Goal: Information Seeking & Learning: Learn about a topic

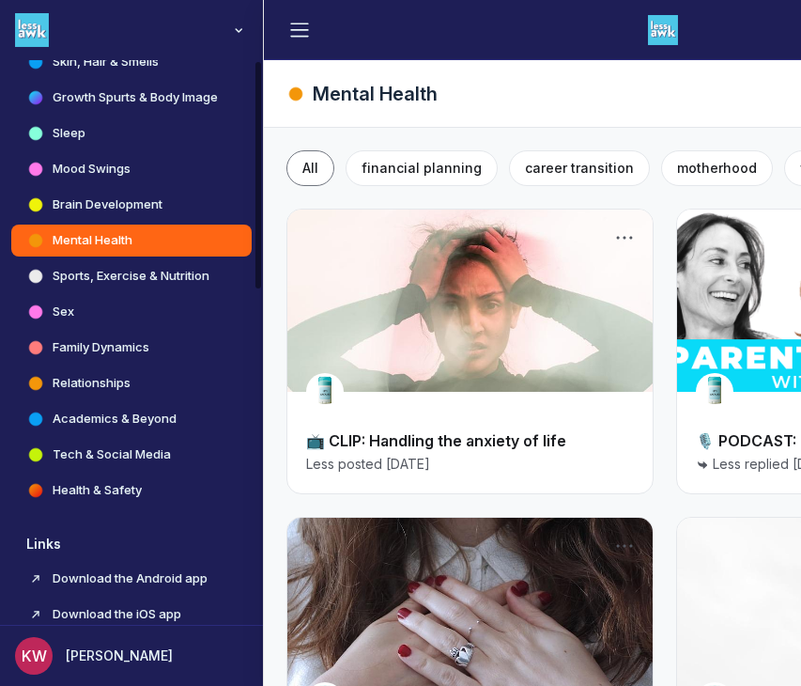
scroll to position [809, 0]
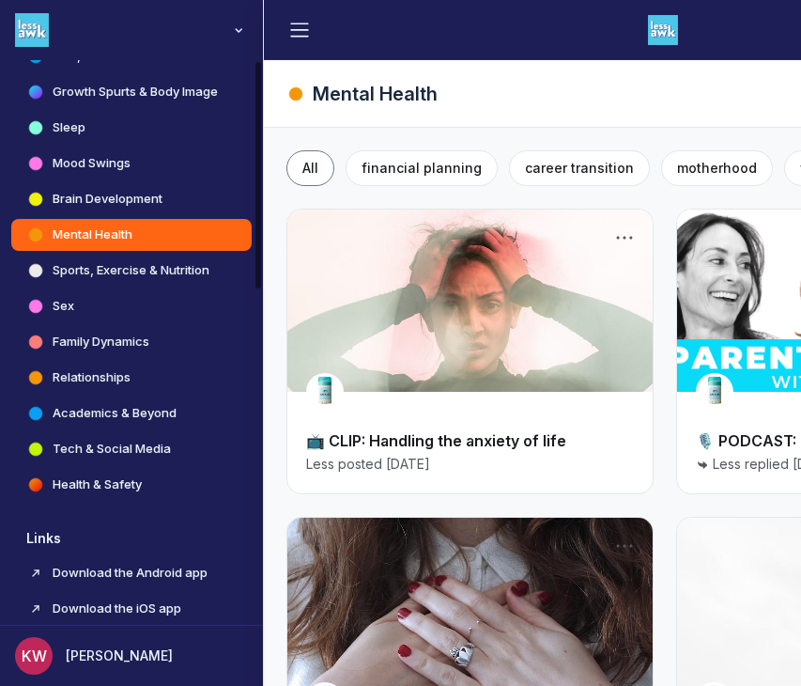
click at [60, 311] on h4 "Sex" at bounding box center [64, 306] width 22 height 19
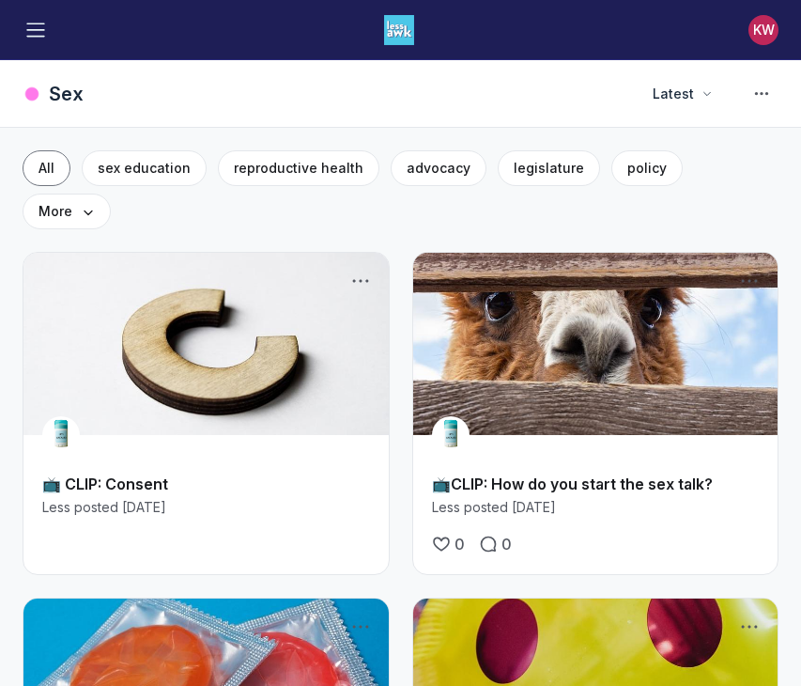
click at [197, 286] on link "Main Content" at bounding box center [205, 344] width 365 height 182
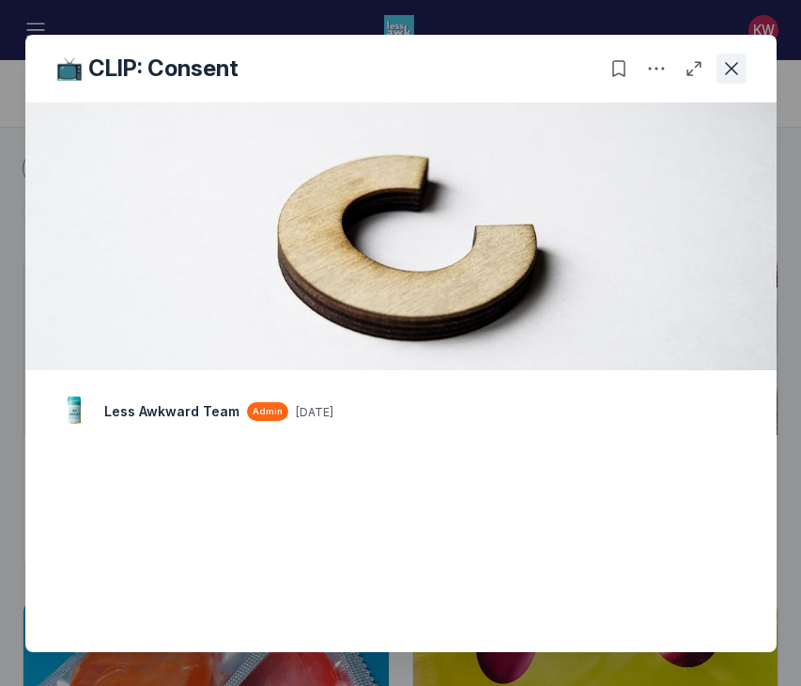
click at [734, 71] on icon "Close post" at bounding box center [731, 68] width 19 height 19
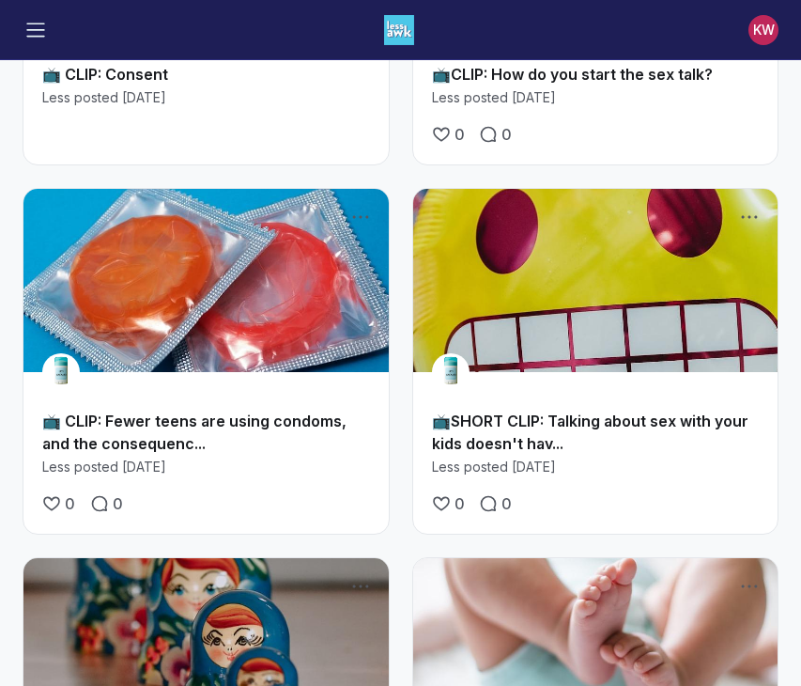
scroll to position [411, 0]
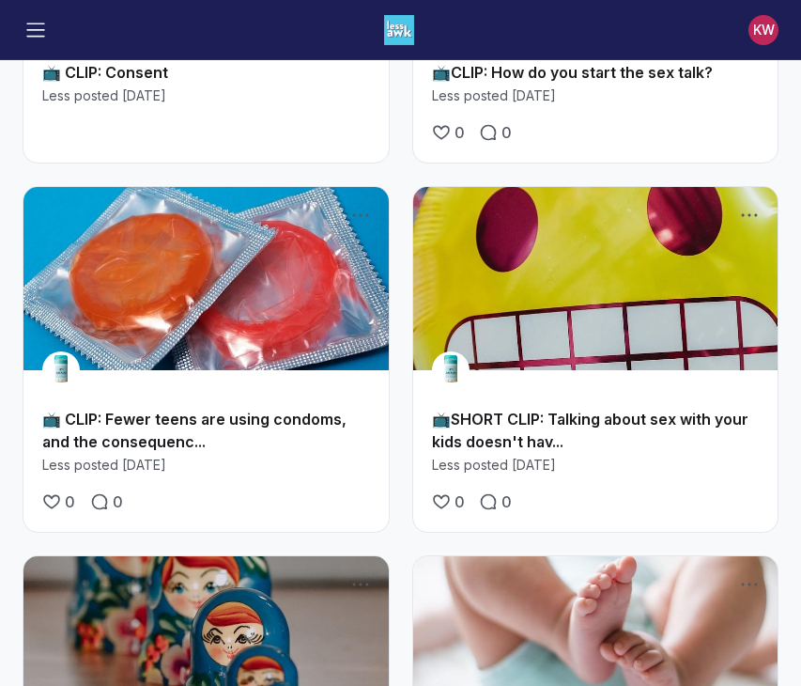
click at [604, 351] on div "LT" at bounding box center [596, 370] width 328 height 38
click at [610, 292] on link "Main Content" at bounding box center [595, 278] width 365 height 182
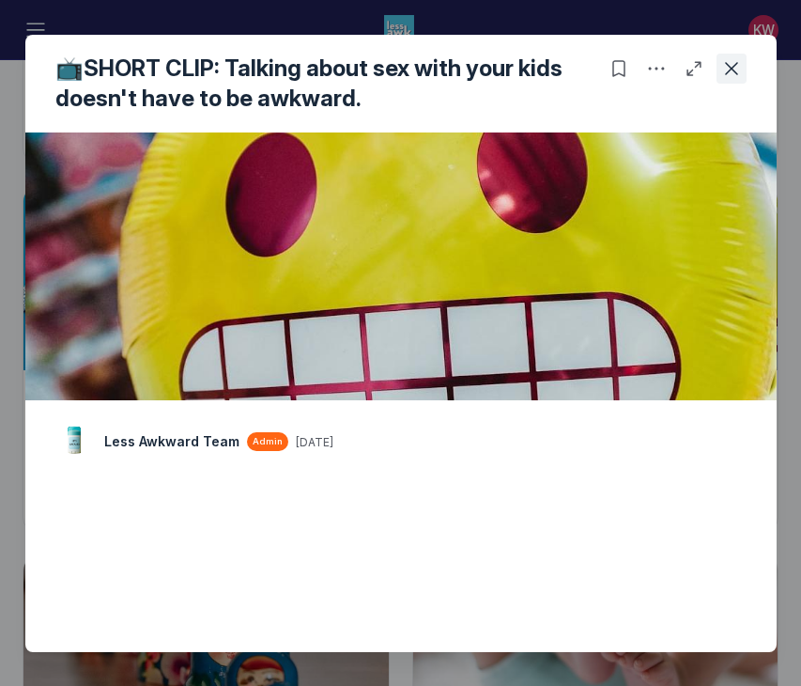
click at [742, 54] on button "Close post" at bounding box center [732, 69] width 30 height 30
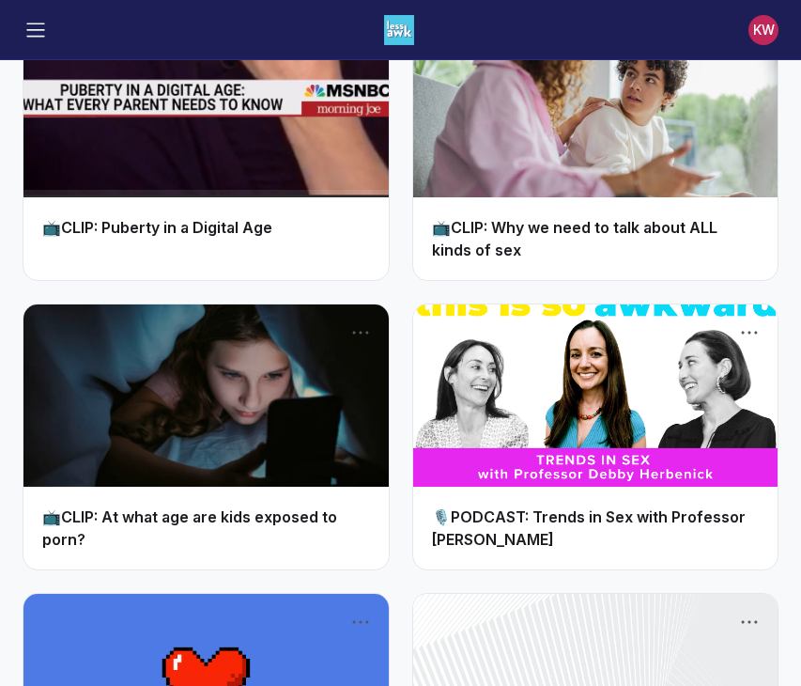
scroll to position [2420, 0]
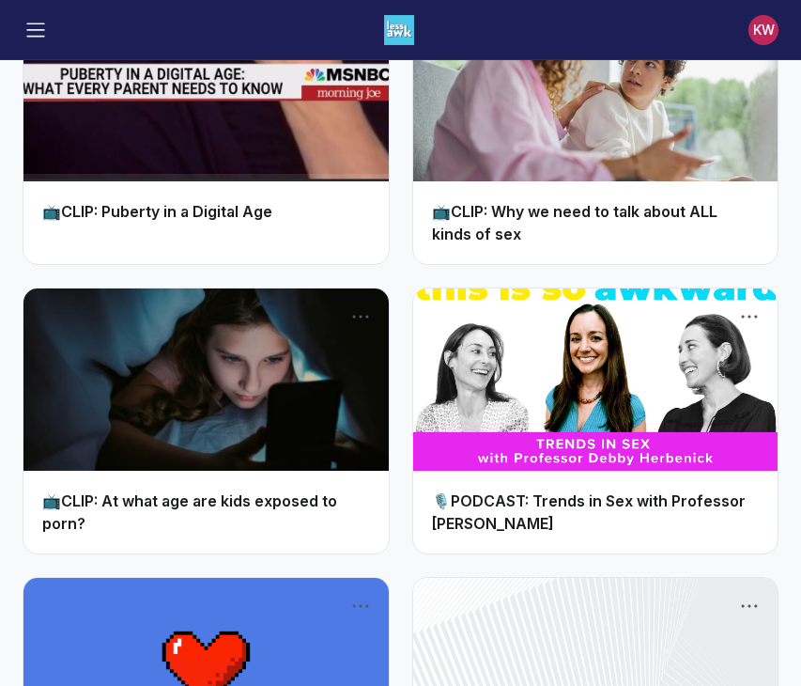
click at [660, 118] on link "Main Content" at bounding box center [595, 90] width 365 height 182
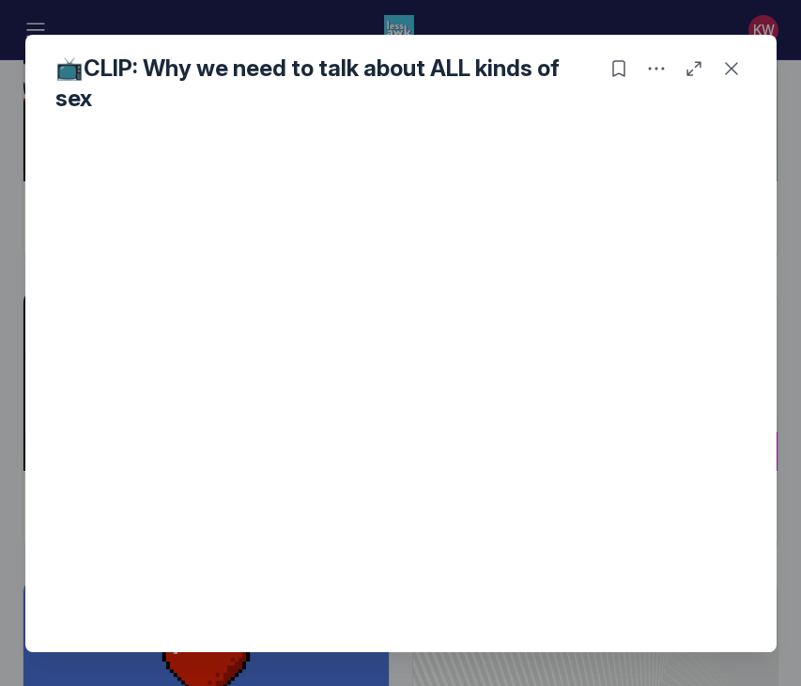
scroll to position [180, 0]
click at [734, 67] on icon "Close post" at bounding box center [731, 68] width 19 height 19
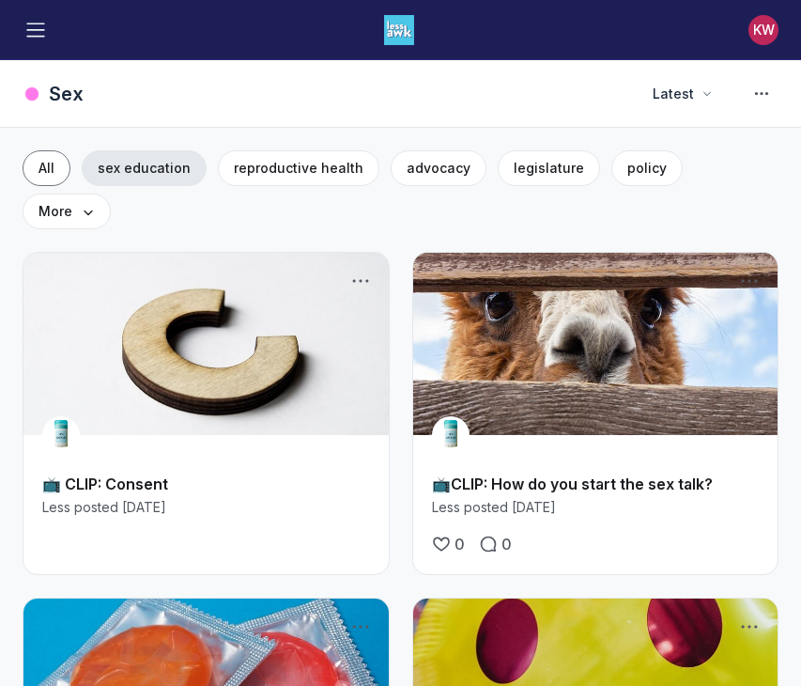
click at [155, 173] on span "sex education" at bounding box center [144, 168] width 93 height 16
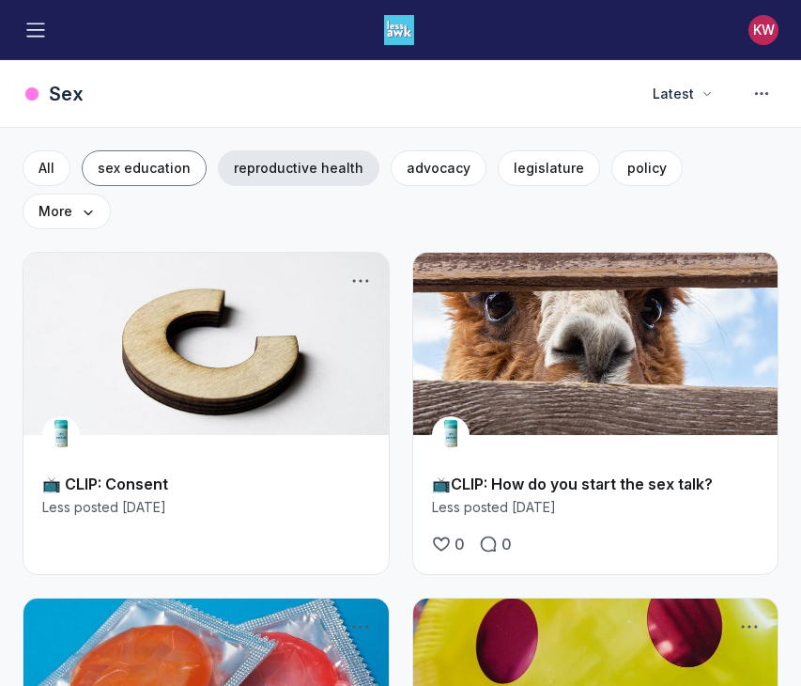
click at [308, 161] on span "reproductive health" at bounding box center [299, 168] width 130 height 16
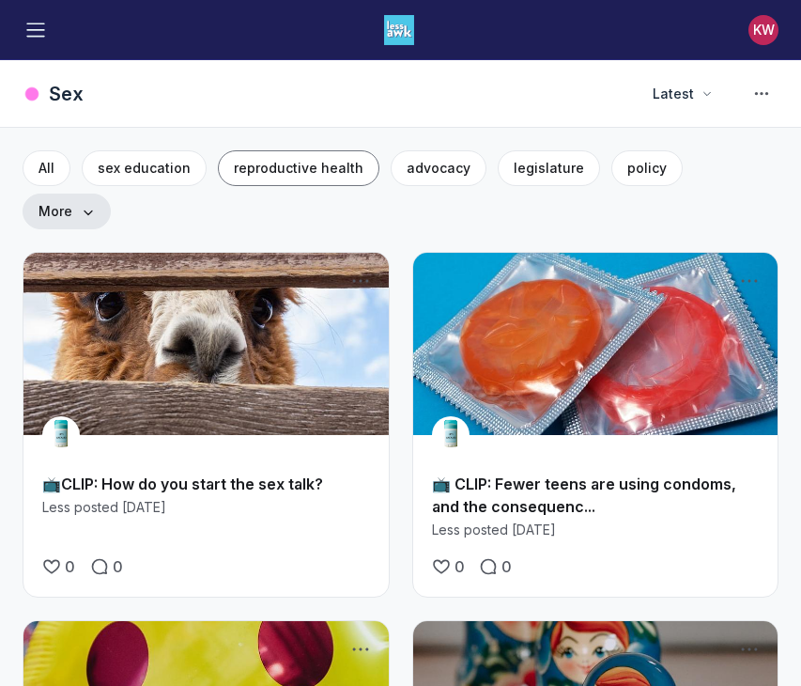
click at [95, 205] on icon "Main Content" at bounding box center [87, 211] width 15 height 13
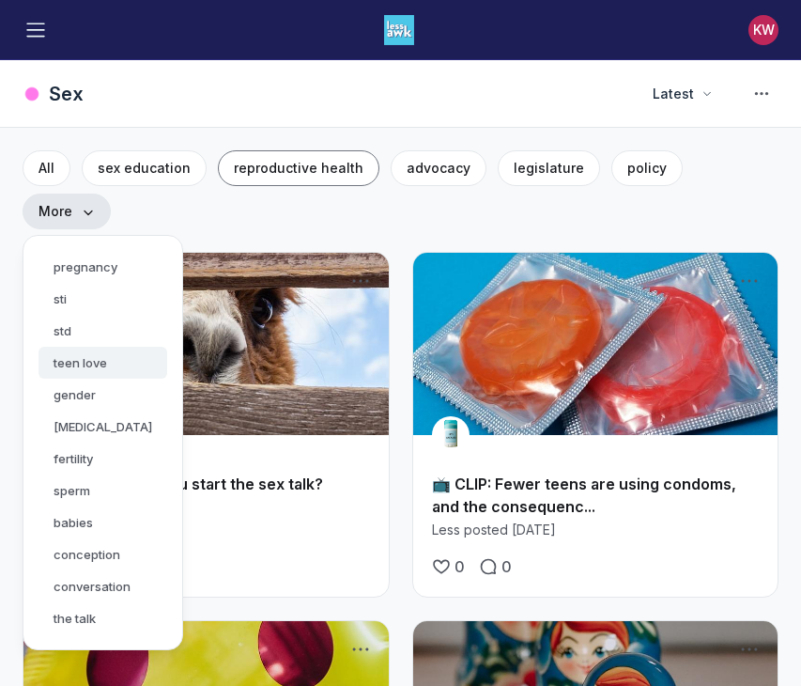
click at [167, 347] on button "teen love" at bounding box center [103, 363] width 129 height 32
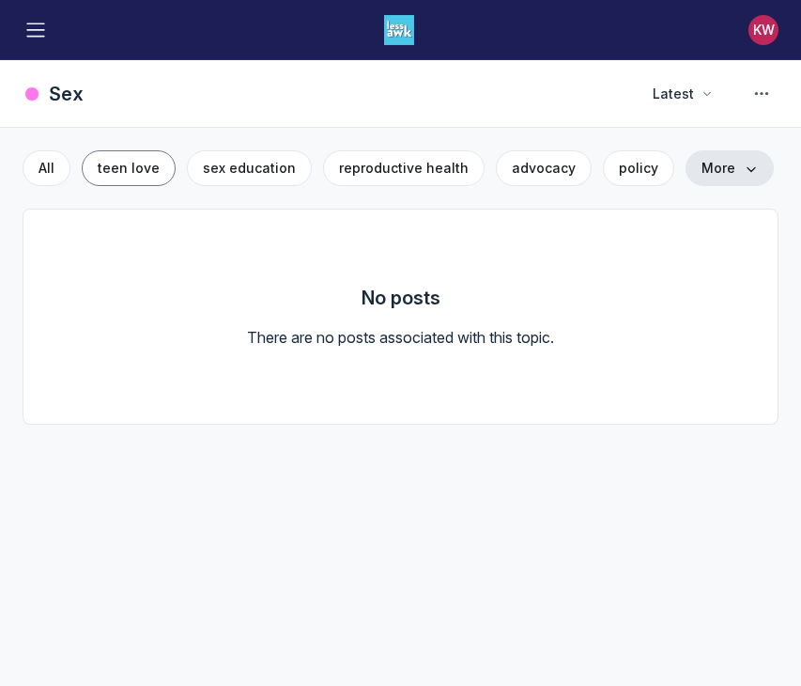
click at [713, 164] on span "More" at bounding box center [730, 168] width 56 height 19
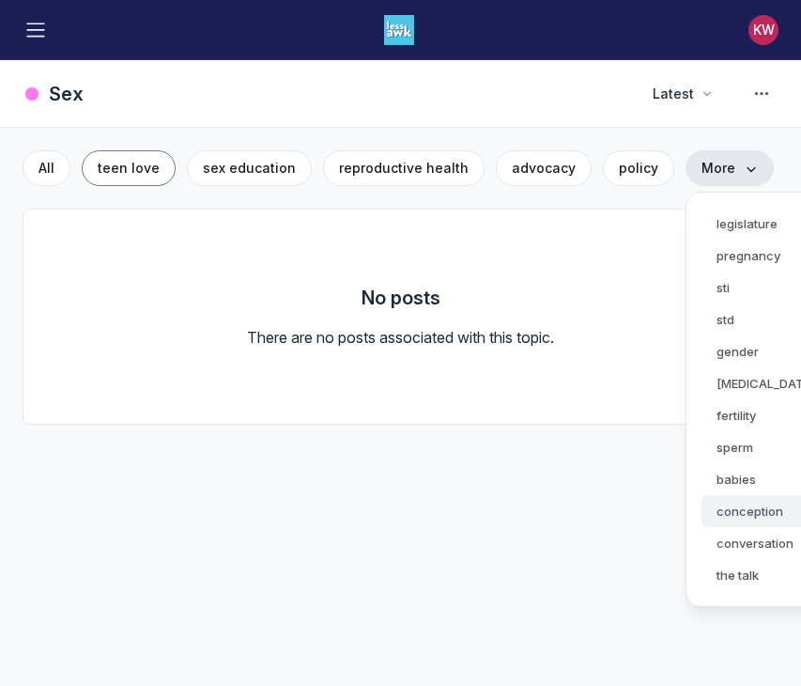
click at [752, 518] on button "conception" at bounding box center [766, 511] width 129 height 32
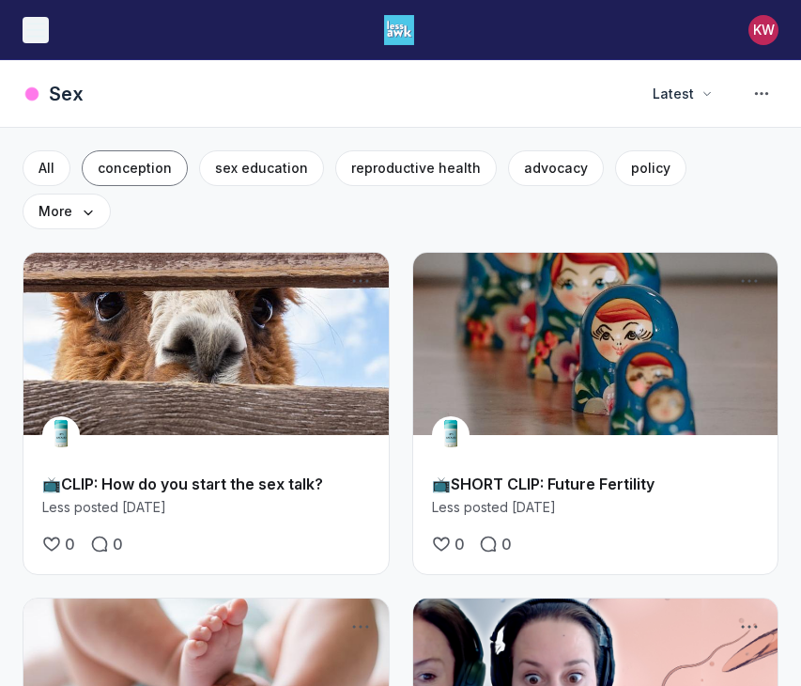
click at [26, 27] on icon "Toggle menu" at bounding box center [35, 30] width 19 height 19
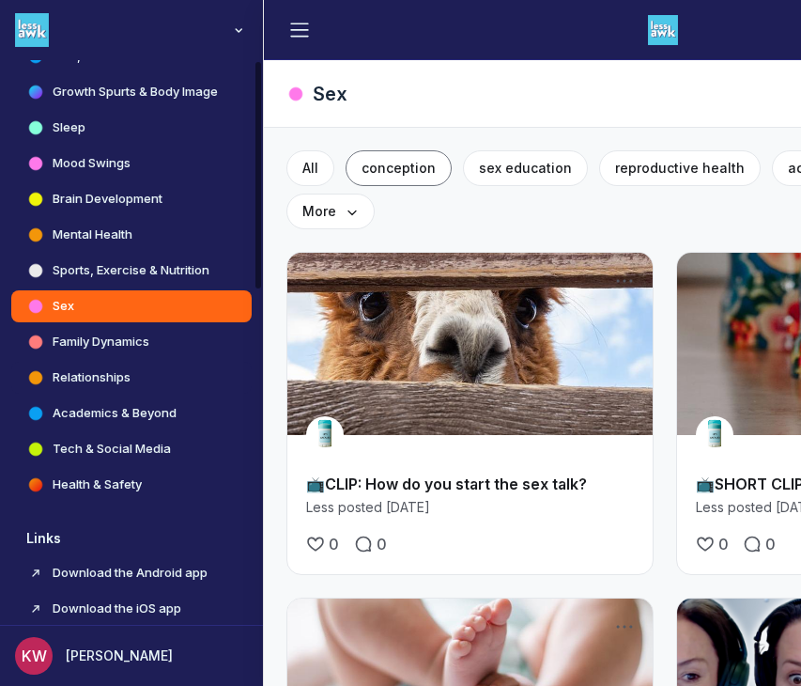
click at [90, 370] on h4 "Relationships" at bounding box center [92, 377] width 78 height 19
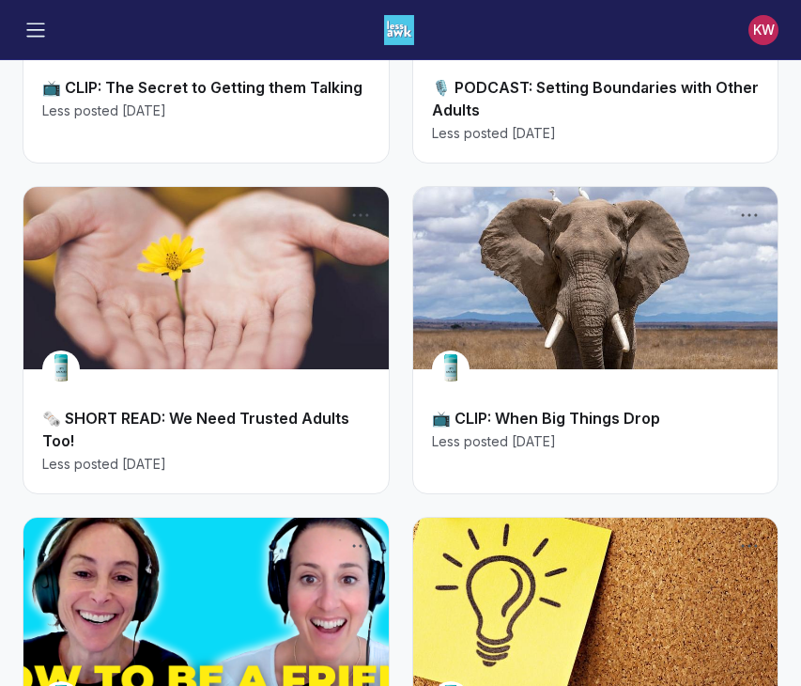
scroll to position [666, 0]
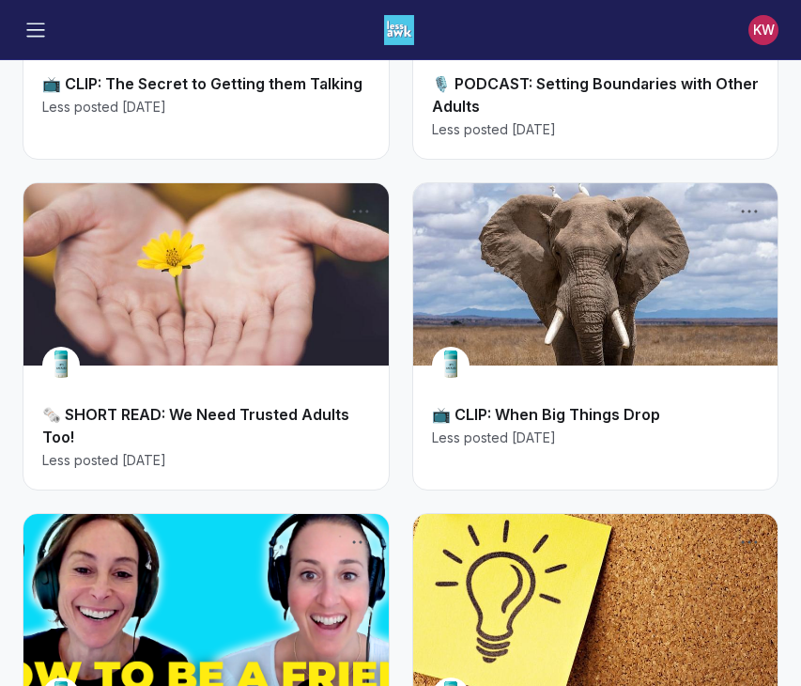
click at [534, 300] on link "Main Content" at bounding box center [595, 274] width 365 height 182
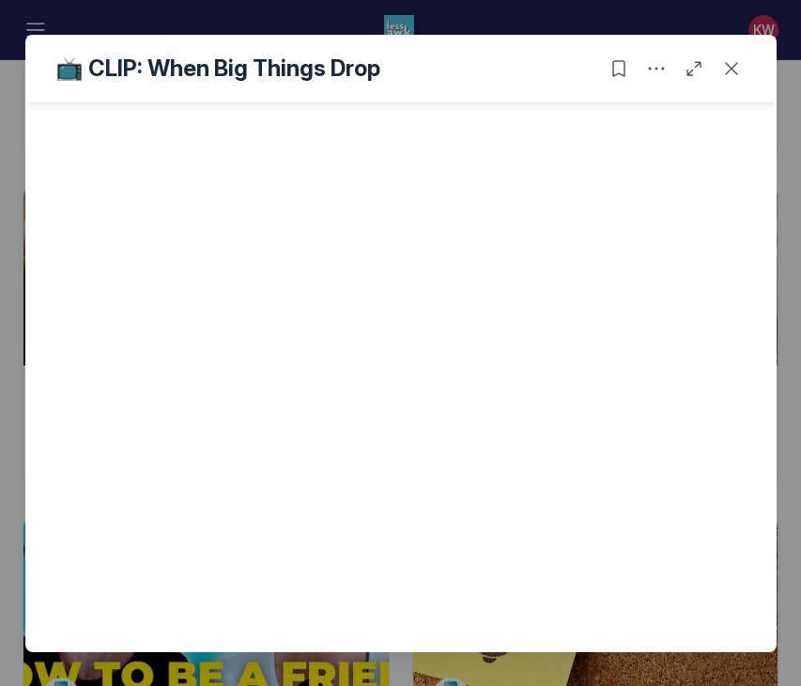
scroll to position [498, 0]
click at [732, 70] on use "Close post" at bounding box center [731, 68] width 13 height 13
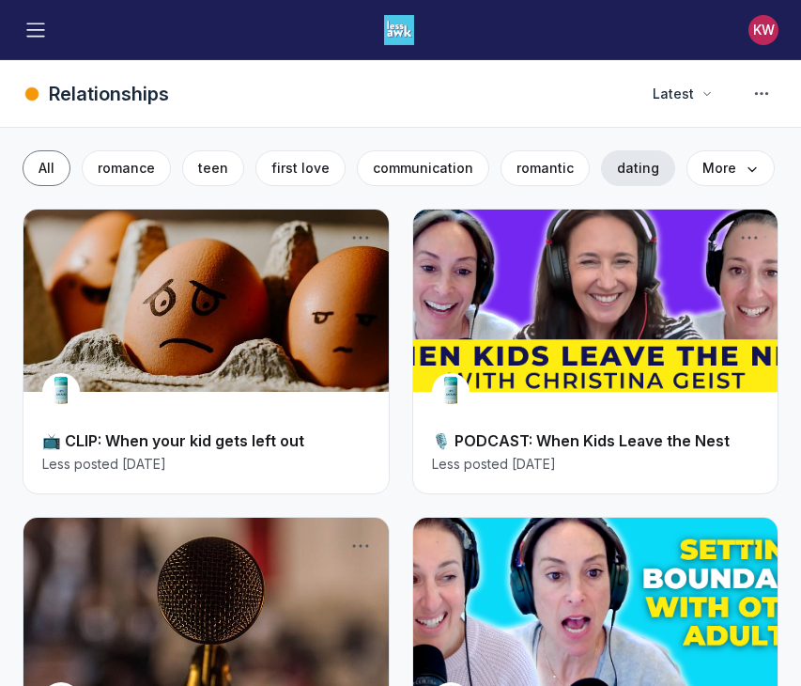
click at [628, 177] on button "dating" at bounding box center [638, 168] width 74 height 36
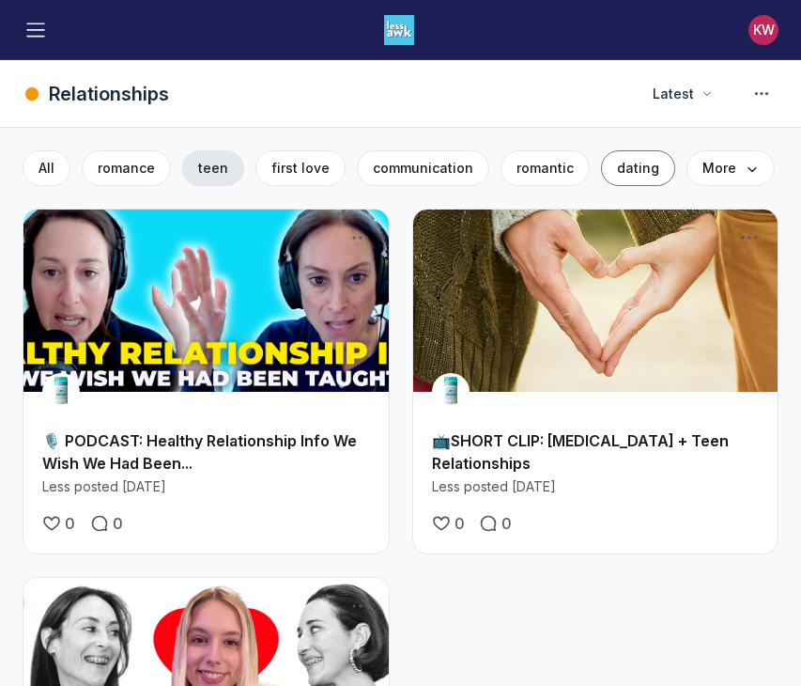
click at [215, 163] on span "teen" at bounding box center [213, 168] width 30 height 16
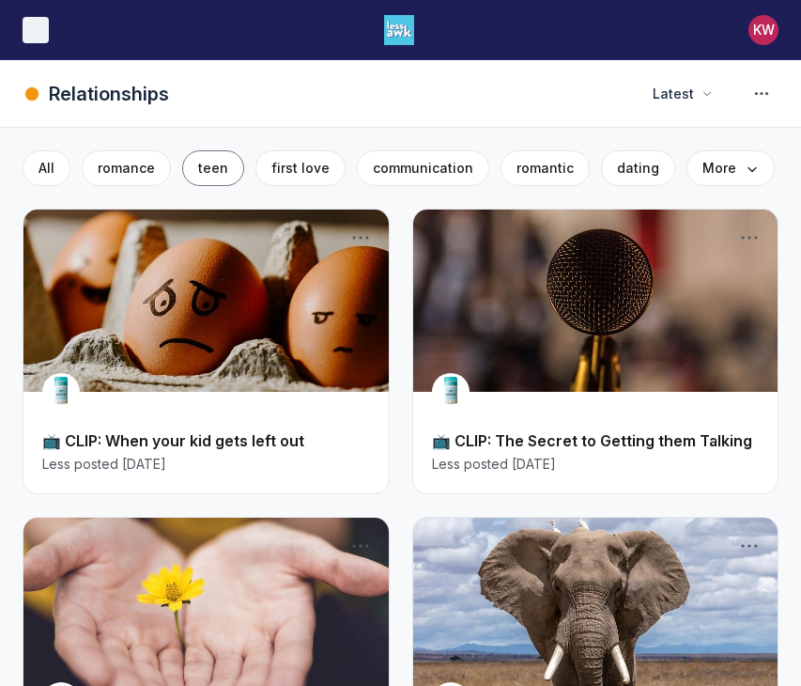
click at [48, 172] on span "All" at bounding box center [47, 168] width 16 height 16
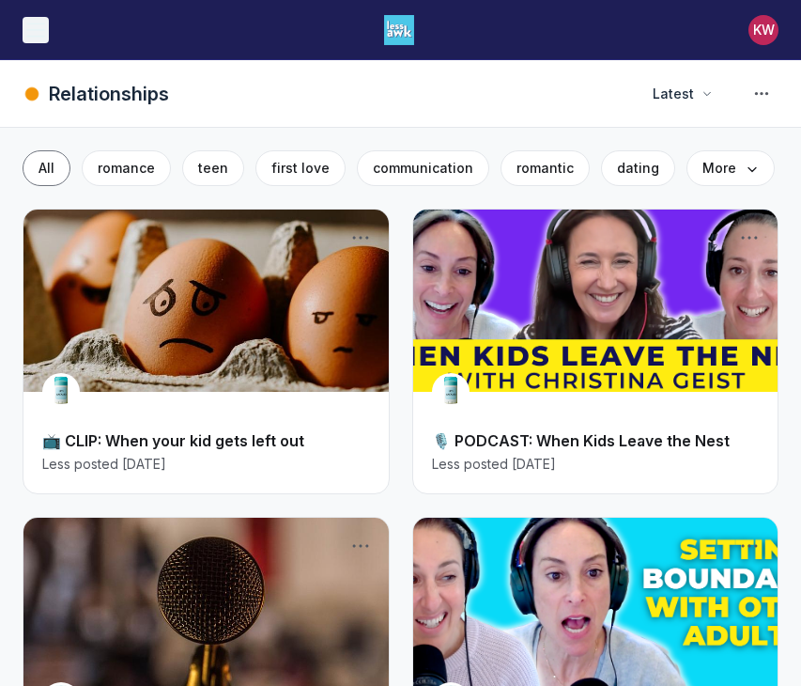
click at [32, 33] on icon "Toggle menu" at bounding box center [35, 30] width 19 height 19
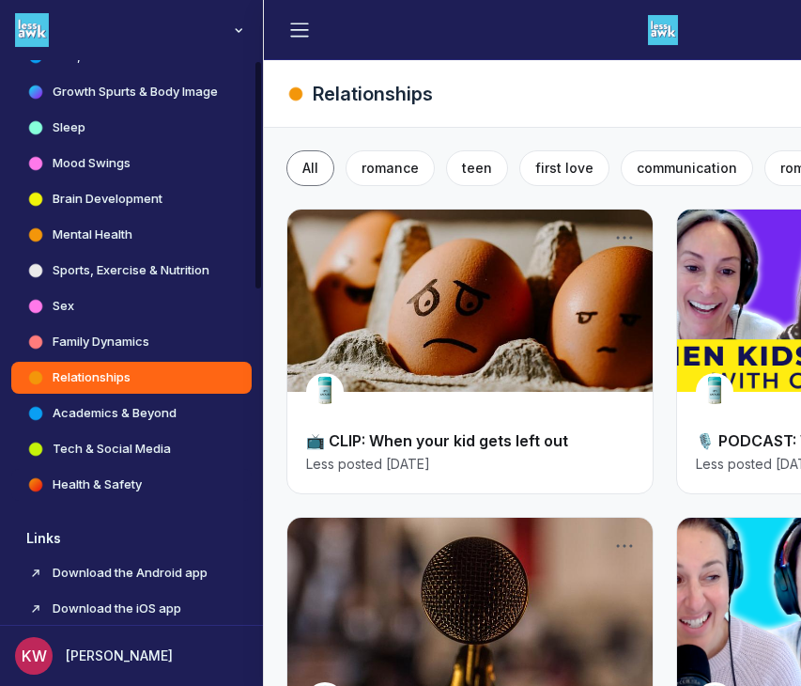
click at [109, 479] on h4 "Health & Safety" at bounding box center [97, 484] width 89 height 19
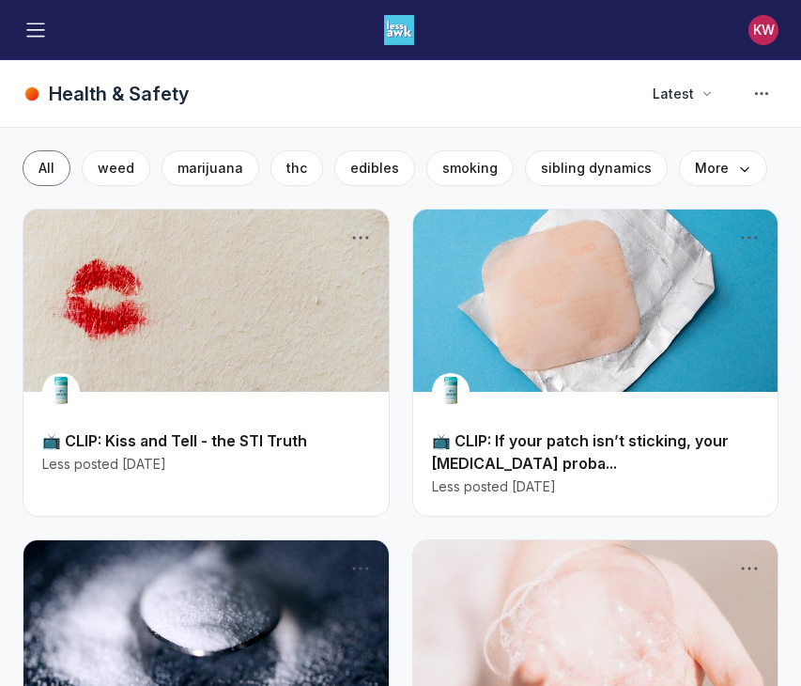
scroll to position [34, 0]
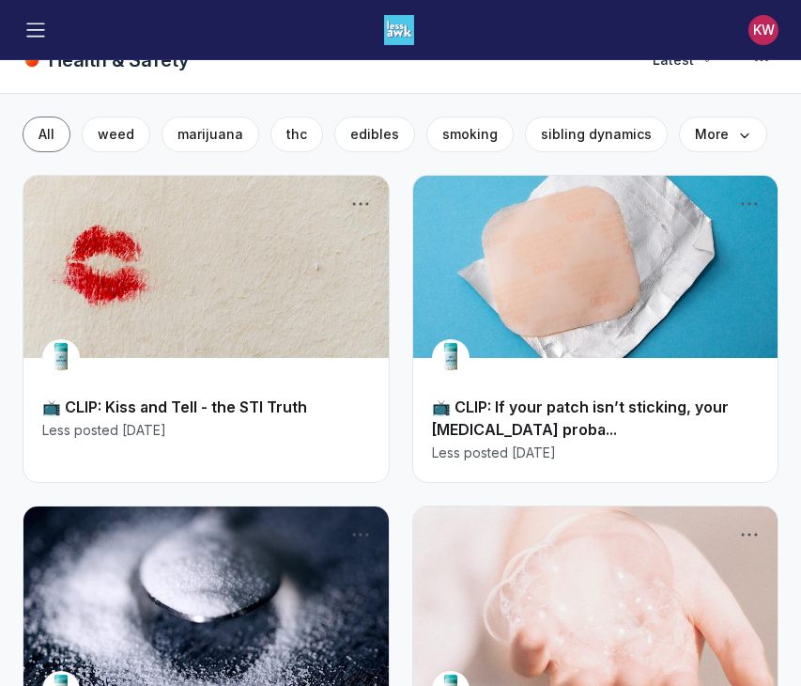
click at [595, 325] on link "Main Content" at bounding box center [595, 267] width 365 height 182
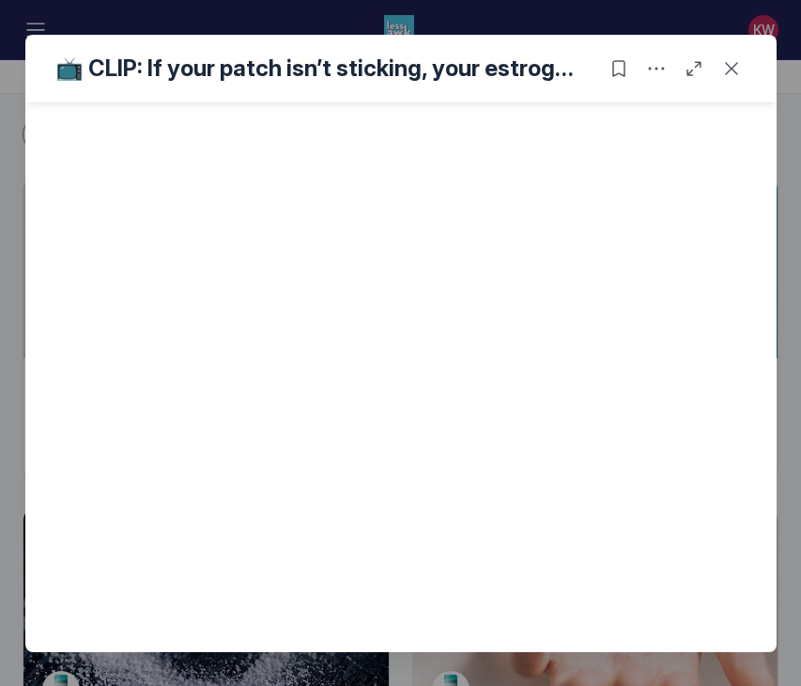
scroll to position [498, 0]
click at [735, 55] on button "Close post" at bounding box center [732, 69] width 30 height 30
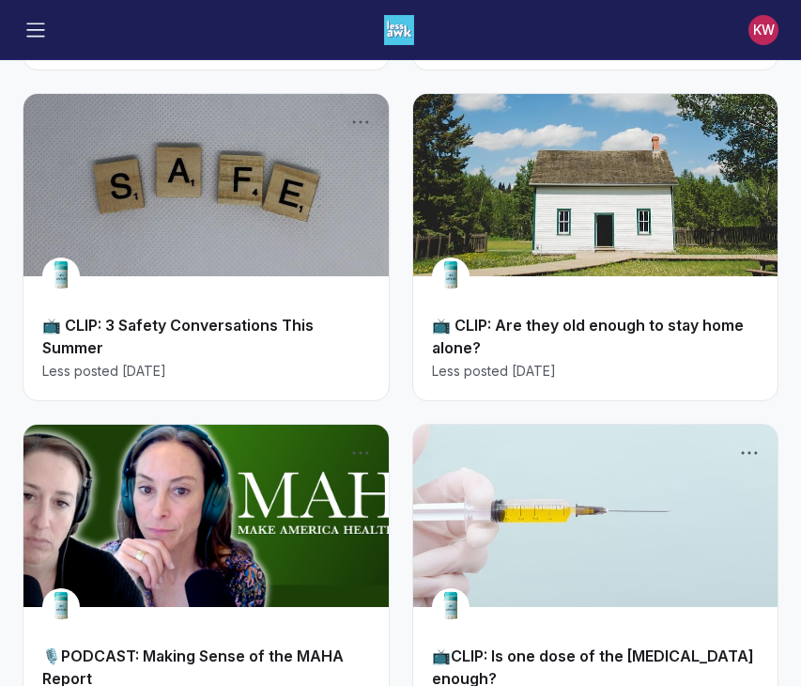
scroll to position [782, 0]
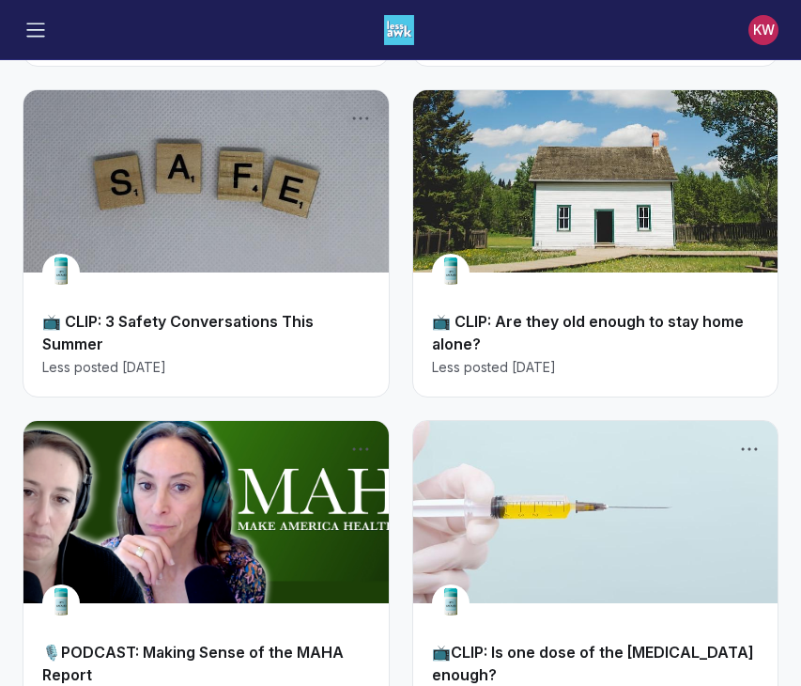
click at [239, 295] on div "📺 CLIP: 3 Safety Conversations This Summer Less posted [DATE]" at bounding box center [205, 343] width 365 height 105
click at [257, 228] on link "Main Content" at bounding box center [205, 181] width 365 height 182
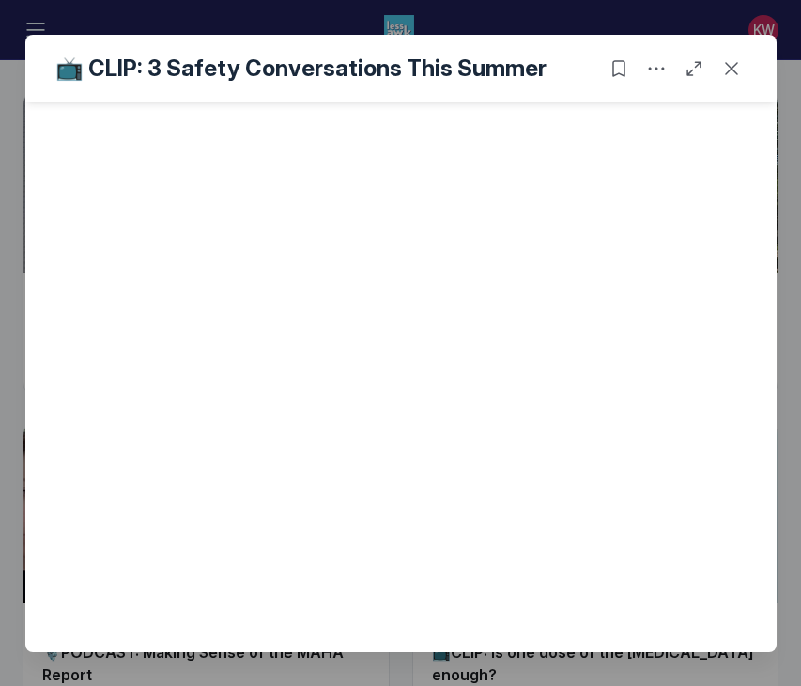
scroll to position [498, 0]
click at [735, 73] on icon "Close post" at bounding box center [731, 68] width 19 height 19
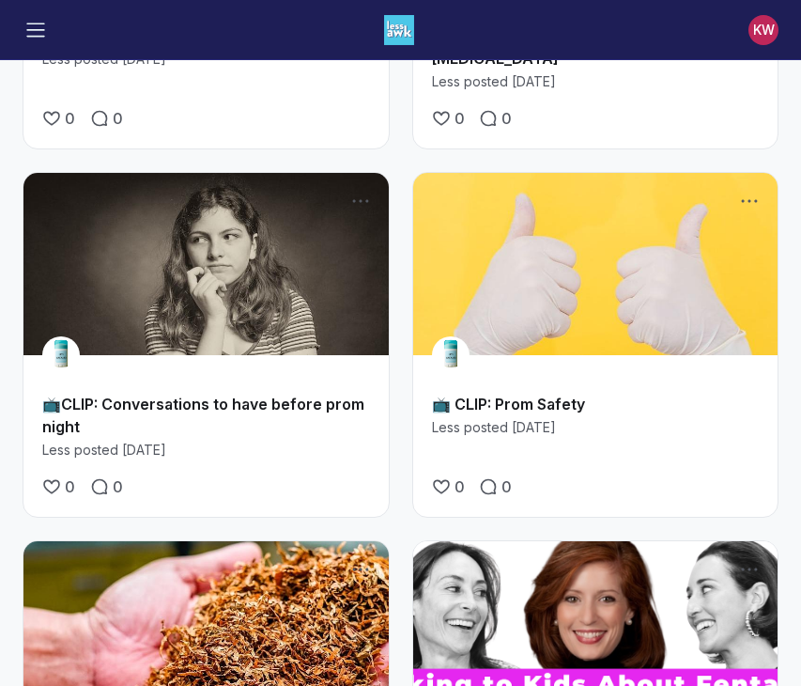
scroll to position [2460, 0]
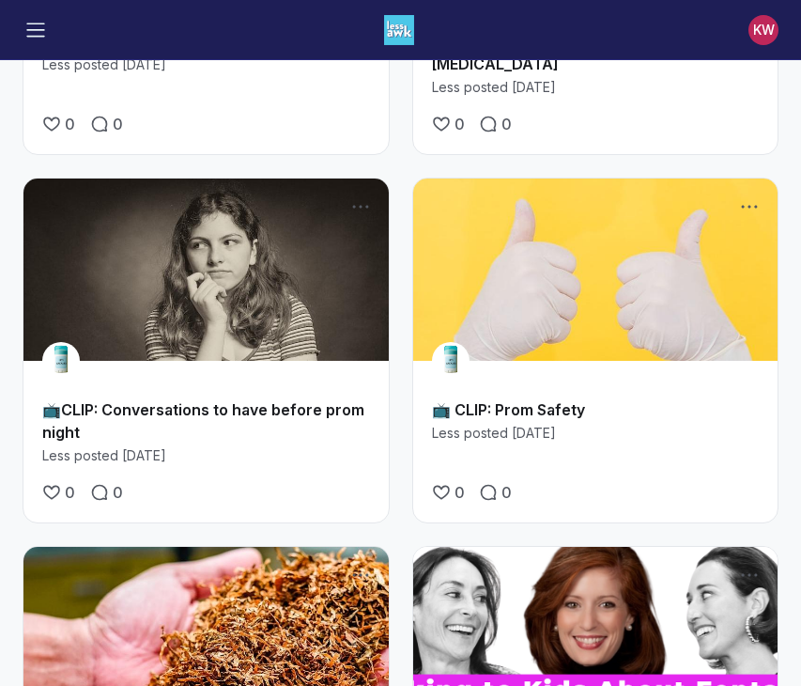
click at [277, 250] on link "Main Content" at bounding box center [205, 269] width 365 height 182
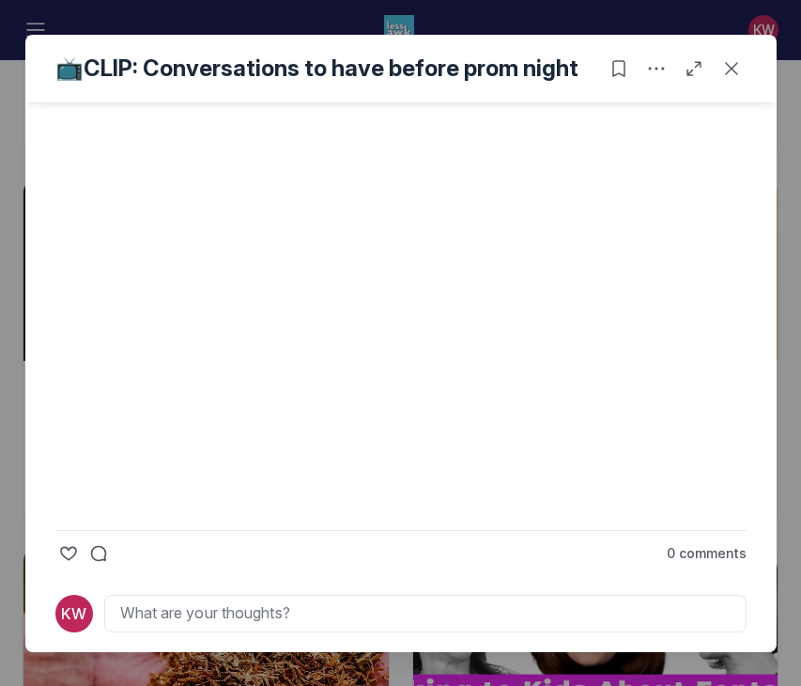
scroll to position [519, 0]
click at [741, 70] on button "Close post" at bounding box center [732, 69] width 30 height 30
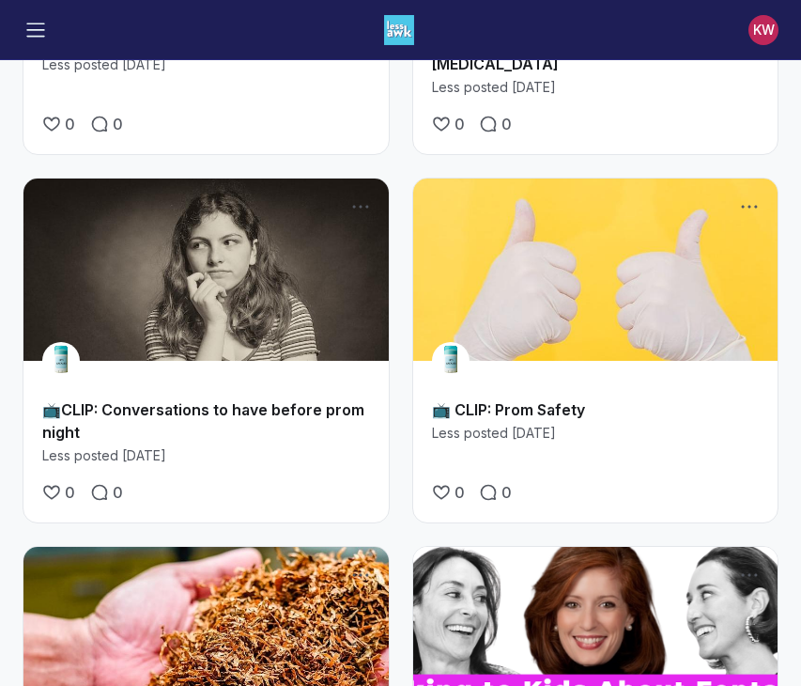
click at [549, 266] on link "Main Content" at bounding box center [595, 269] width 365 height 182
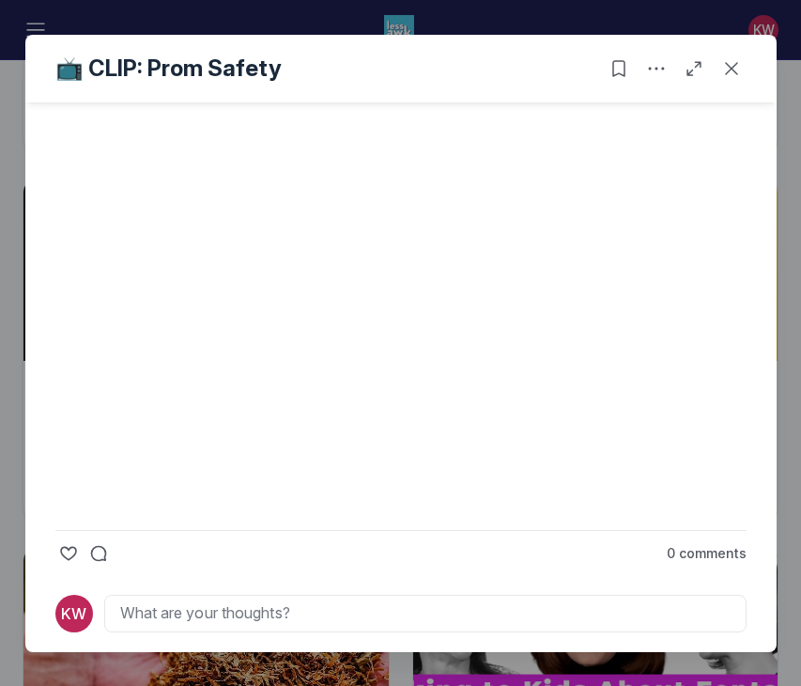
scroll to position [456, 0]
click at [731, 70] on icon "Close post" at bounding box center [731, 68] width 19 height 19
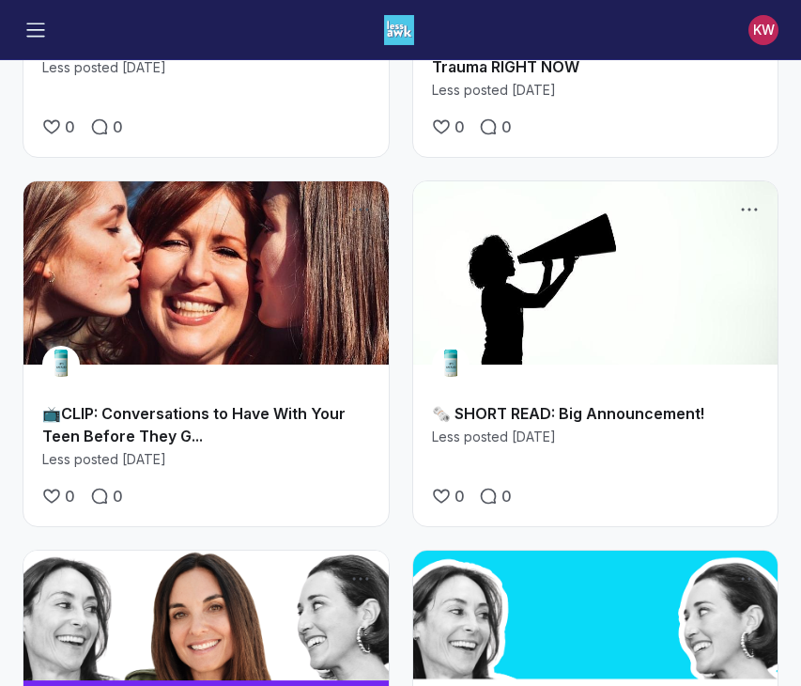
scroll to position [4690, 0]
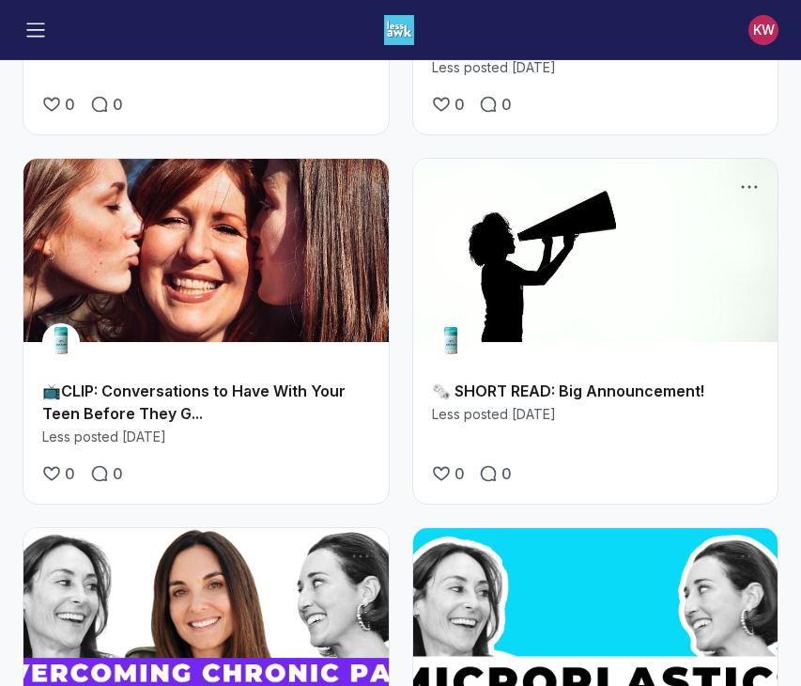
click at [219, 398] on h2 "📺CLIP: Conversations to Have With Your Teen Before They G..." at bounding box center [206, 401] width 328 height 45
click at [216, 361] on div "📺CLIP: Conversations to Have With Your Teen Before They G... Less posted [DATE]" at bounding box center [205, 413] width 365 height 105
click at [236, 263] on link "Main Content" at bounding box center [205, 250] width 365 height 182
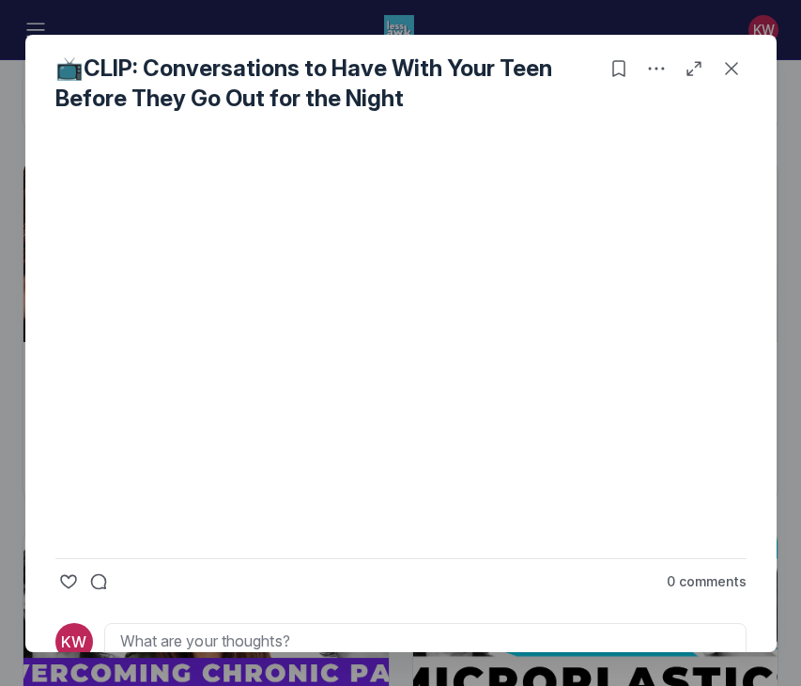
scroll to position [432, 0]
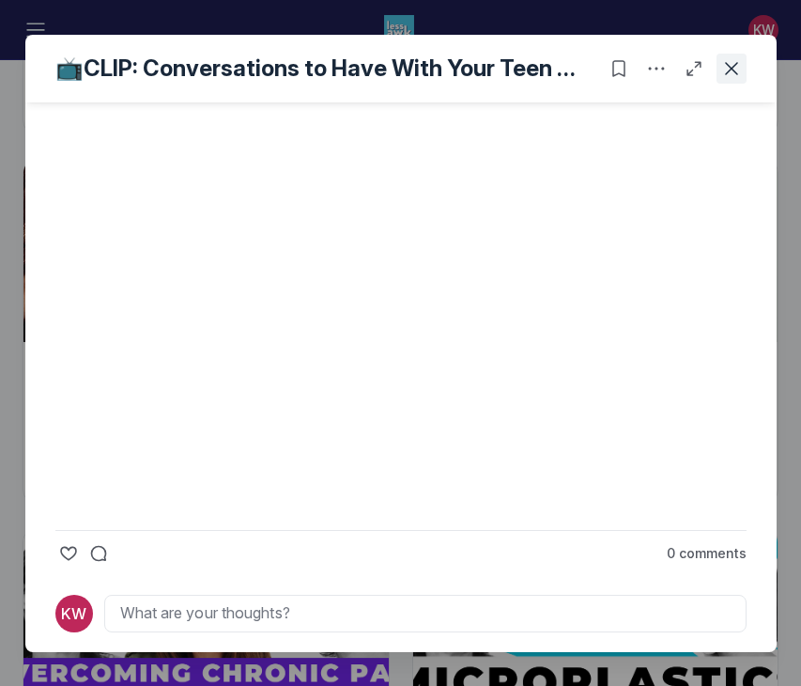
click at [742, 71] on button "Close post" at bounding box center [732, 69] width 30 height 30
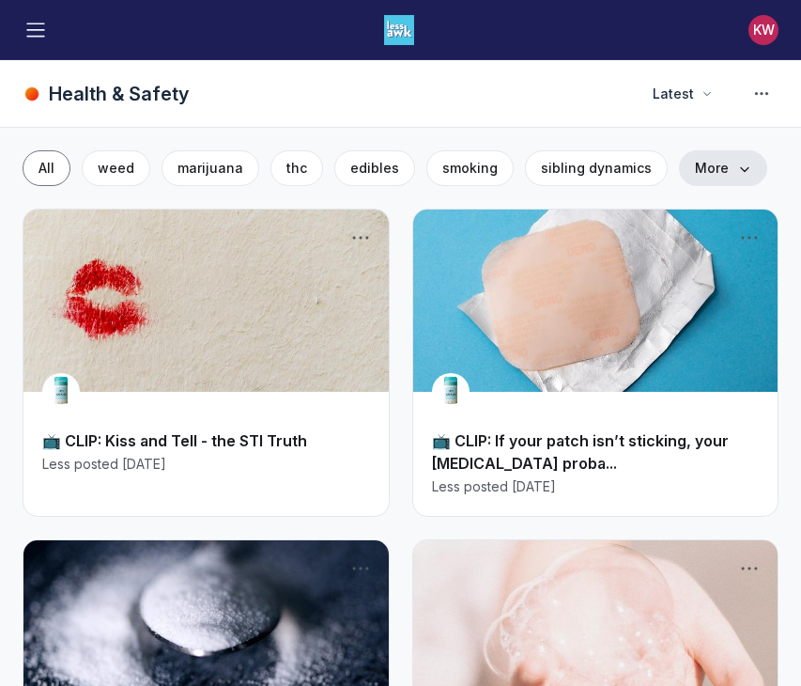
click at [695, 170] on span "More" at bounding box center [723, 168] width 56 height 19
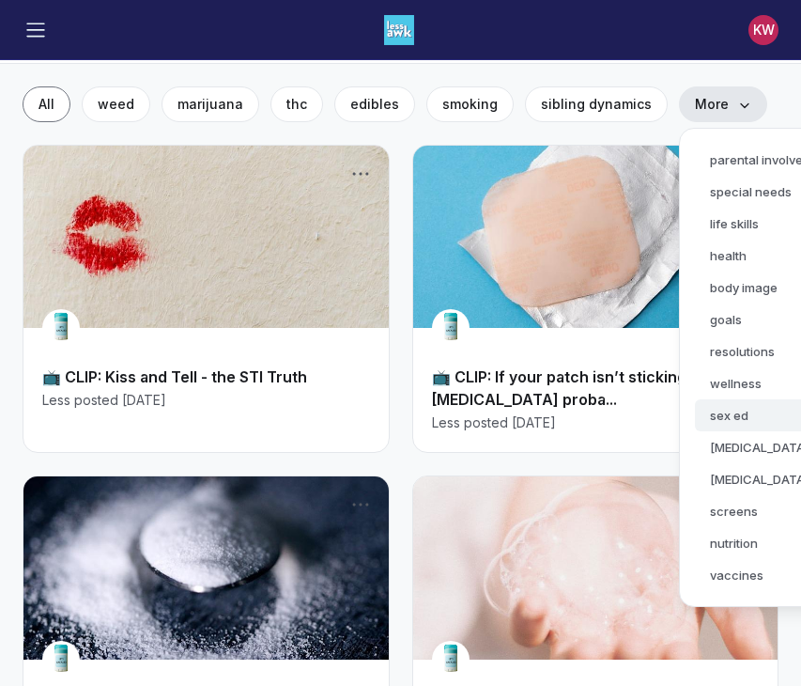
scroll to position [65, 0]
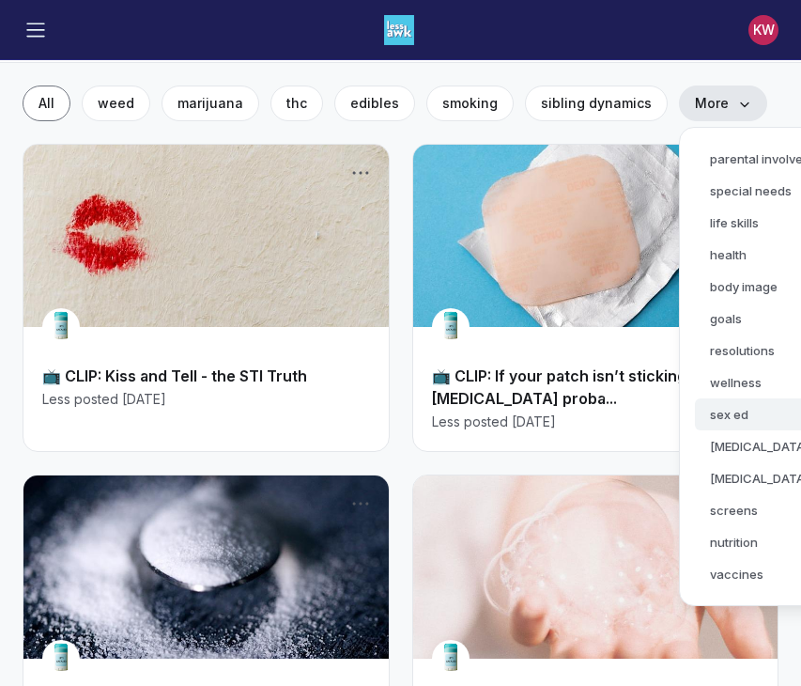
click at [736, 406] on button "sex ed" at bounding box center [771, 414] width 152 height 32
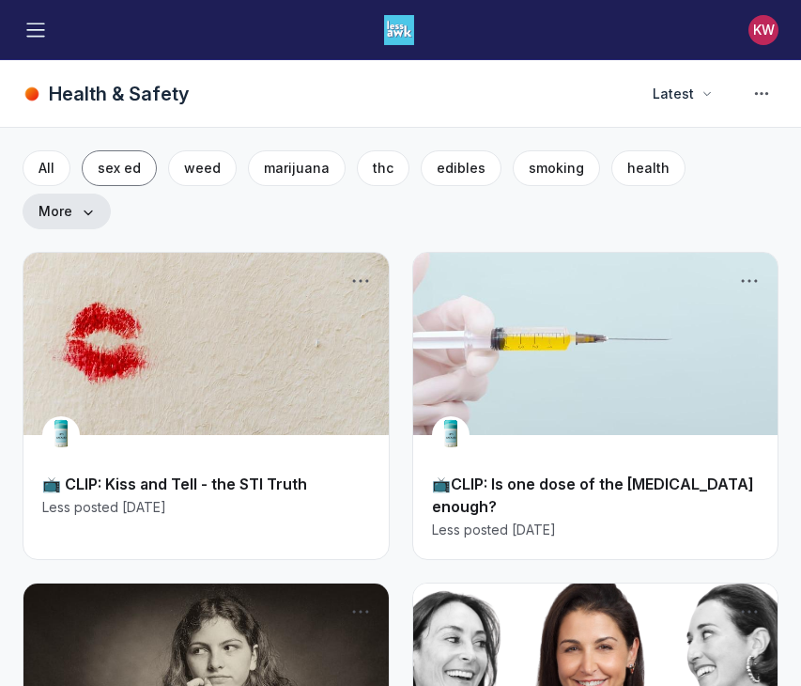
click at [95, 202] on span "More" at bounding box center [67, 211] width 56 height 19
click at [44, 17] on button "Toggle menu" at bounding box center [36, 30] width 26 height 26
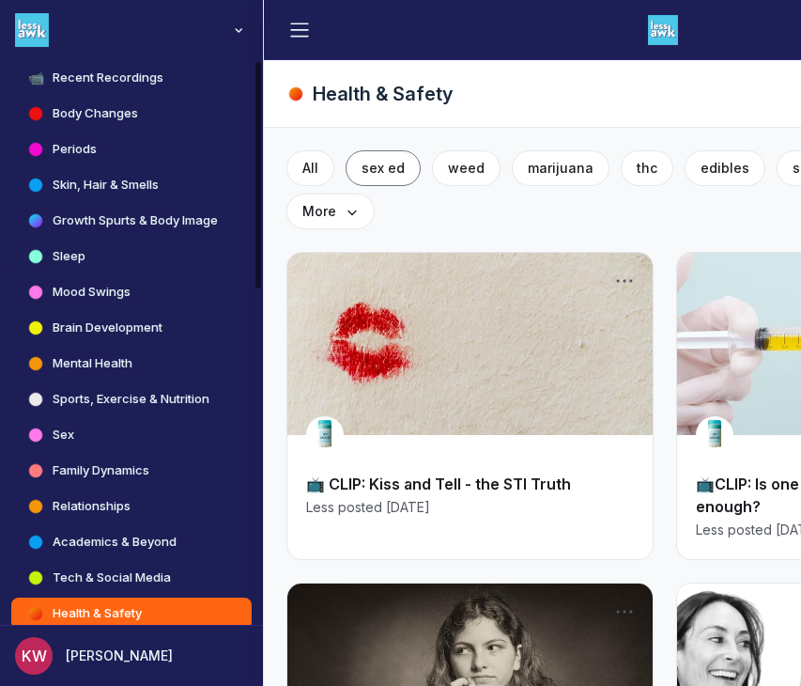
scroll to position [680, 0]
click at [82, 337] on link "Brain Development" at bounding box center [131, 328] width 240 height 32
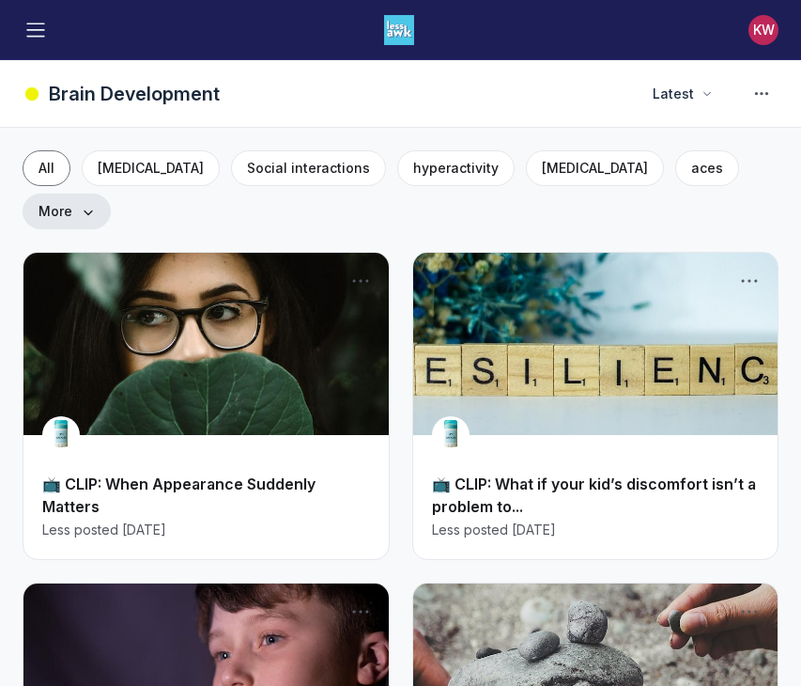
click at [95, 202] on span "More" at bounding box center [67, 211] width 56 height 19
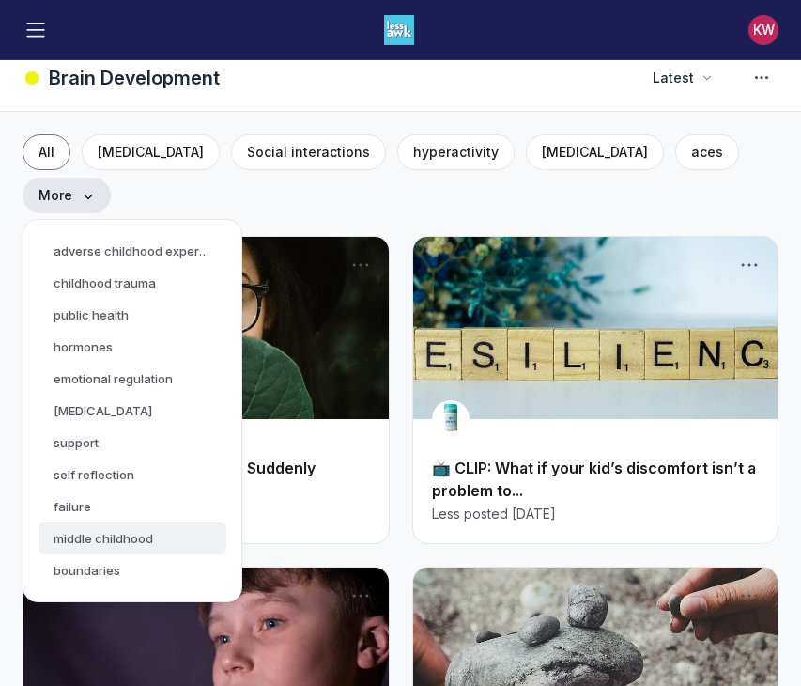
scroll to position [19, 0]
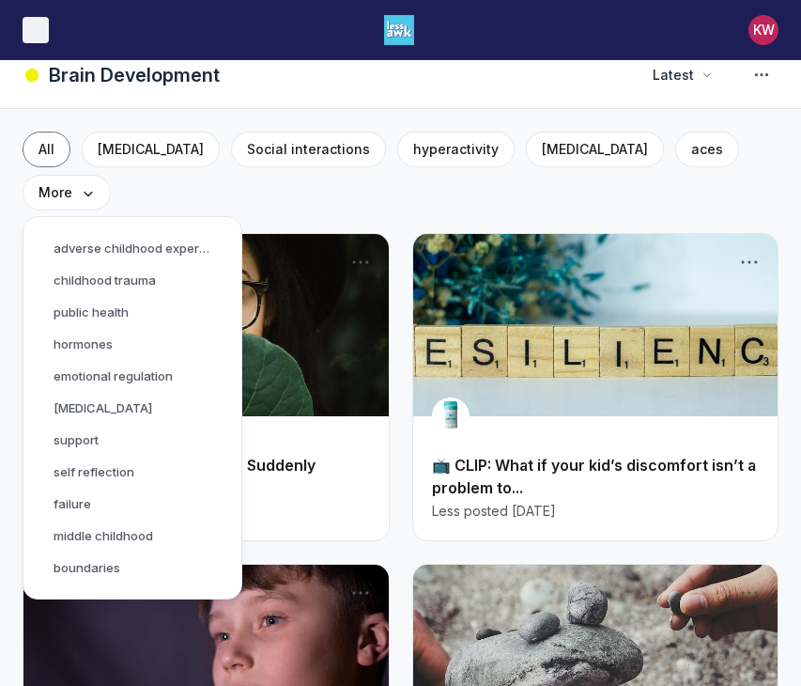
click at [35, 39] on button "Toggle menu" at bounding box center [36, 30] width 26 height 26
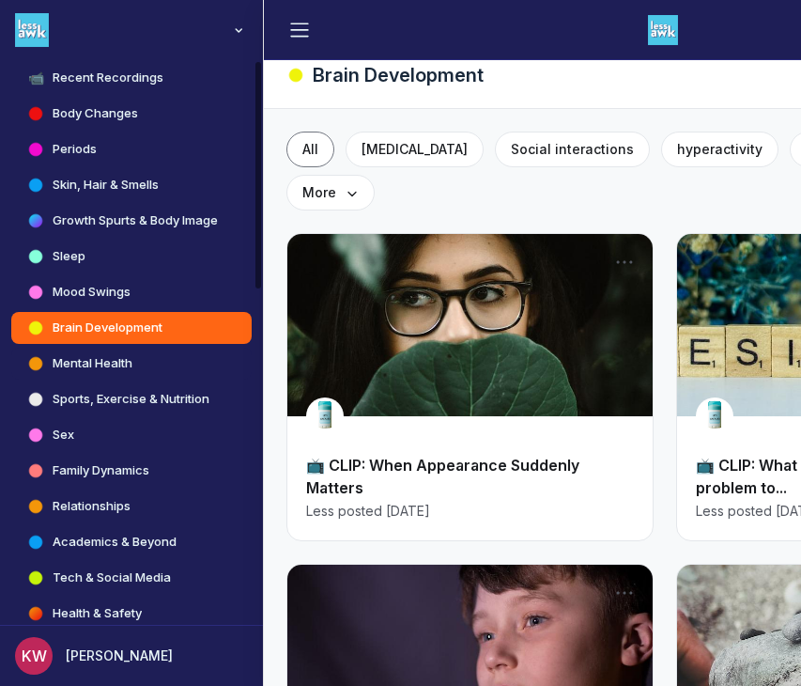
click at [80, 372] on h4 "Mental Health" at bounding box center [93, 363] width 80 height 19
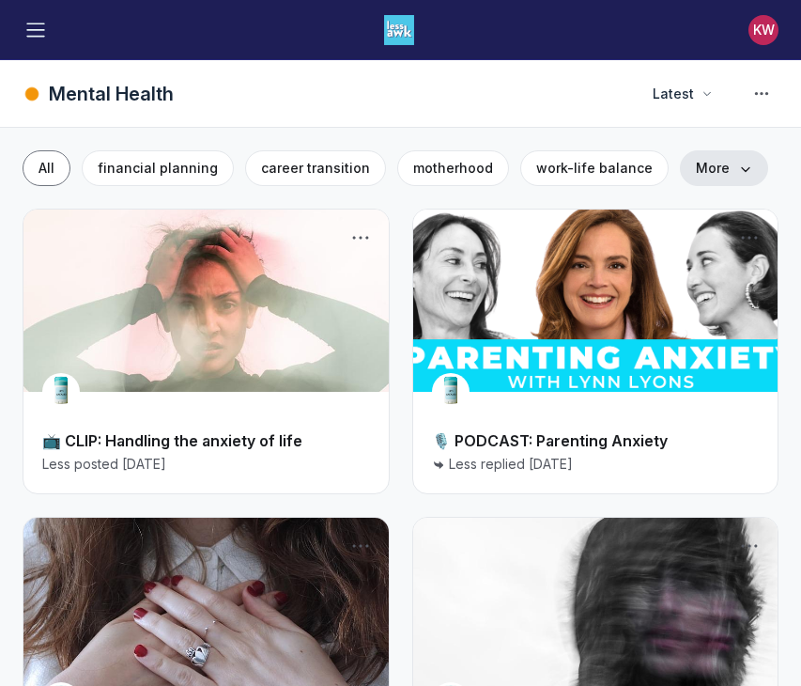
click at [696, 166] on span "More" at bounding box center [724, 168] width 56 height 19
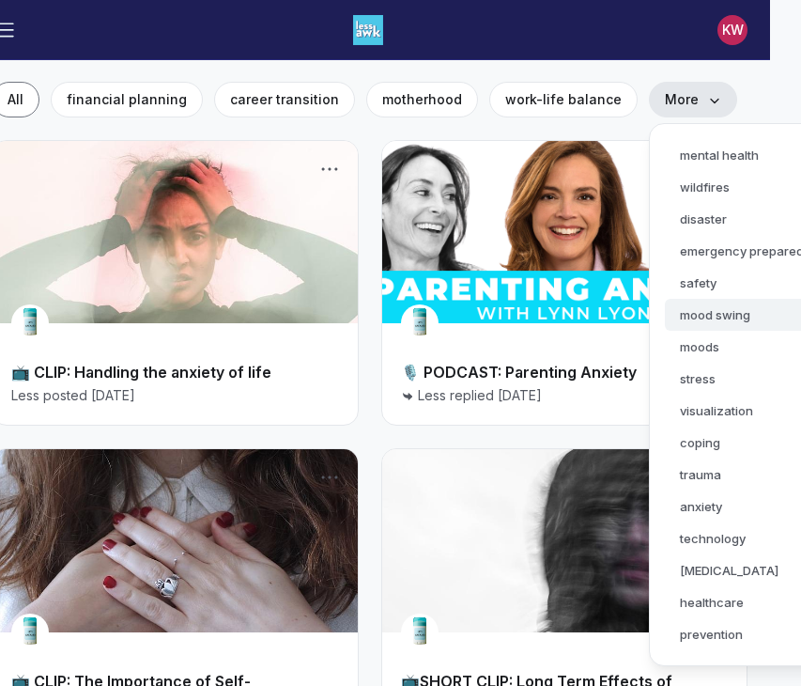
scroll to position [69, 52]
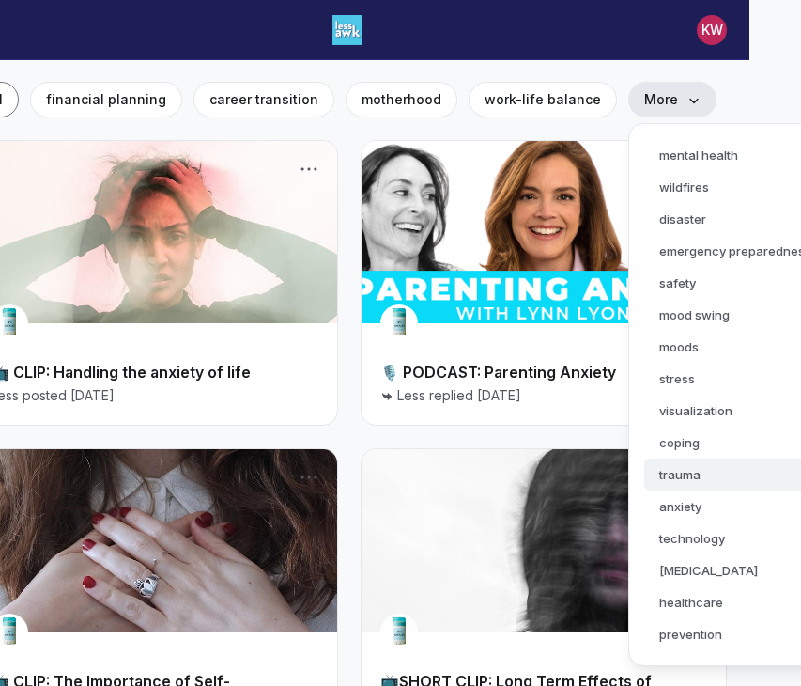
click at [665, 471] on button "trauma" at bounding box center [735, 474] width 182 height 32
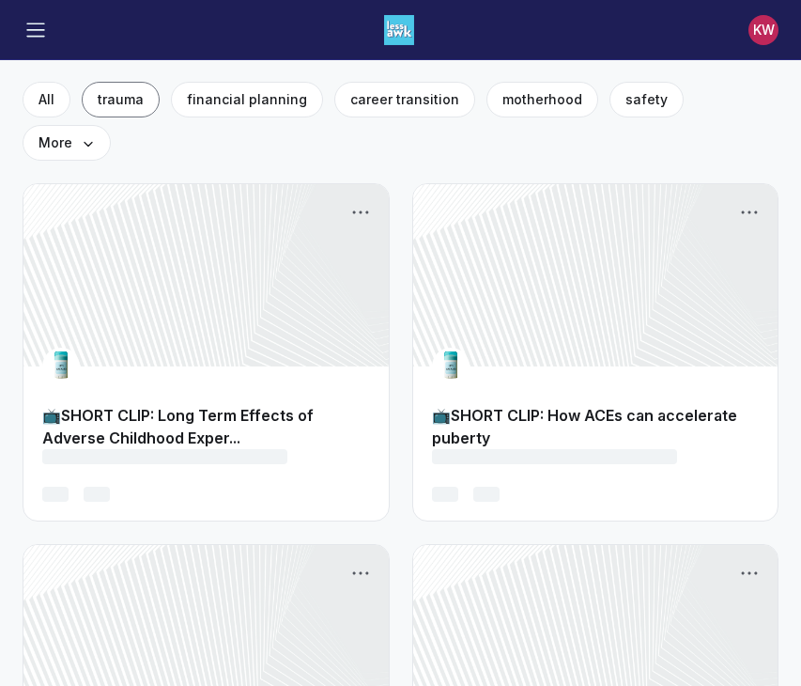
scroll to position [69, 0]
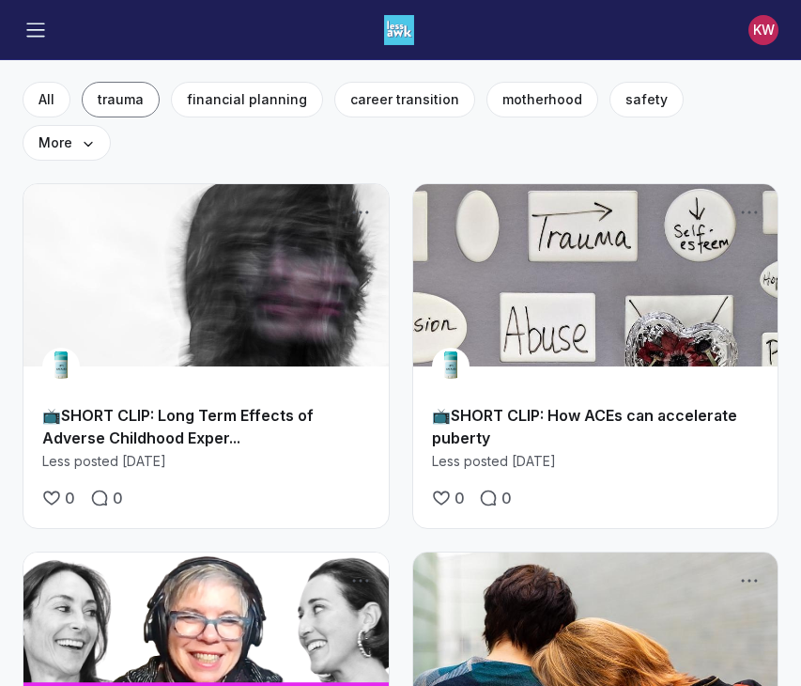
click at [611, 281] on link "Main Content" at bounding box center [595, 275] width 365 height 182
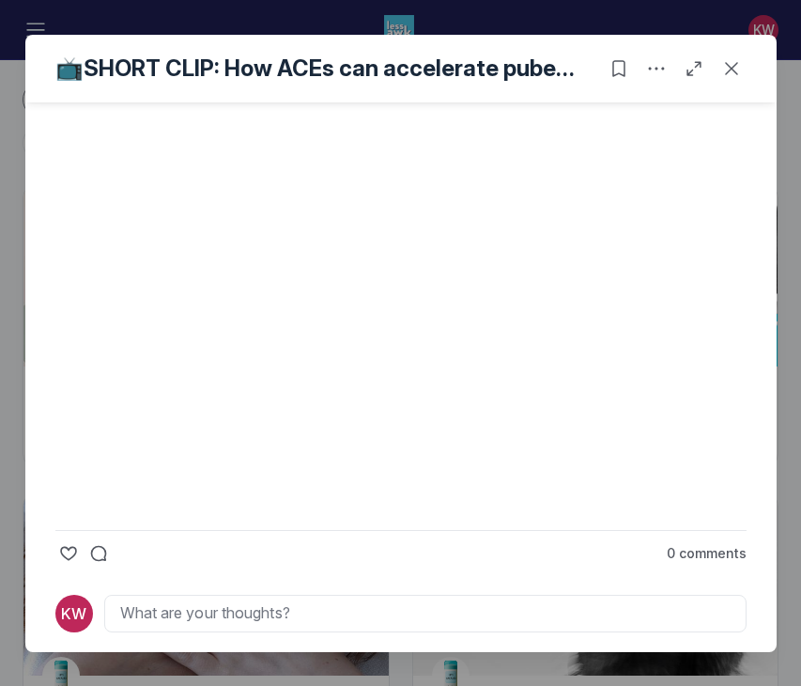
scroll to position [619, 0]
click at [722, 65] on icon "Close post" at bounding box center [731, 68] width 19 height 19
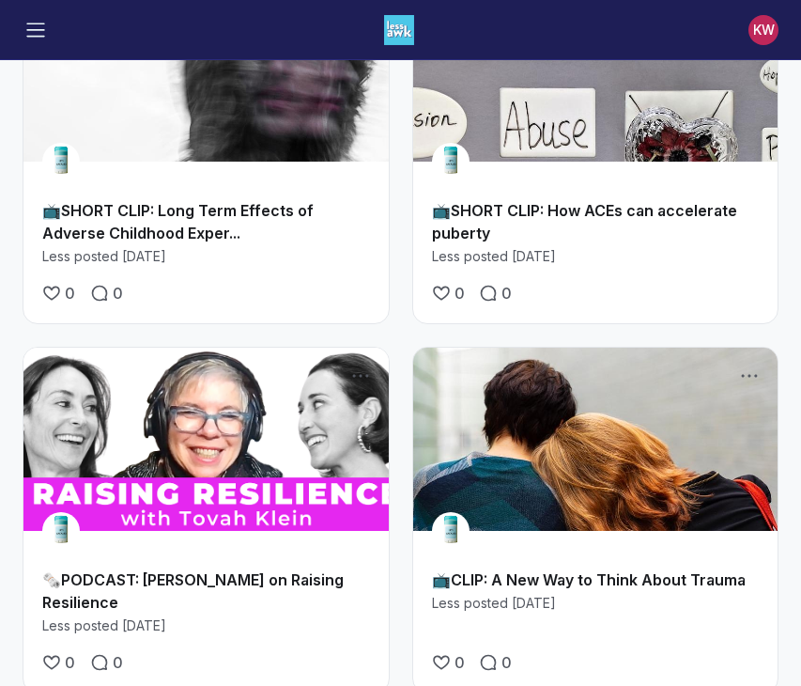
scroll to position [297, 0]
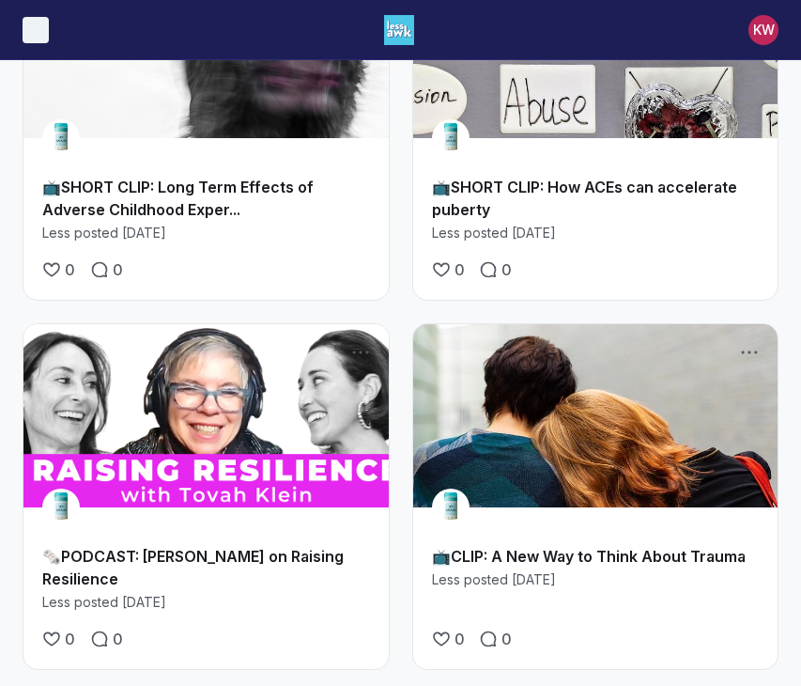
click at [28, 30] on icon "Toggle menu" at bounding box center [35, 30] width 19 height 19
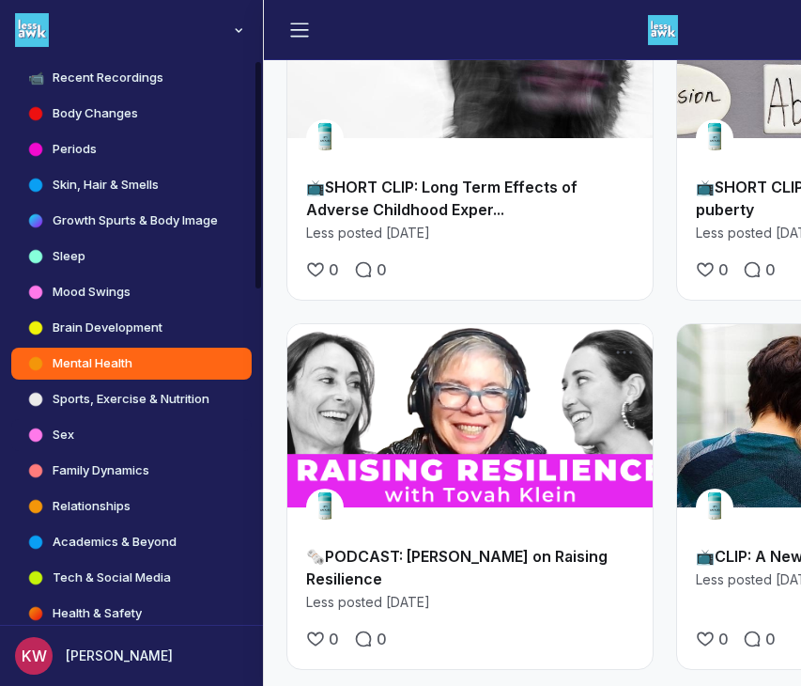
click at [158, 420] on link "Sex" at bounding box center [131, 435] width 240 height 32
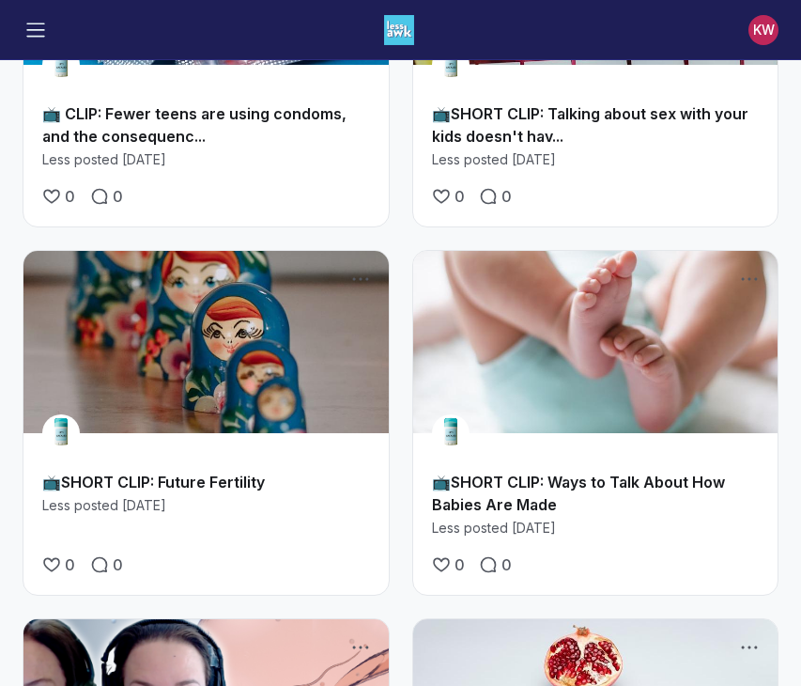
scroll to position [725, 0]
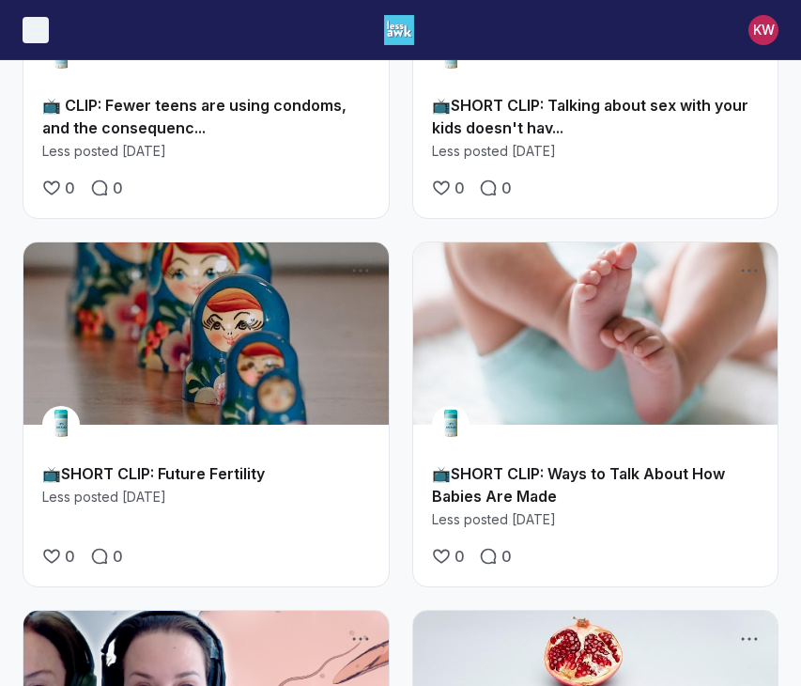
click at [46, 21] on button "Toggle menu" at bounding box center [36, 30] width 26 height 26
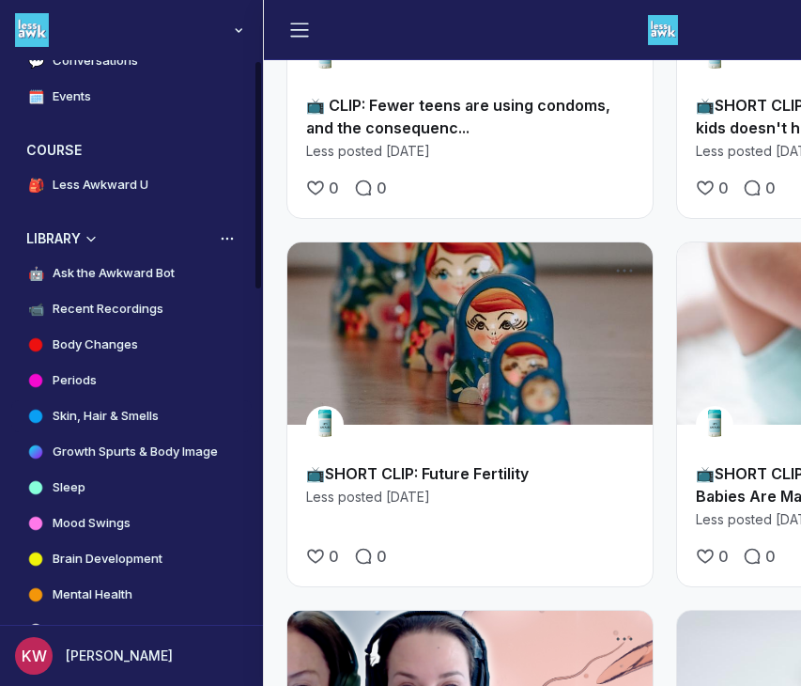
scroll to position [446, 0]
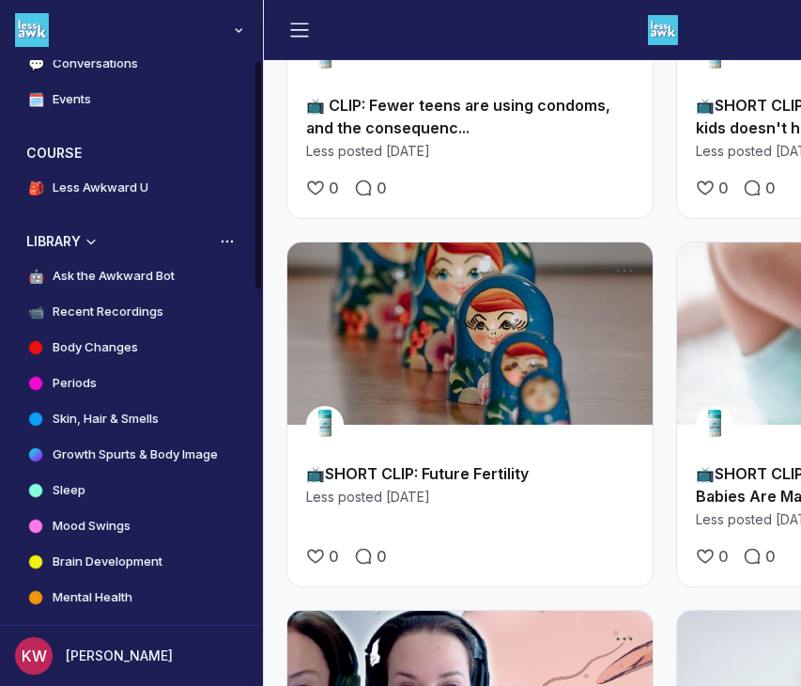
click at [61, 240] on h3 "LIBRARY" at bounding box center [53, 241] width 54 height 19
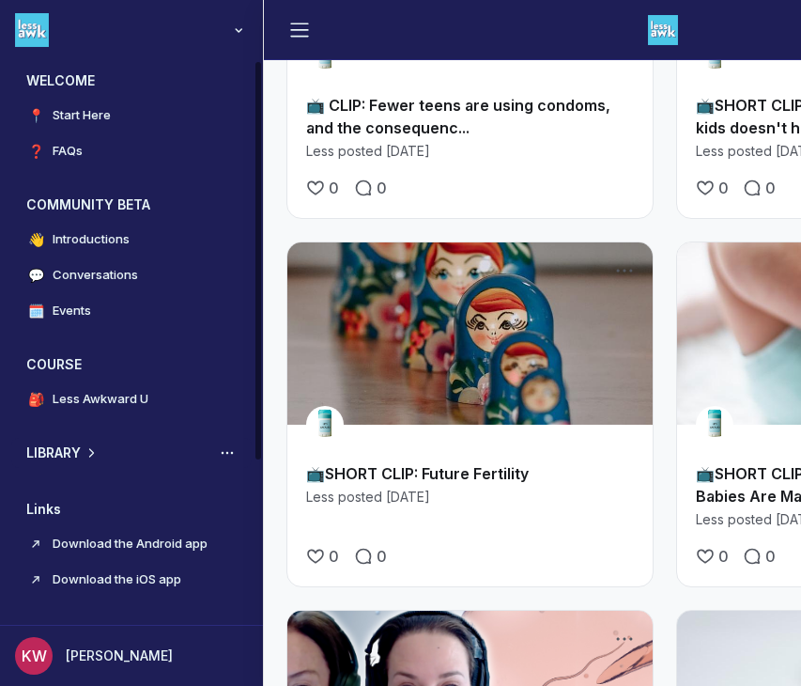
scroll to position [235, 0]
click at [59, 365] on h3 "COURSE" at bounding box center [53, 364] width 55 height 19
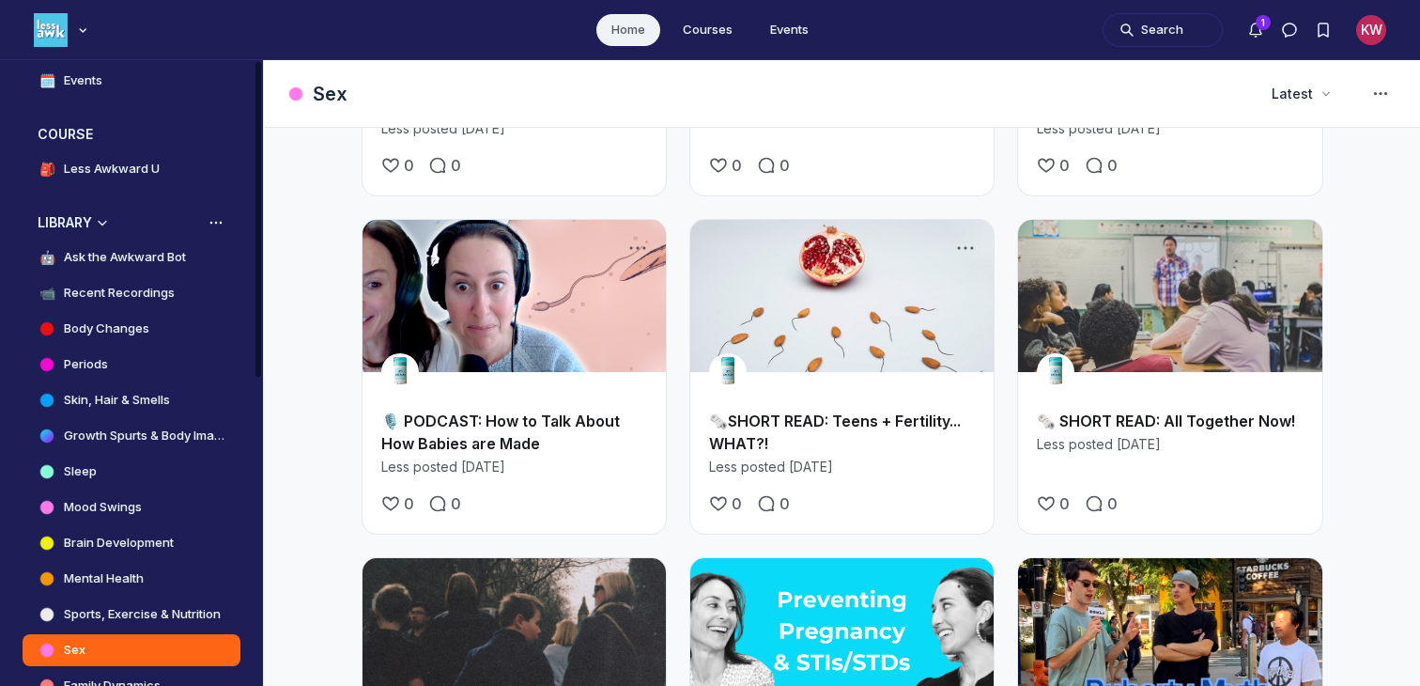
scroll to position [0, 0]
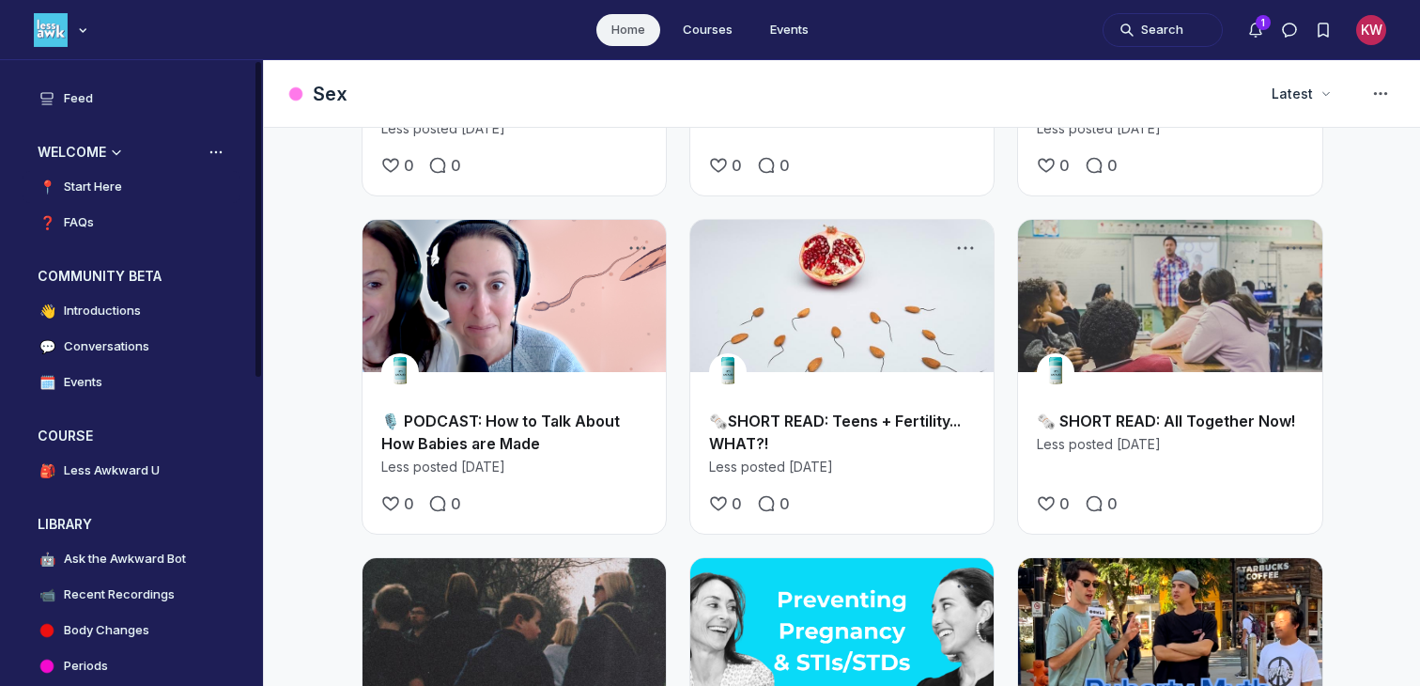
click at [111, 191] on h4 "Start Here" at bounding box center [93, 187] width 58 height 19
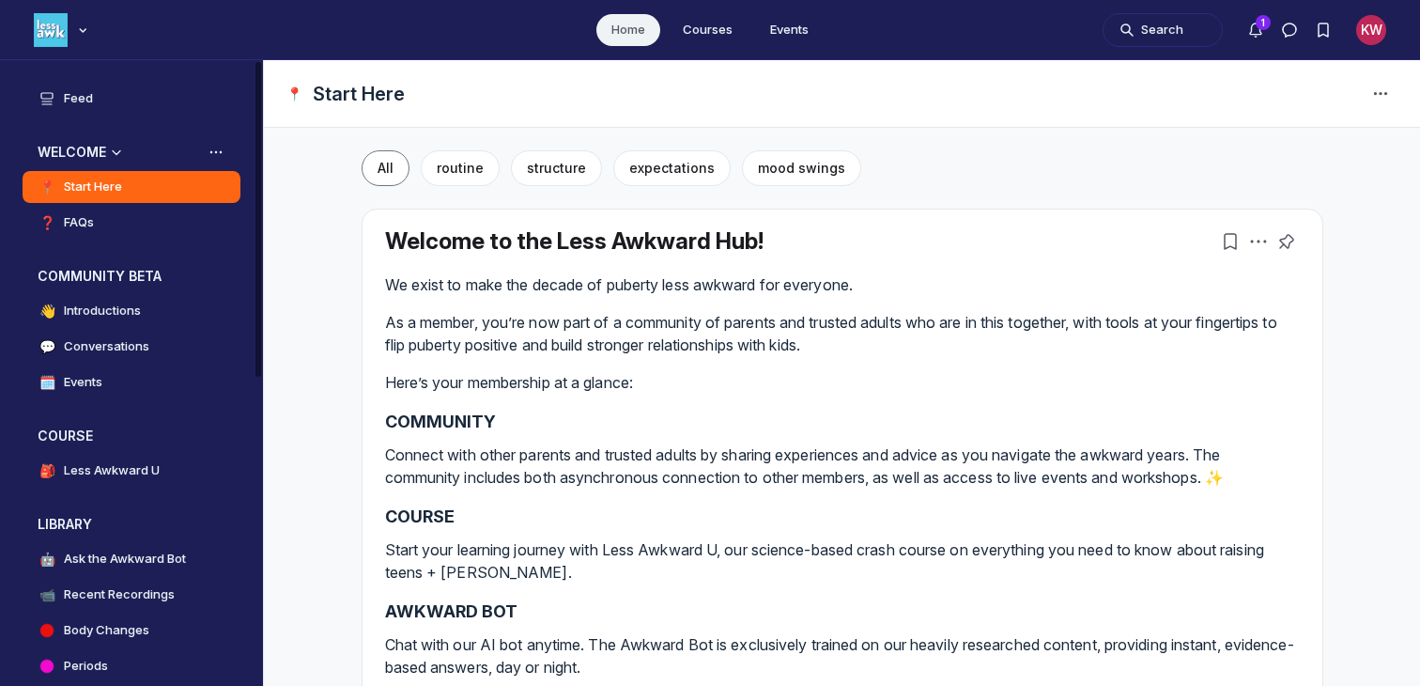
click at [87, 157] on h3 "WELCOME" at bounding box center [72, 152] width 69 height 19
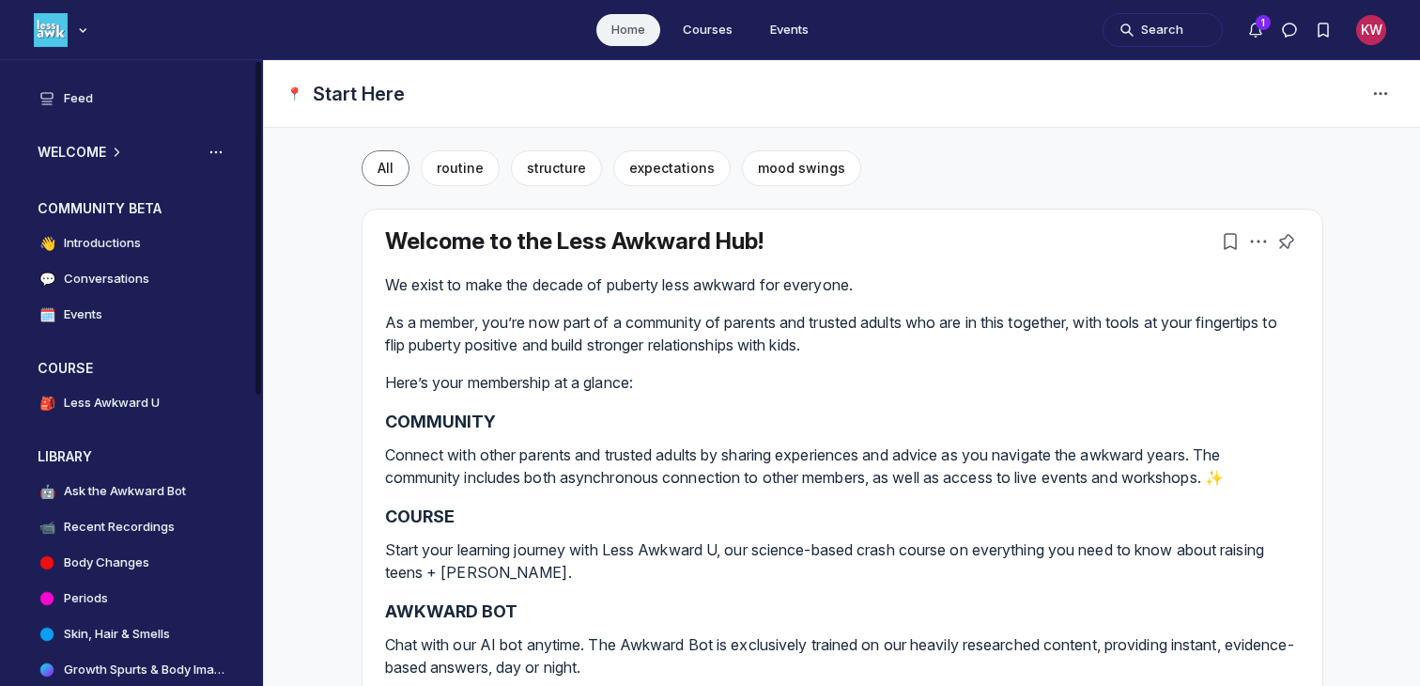
click at [87, 157] on h3 "WELCOME" at bounding box center [72, 152] width 69 height 19
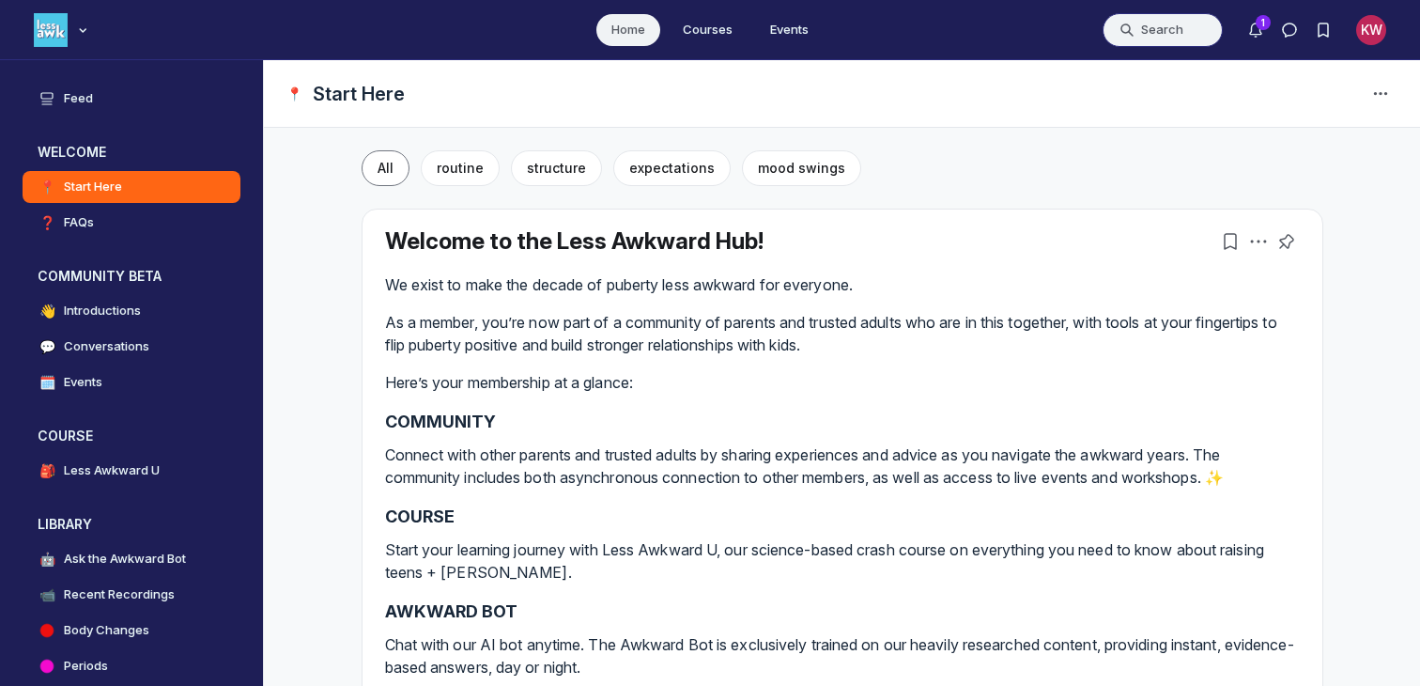
click at [800, 37] on button "Search" at bounding box center [1163, 30] width 120 height 34
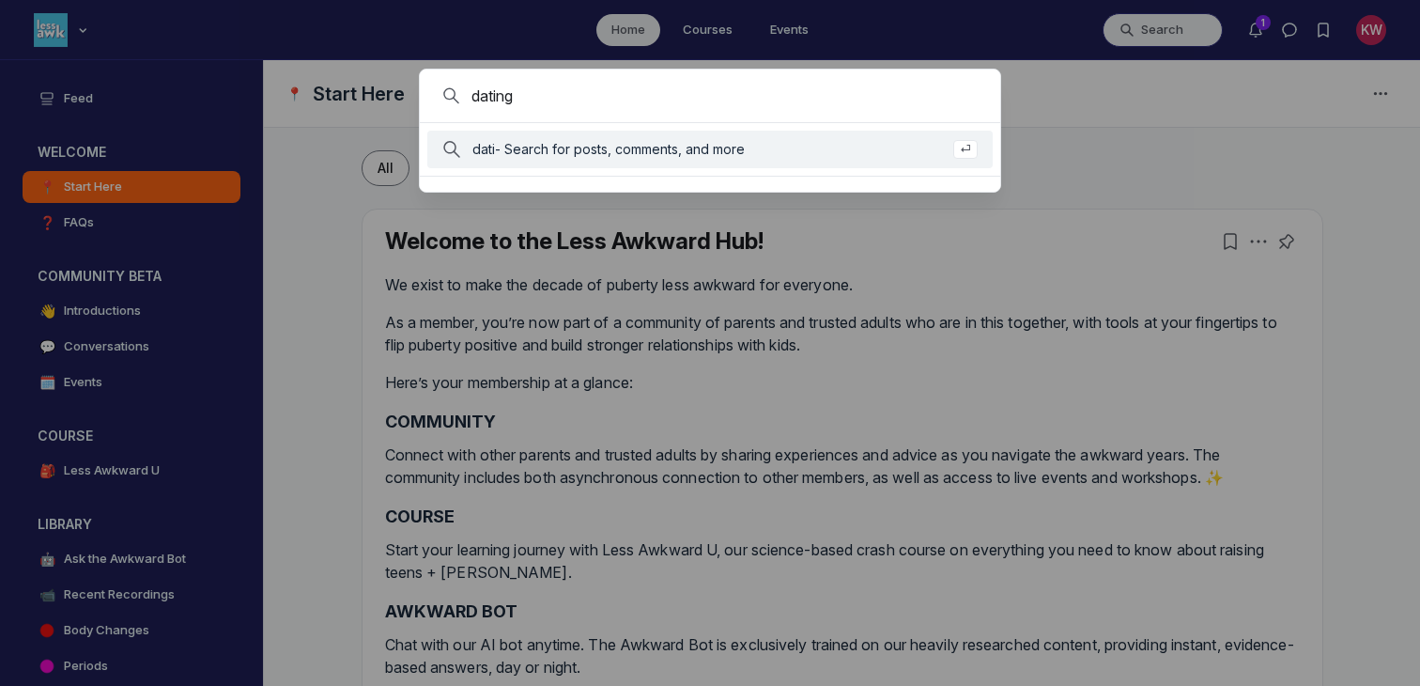
type input "dating"
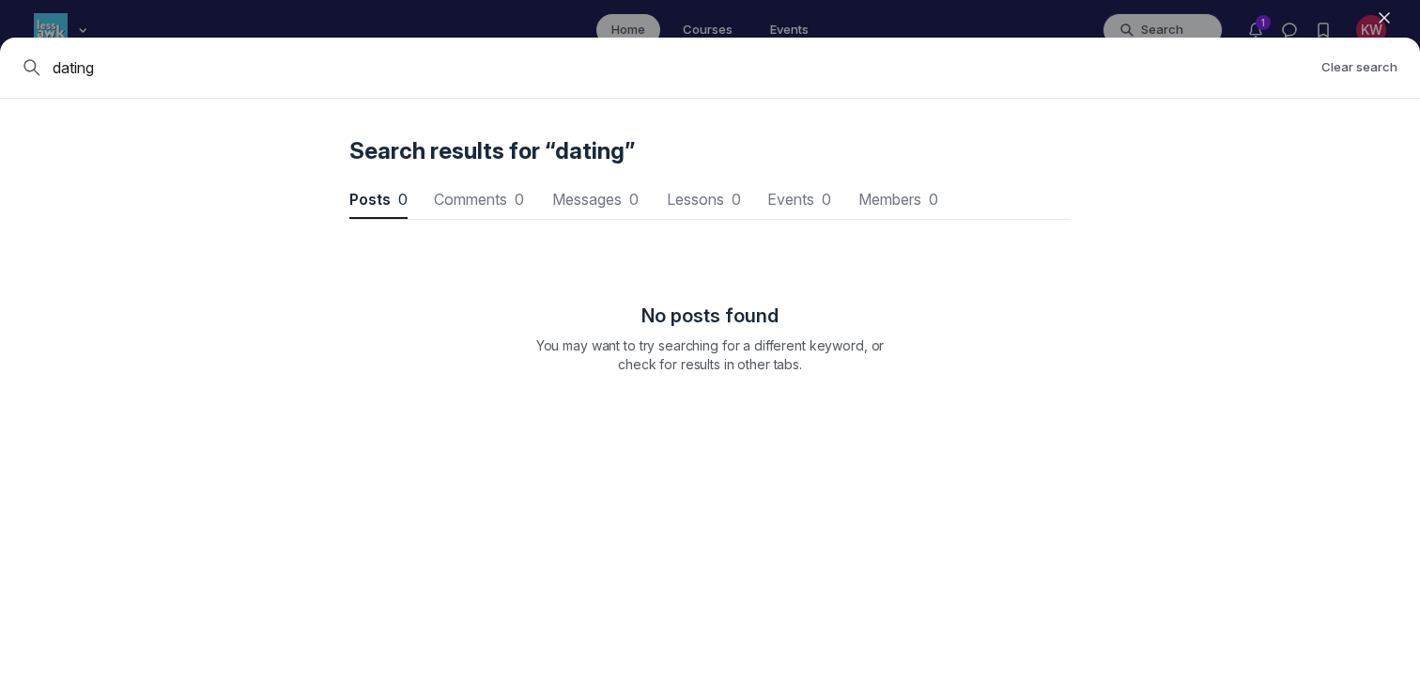
scroll to position [2543, 5660]
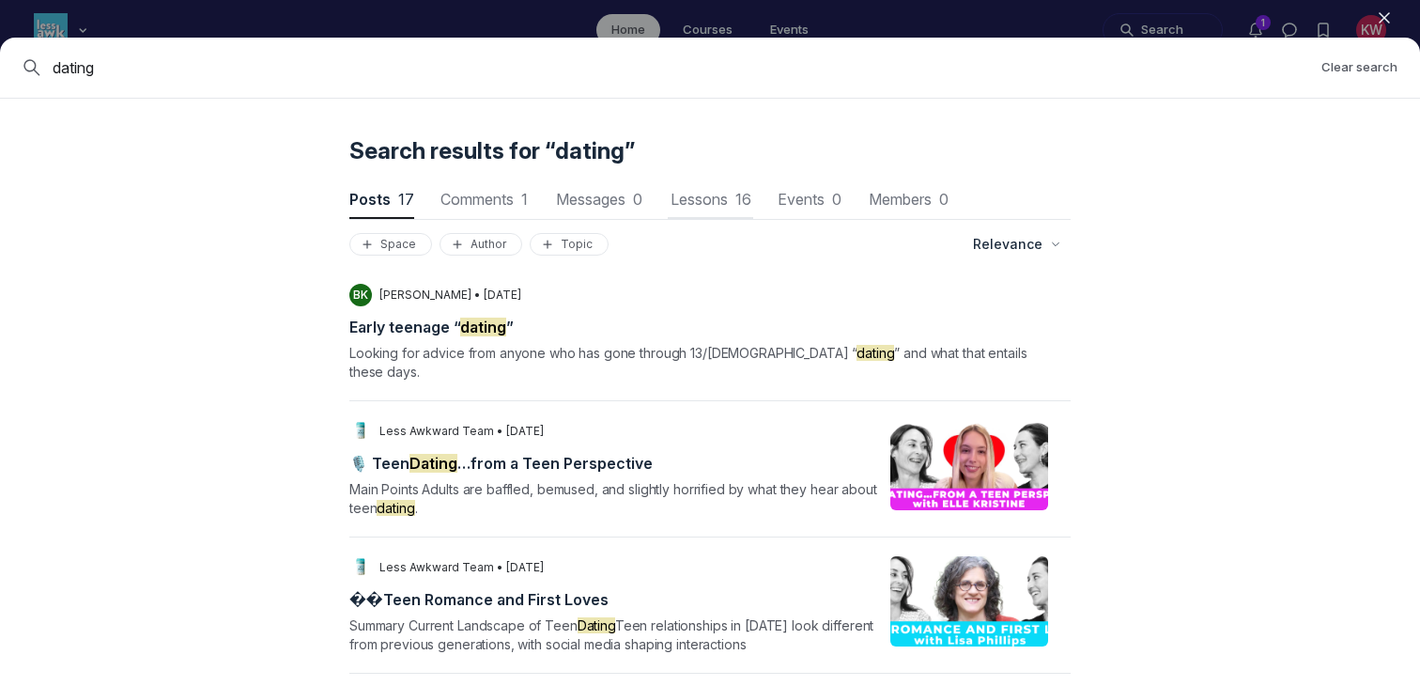
click at [713, 203] on span "Lessons 16" at bounding box center [710, 199] width 85 height 15
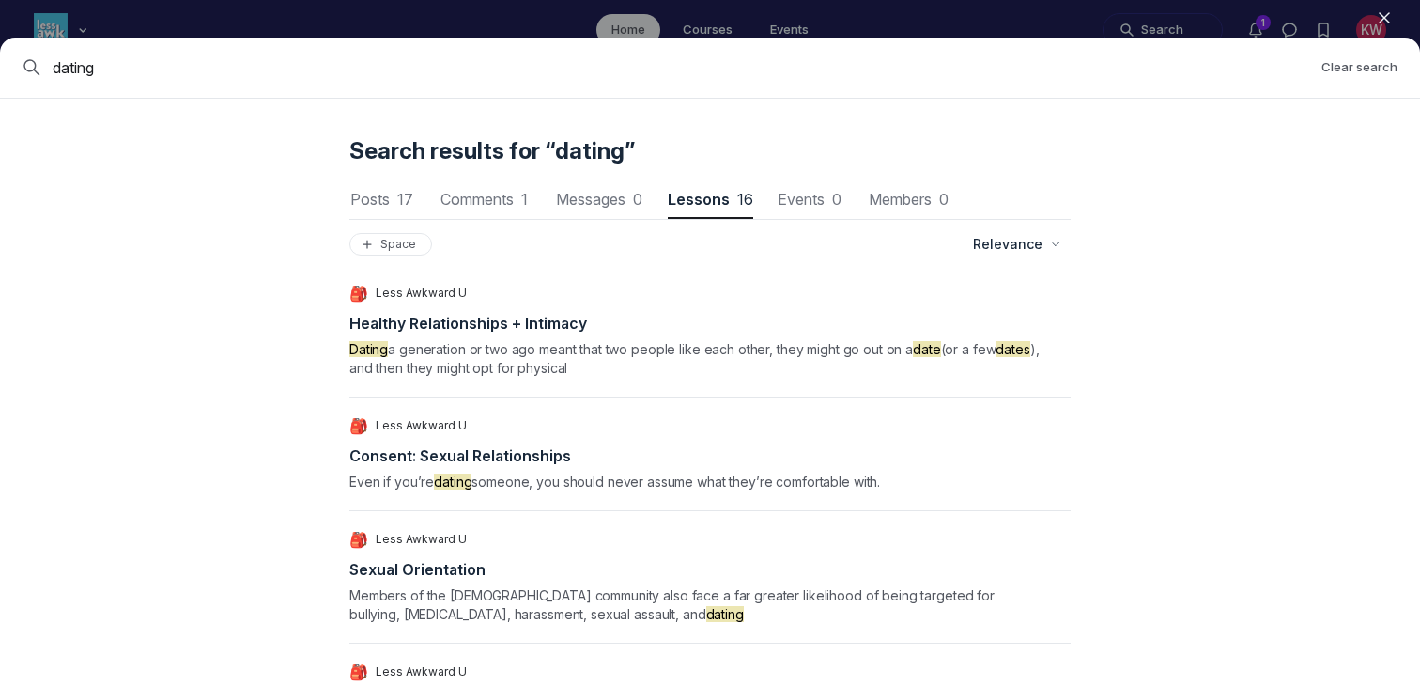
click at [554, 321] on span "H e a l t h y R e l a t i o n s h i p s + I n t i m a c y" at bounding box center [468, 323] width 238 height 19
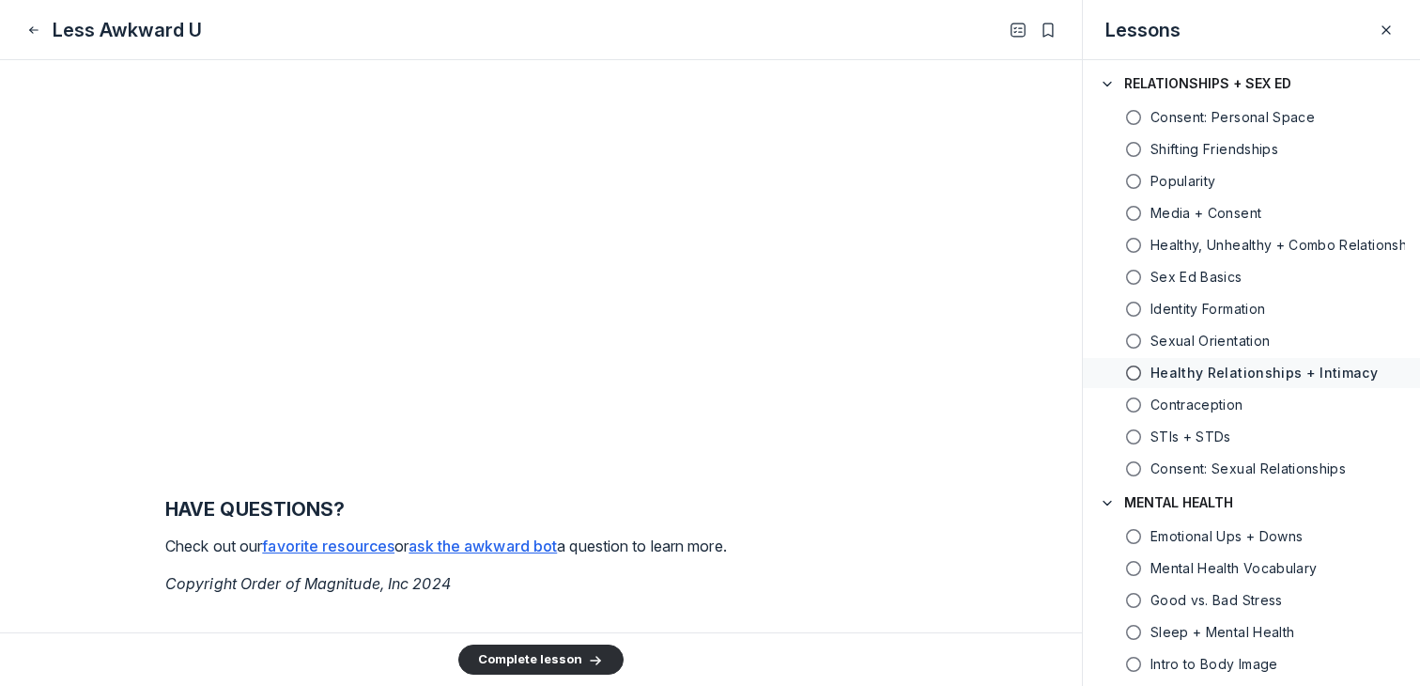
scroll to position [4044, 0]
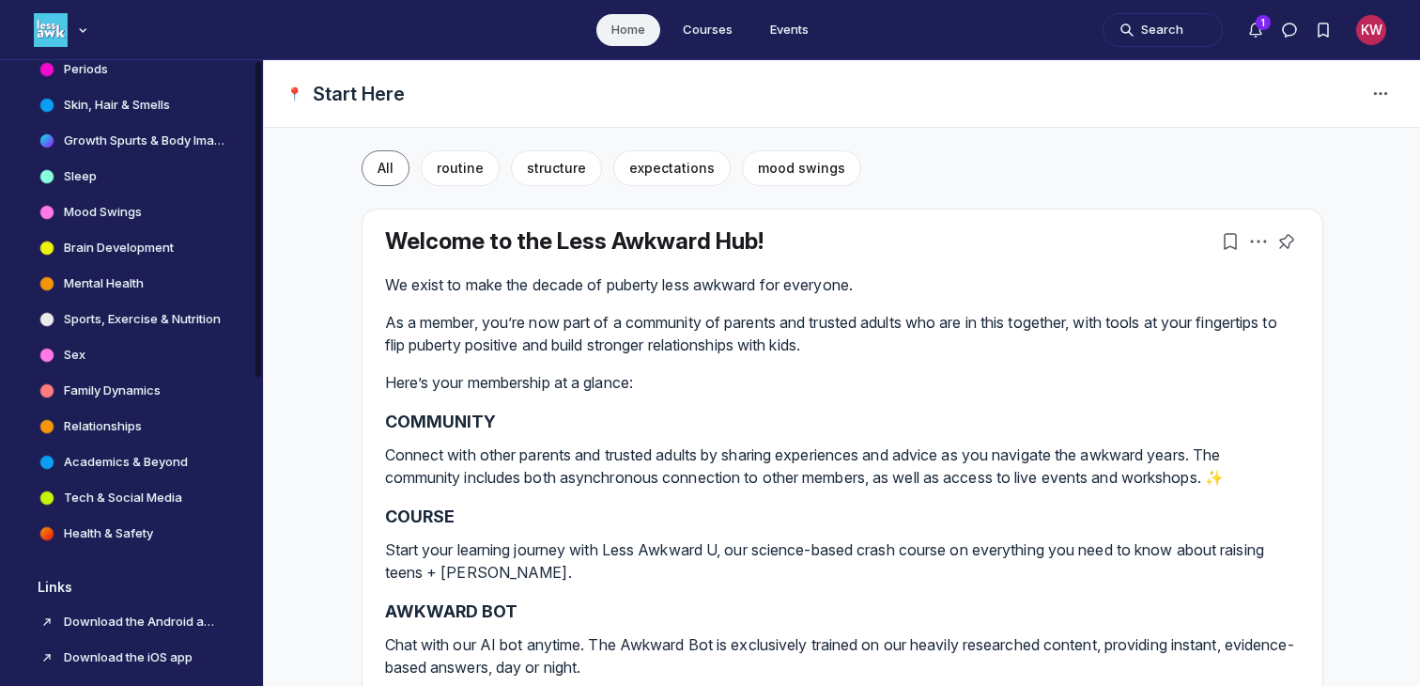
scroll to position [607, 0]
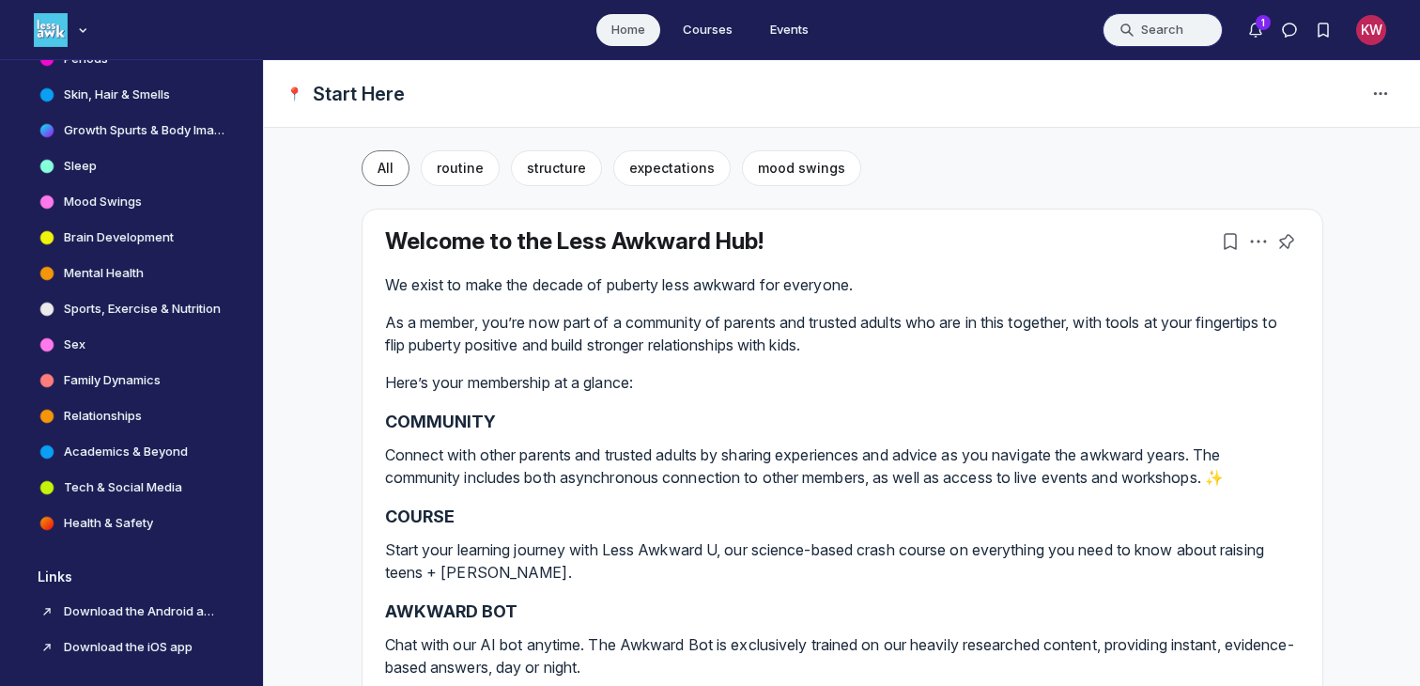
click at [800, 25] on button "Search" at bounding box center [1163, 30] width 120 height 34
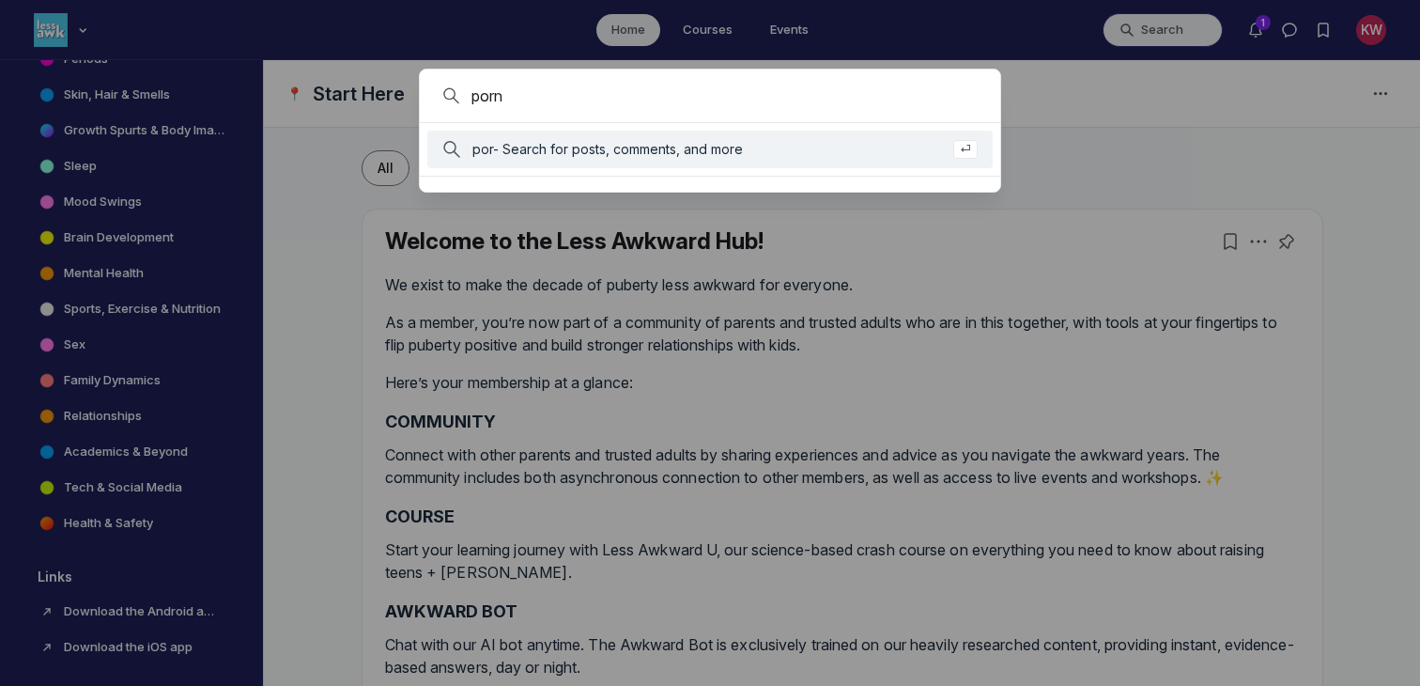
type input "porn"
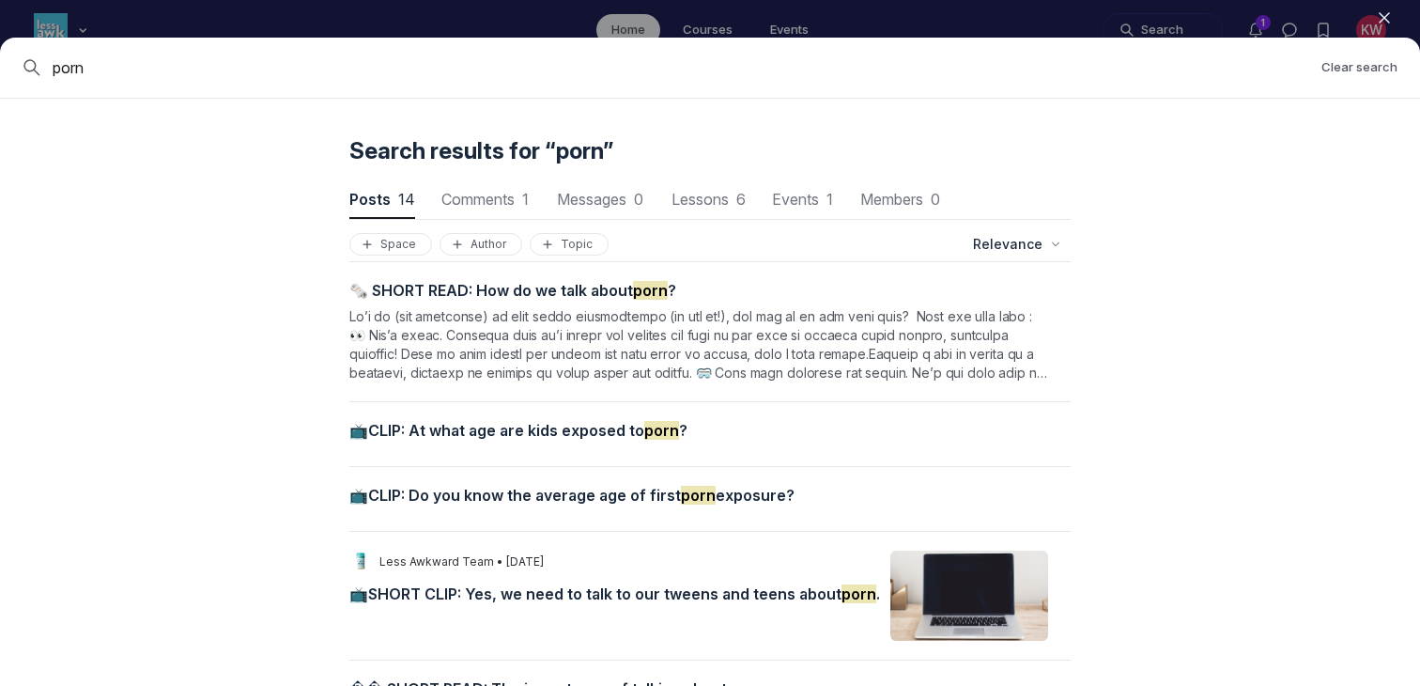
scroll to position [444, 0]
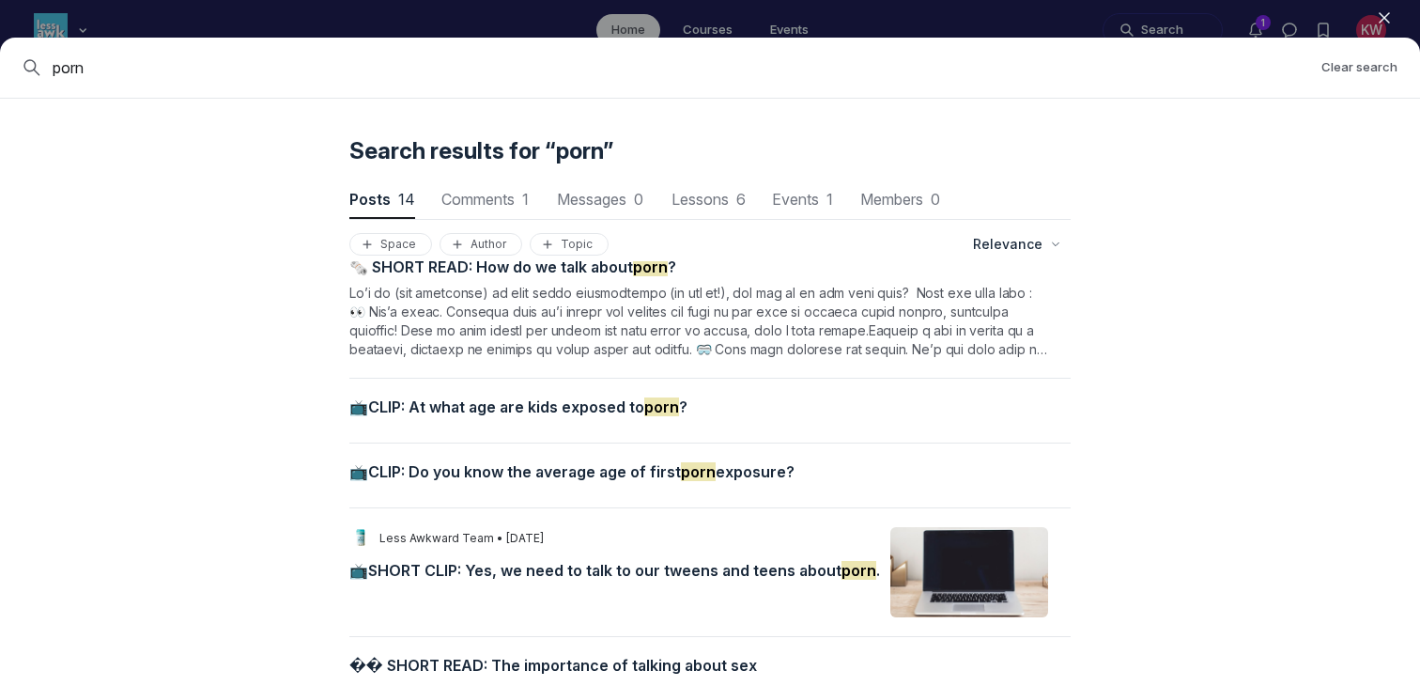
click at [505, 410] on span "📺CLIP: At what age are kids exposed to porn ?" at bounding box center [518, 406] width 338 height 19
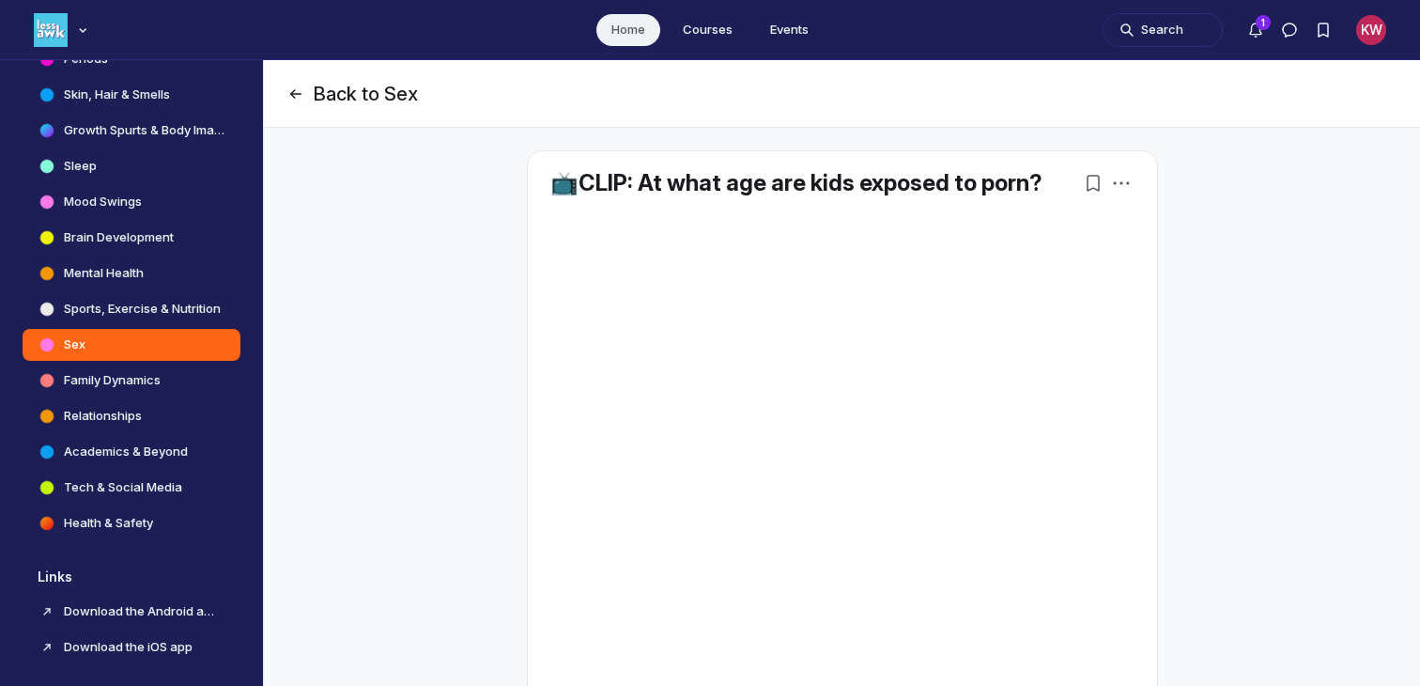
click at [316, 84] on button "Back to Sex" at bounding box center [352, 94] width 132 height 26
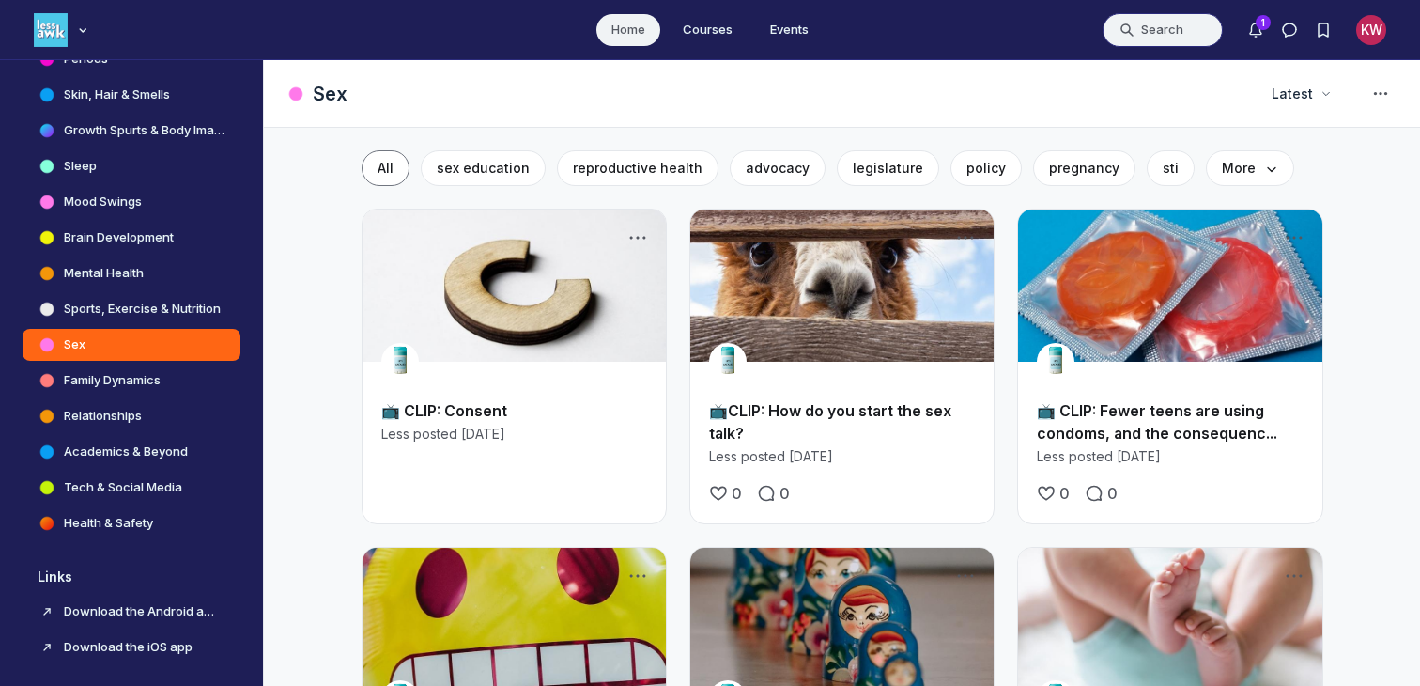
click at [800, 28] on button "Search" at bounding box center [1163, 30] width 120 height 34
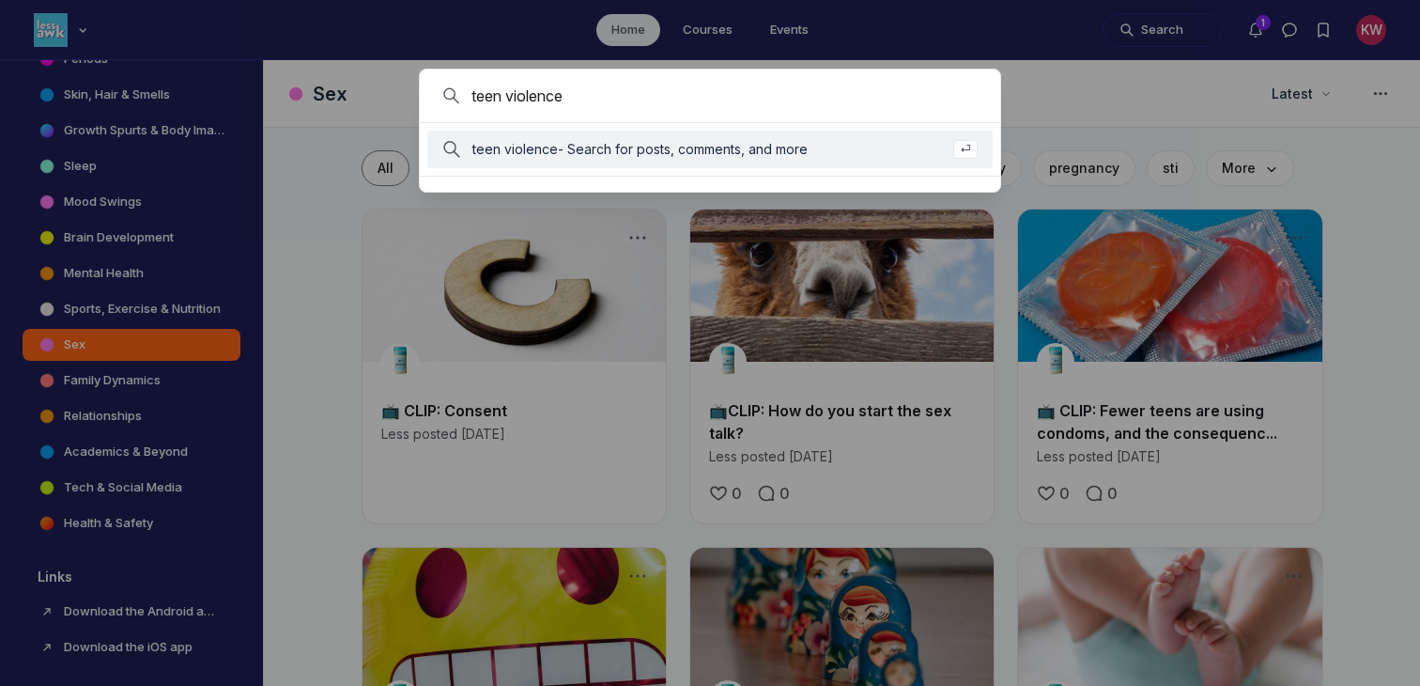
type input "teen violence"
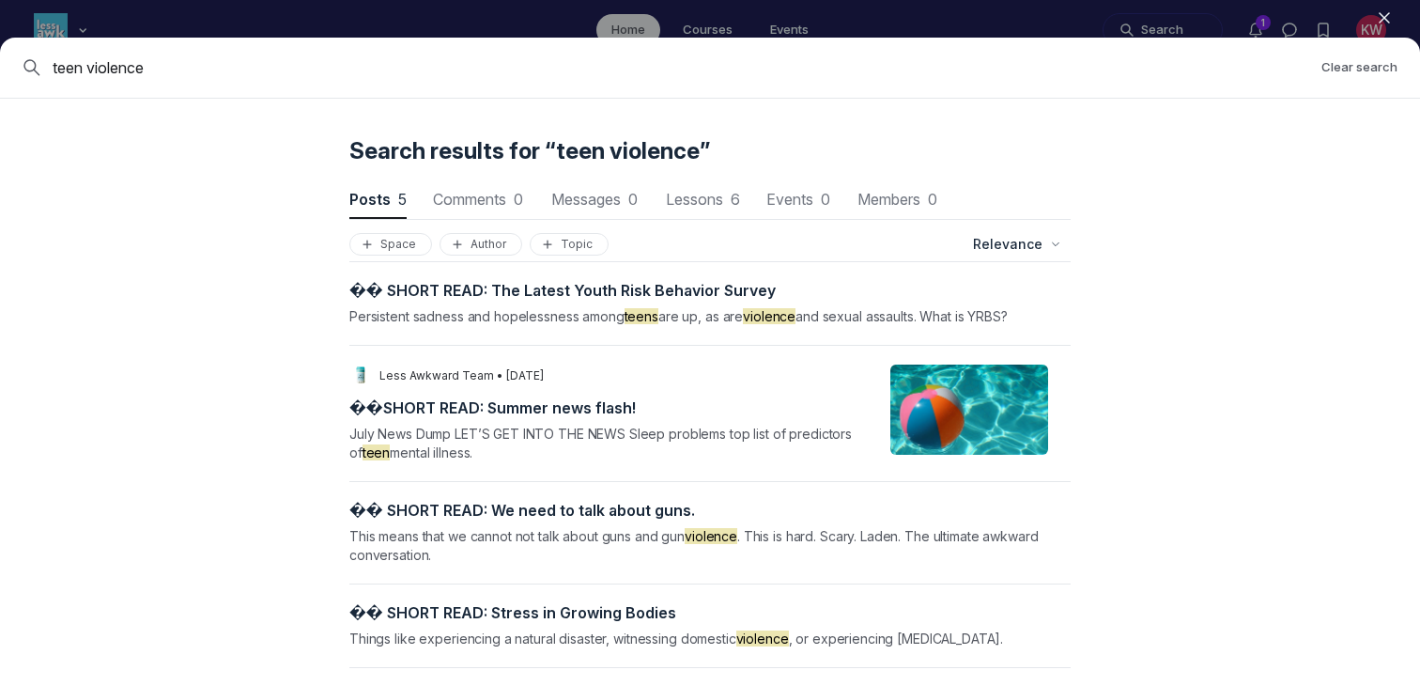
scroll to position [110, 0]
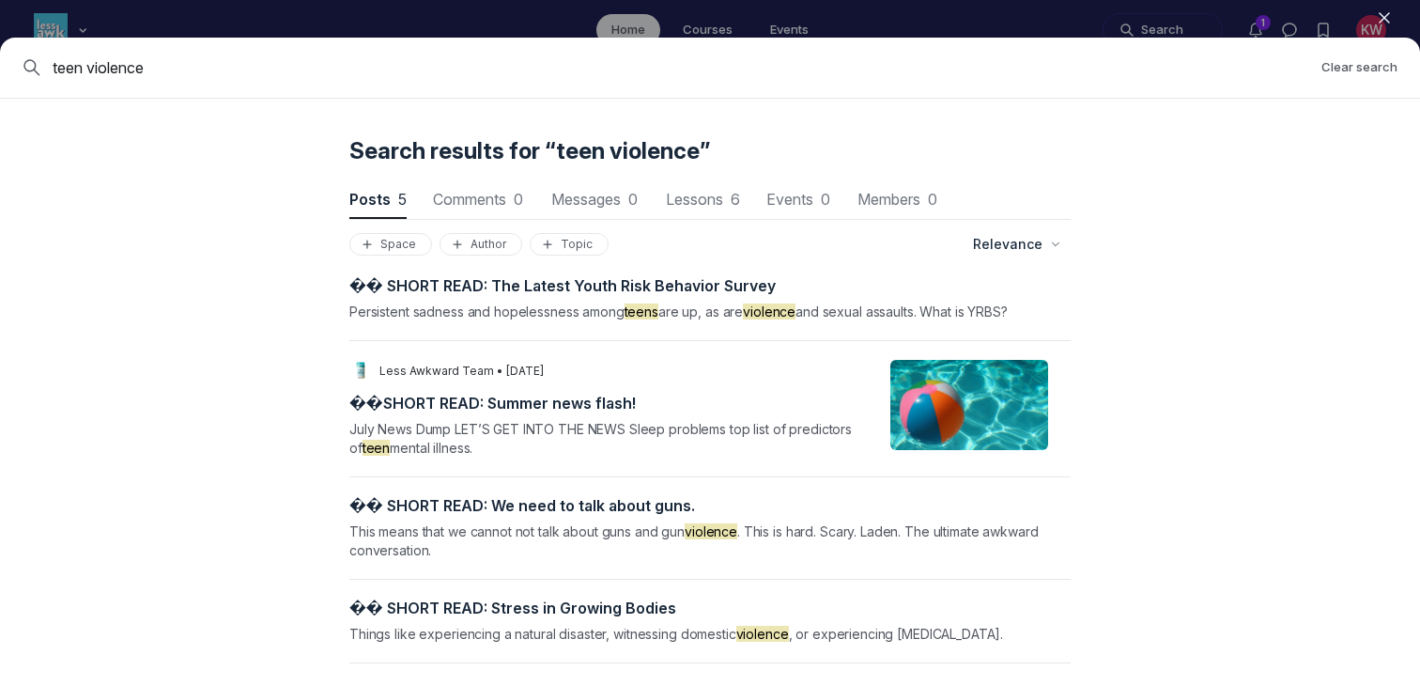
drag, startPoint x: 85, startPoint y: 65, endPoint x: 0, endPoint y: 65, distance: 84.5
click at [0, 65] on div "teen violence Clear search" at bounding box center [710, 68] width 1420 height 61
type input "violence"
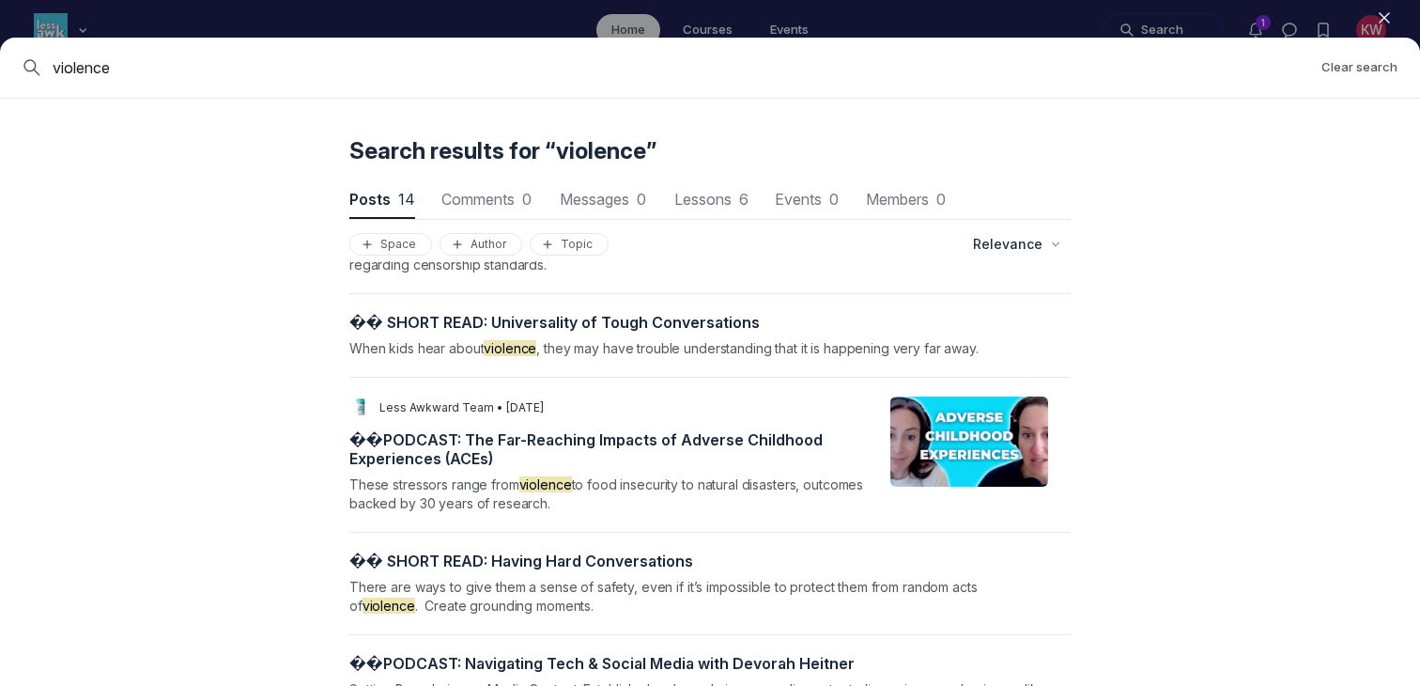
scroll to position [0, 0]
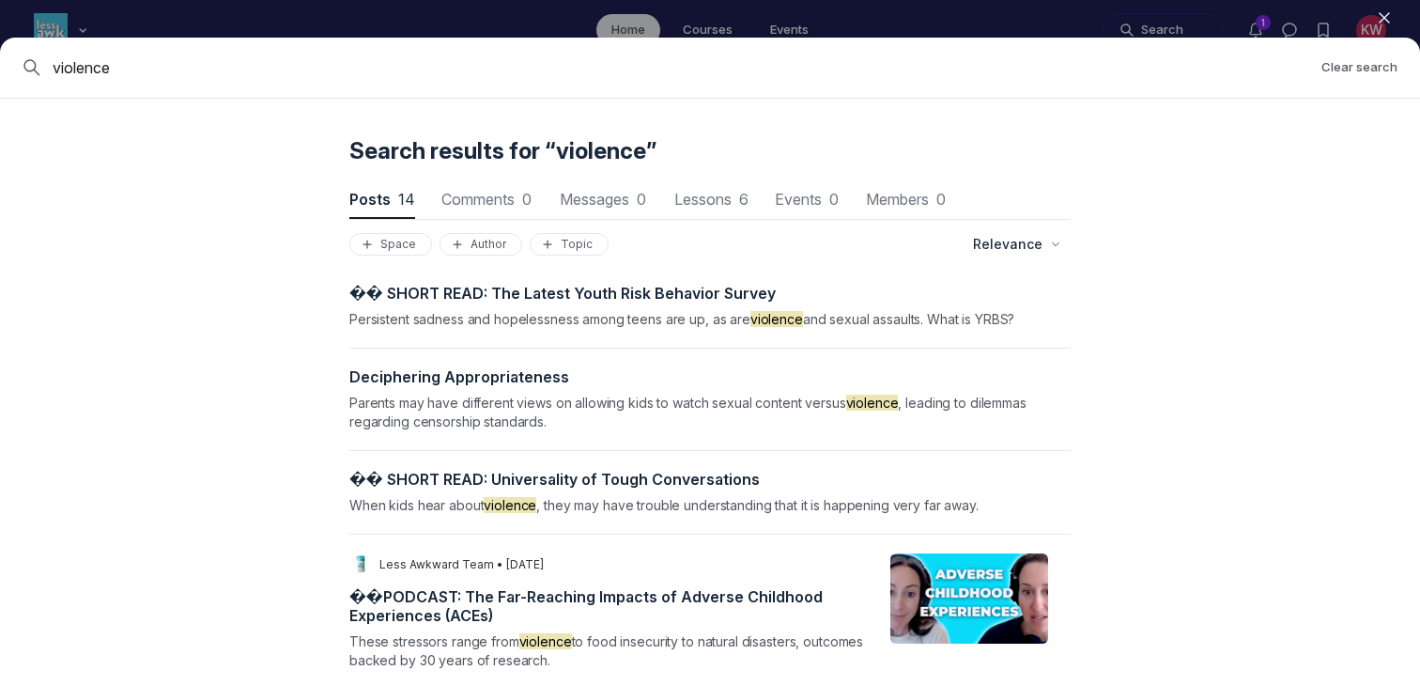
click at [800, 21] on icon "button" at bounding box center [1384, 17] width 19 height 19
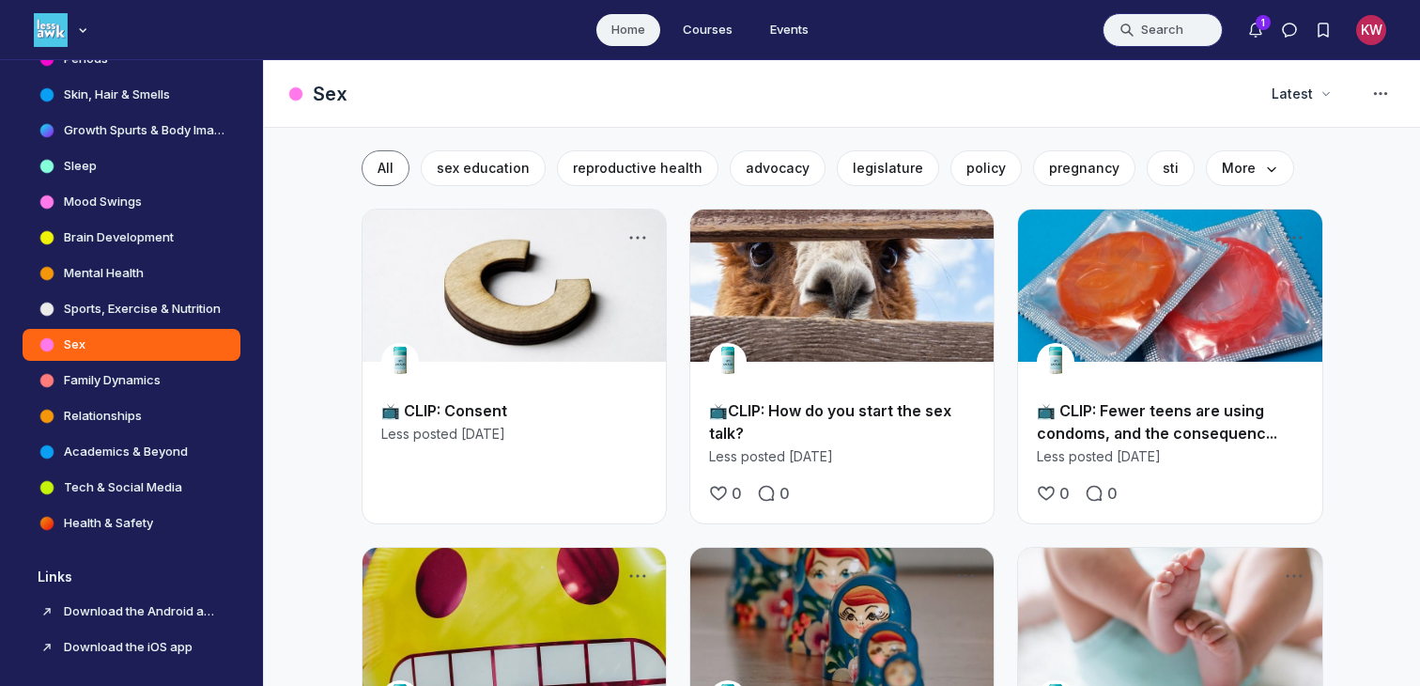
click at [800, 34] on button "Search" at bounding box center [1163, 30] width 120 height 34
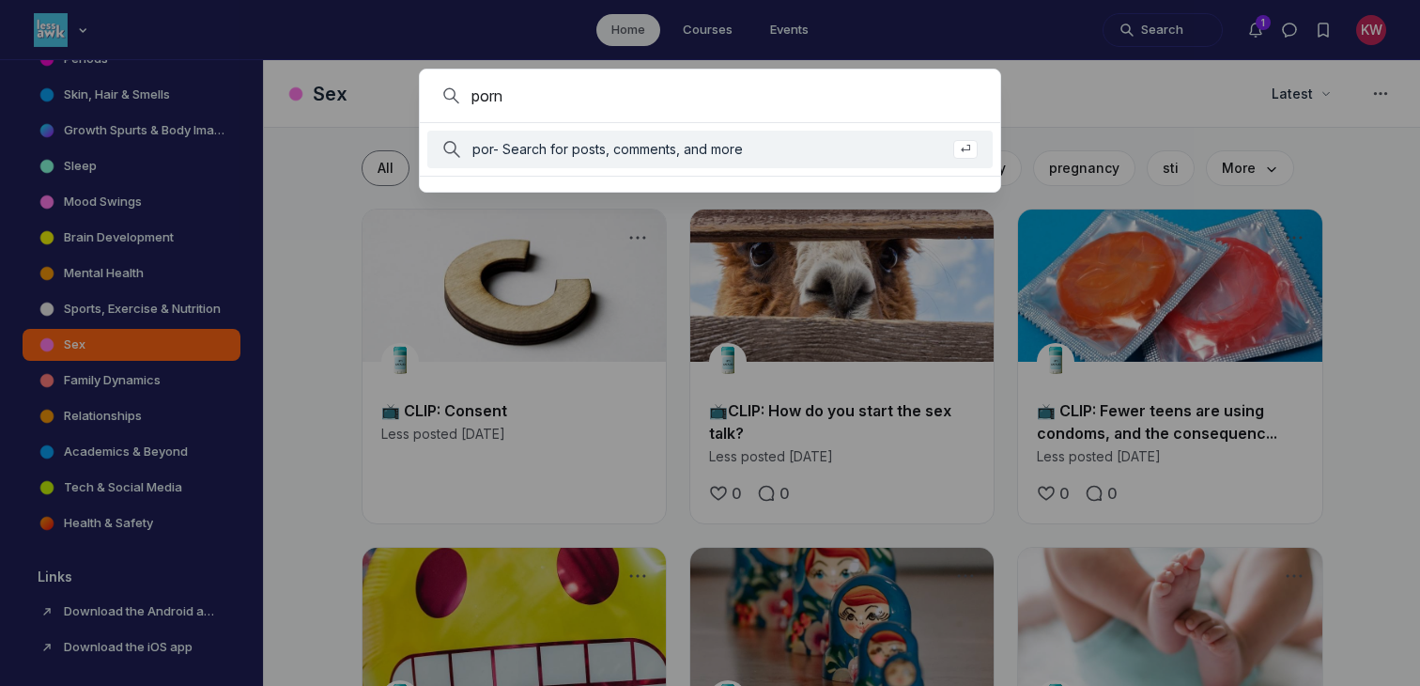
type input "porn"
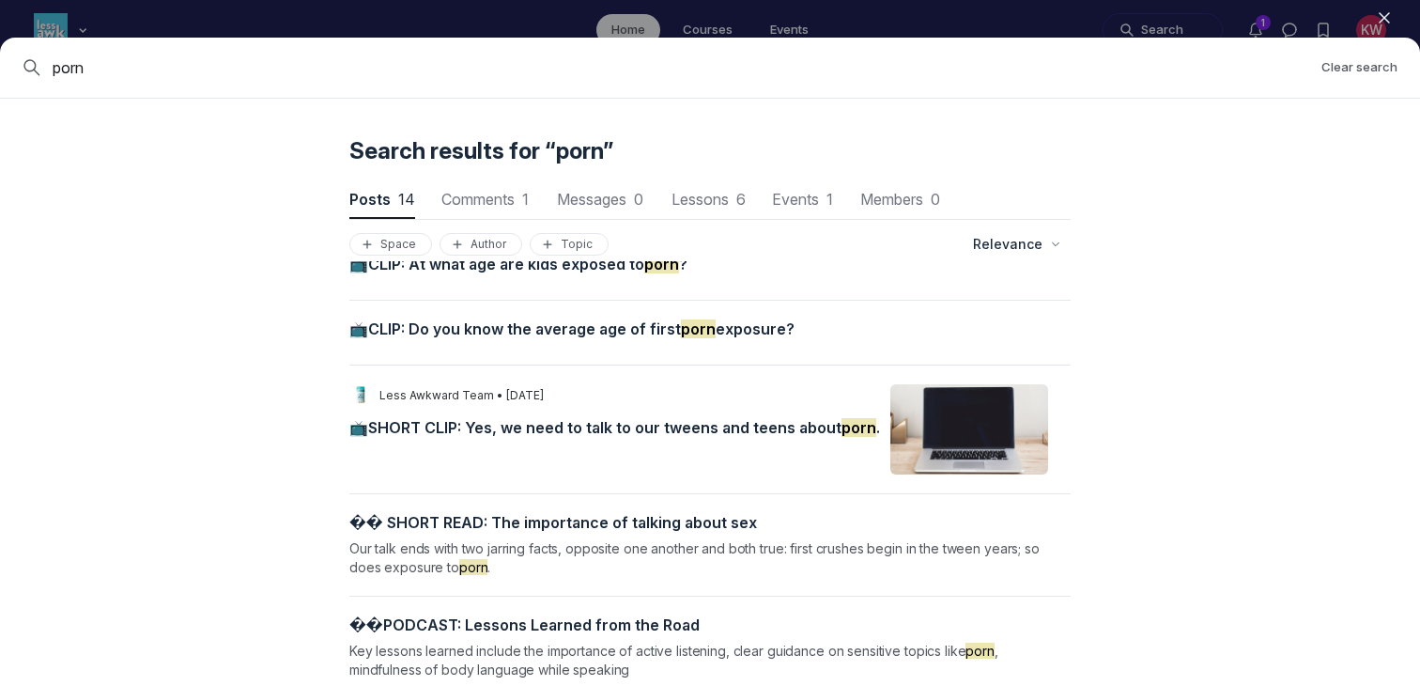
scroll to position [617, 0]
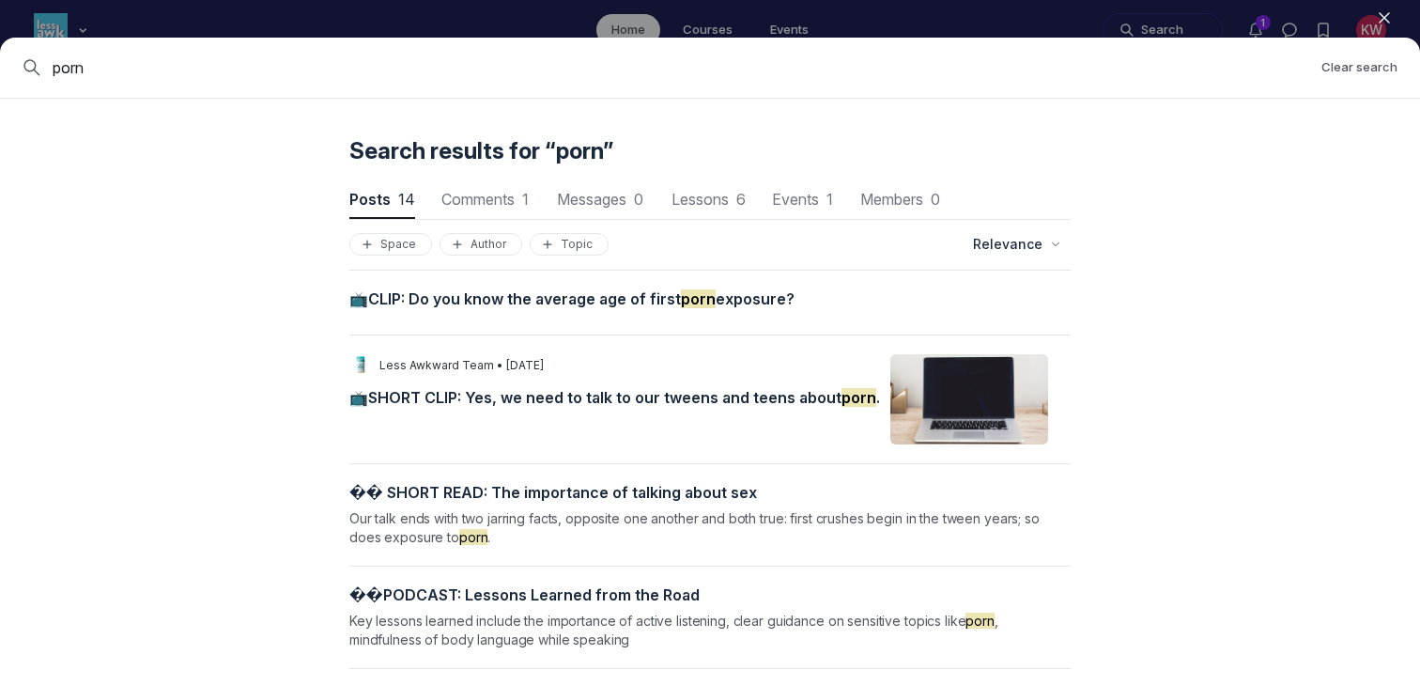
click at [525, 391] on span "📺SHORT CLIP: Yes, we need to talk to our tweens and teens about porn ." at bounding box center [614, 397] width 531 height 19
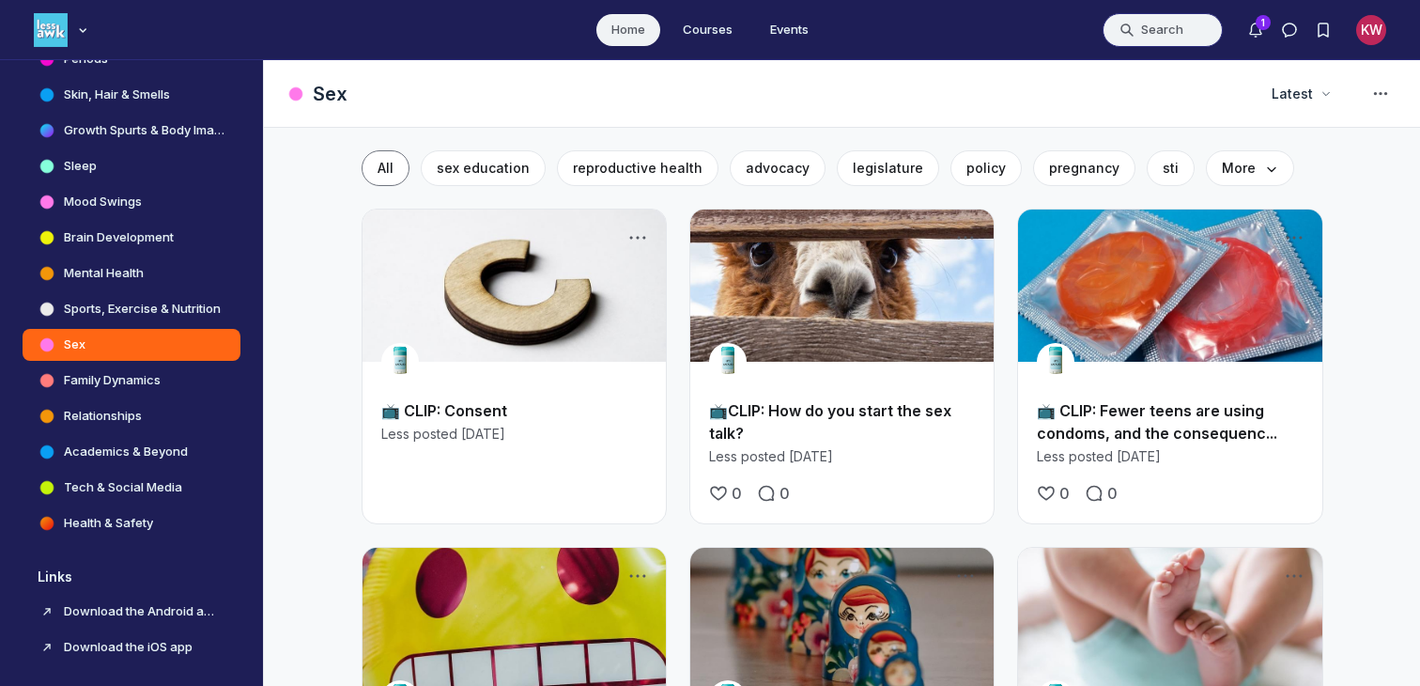
click at [800, 25] on button "Search" at bounding box center [1163, 30] width 120 height 34
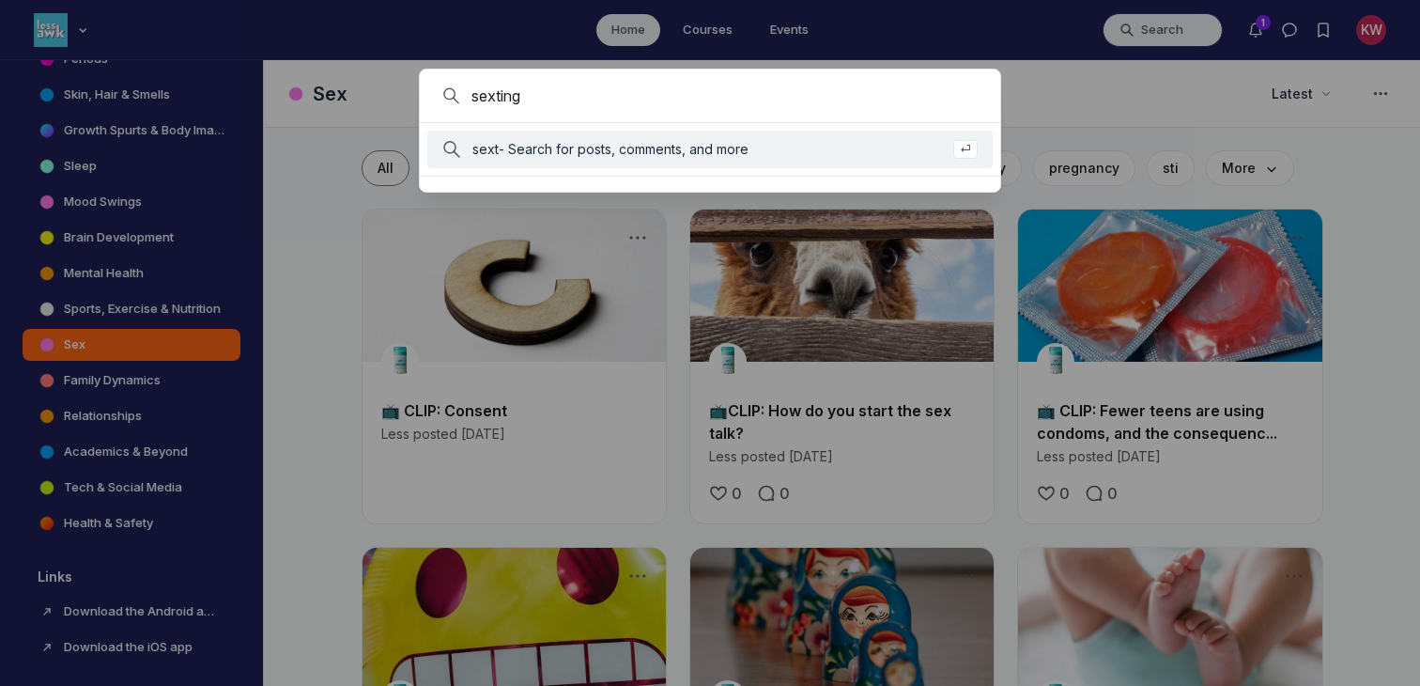
type input "sexting"
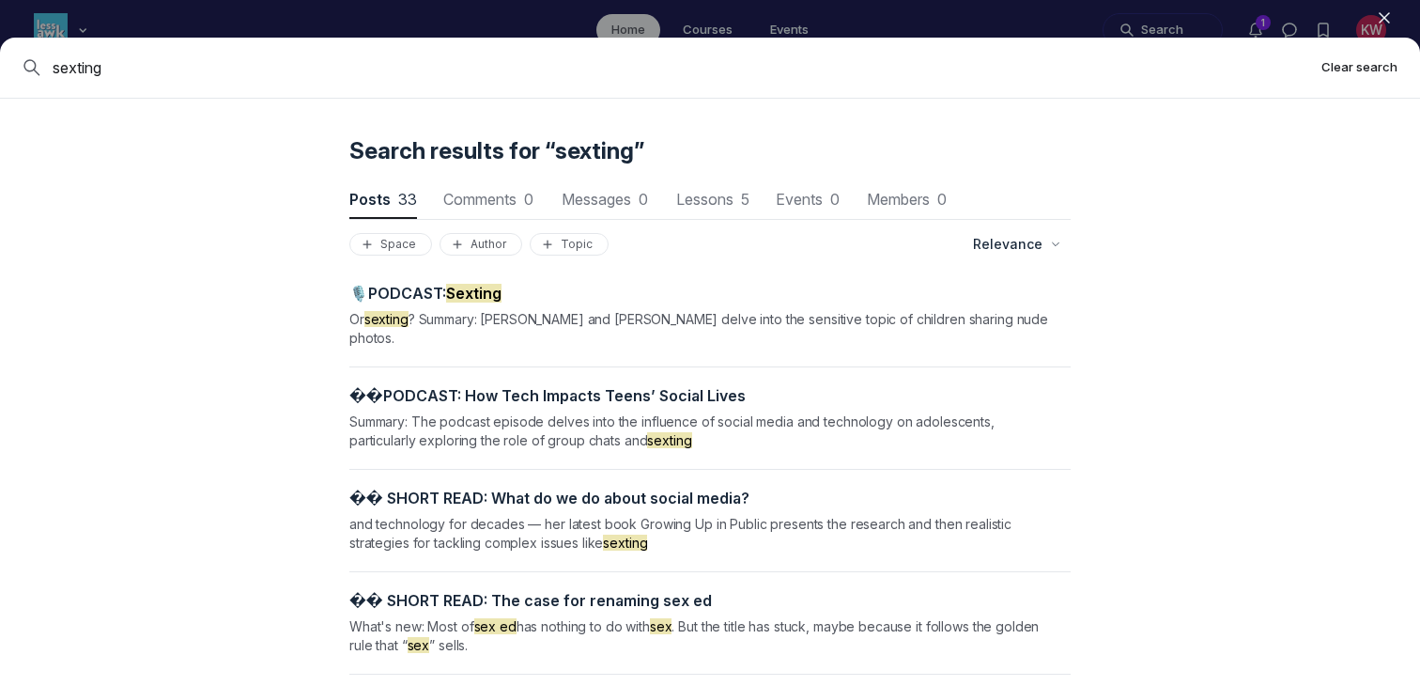
click at [800, 67] on button "Clear search" at bounding box center [1360, 67] width 76 height 18
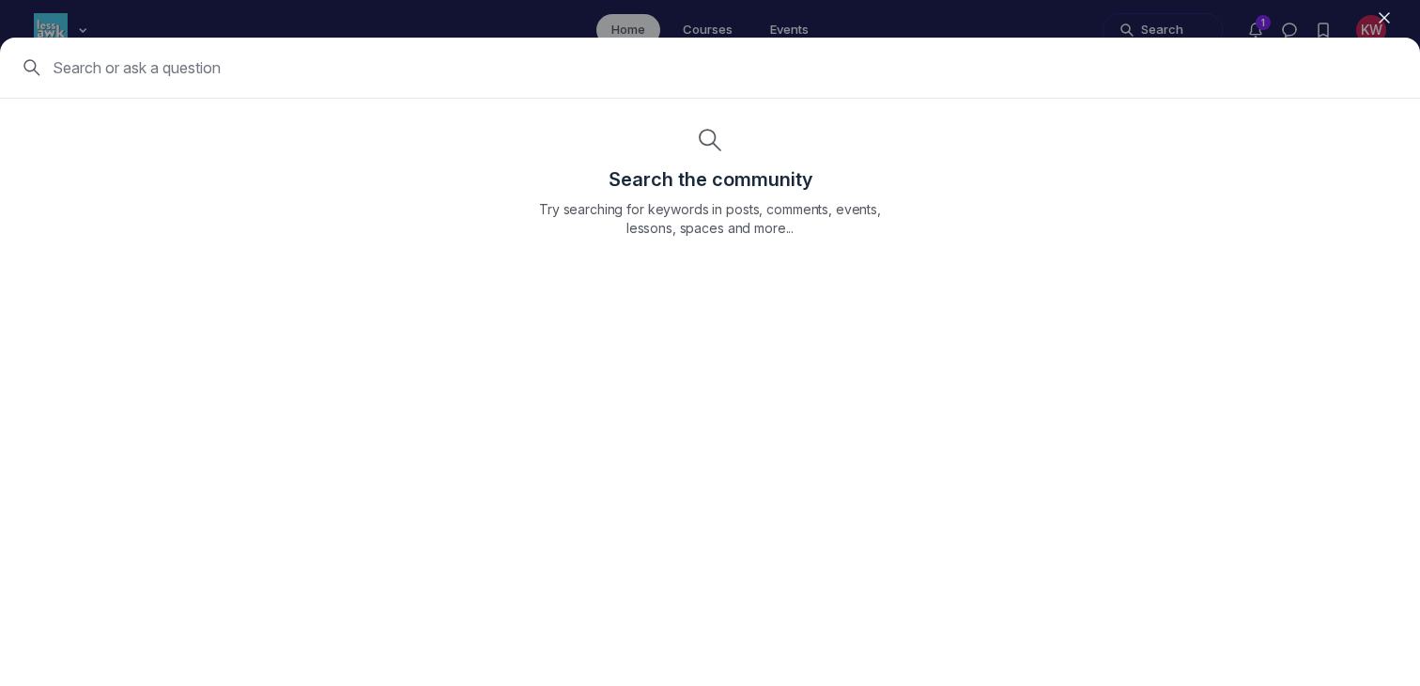
click at [653, 126] on div "Search the community Try searching for keywords in posts, comments, events, les…" at bounding box center [710, 195] width 421 height 192
click at [496, 57] on input at bounding box center [725, 67] width 1345 height 23
type input "sti"
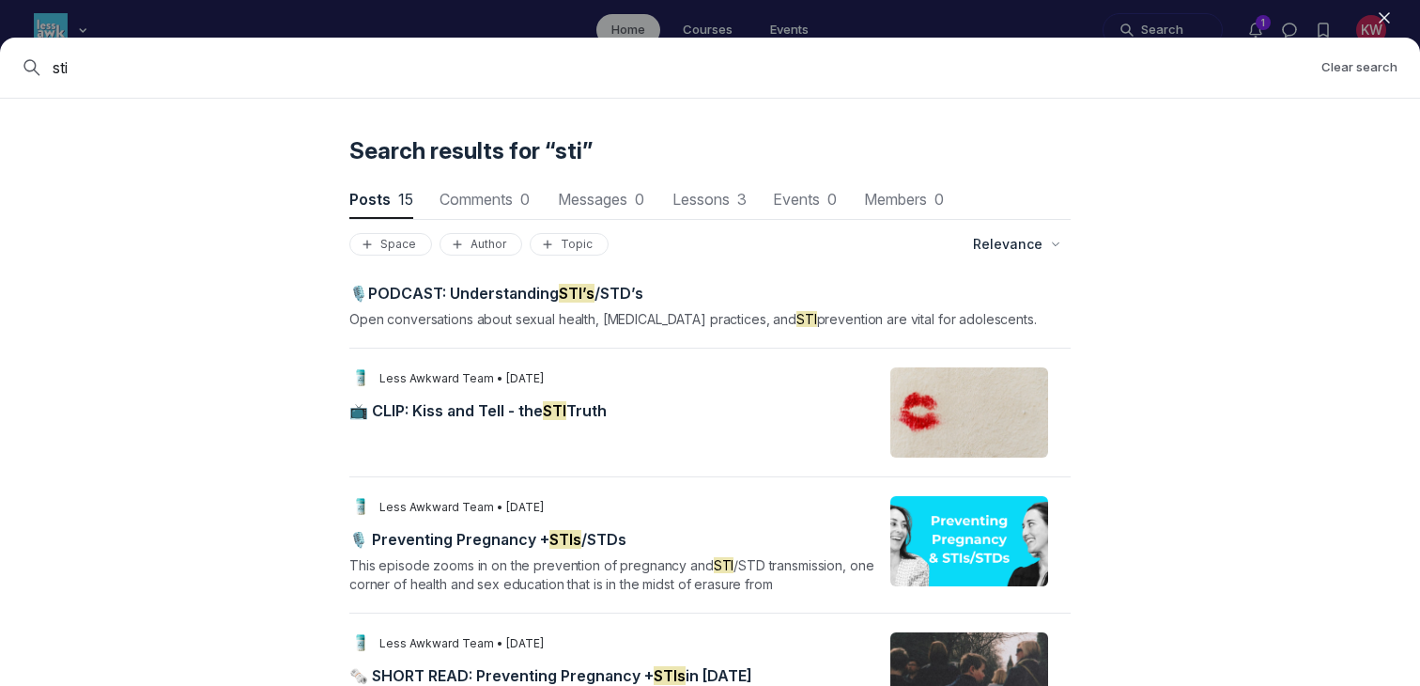
click at [512, 404] on span "📺 CLIP: Kiss and Tell - the STI Truth" at bounding box center [477, 410] width 257 height 19
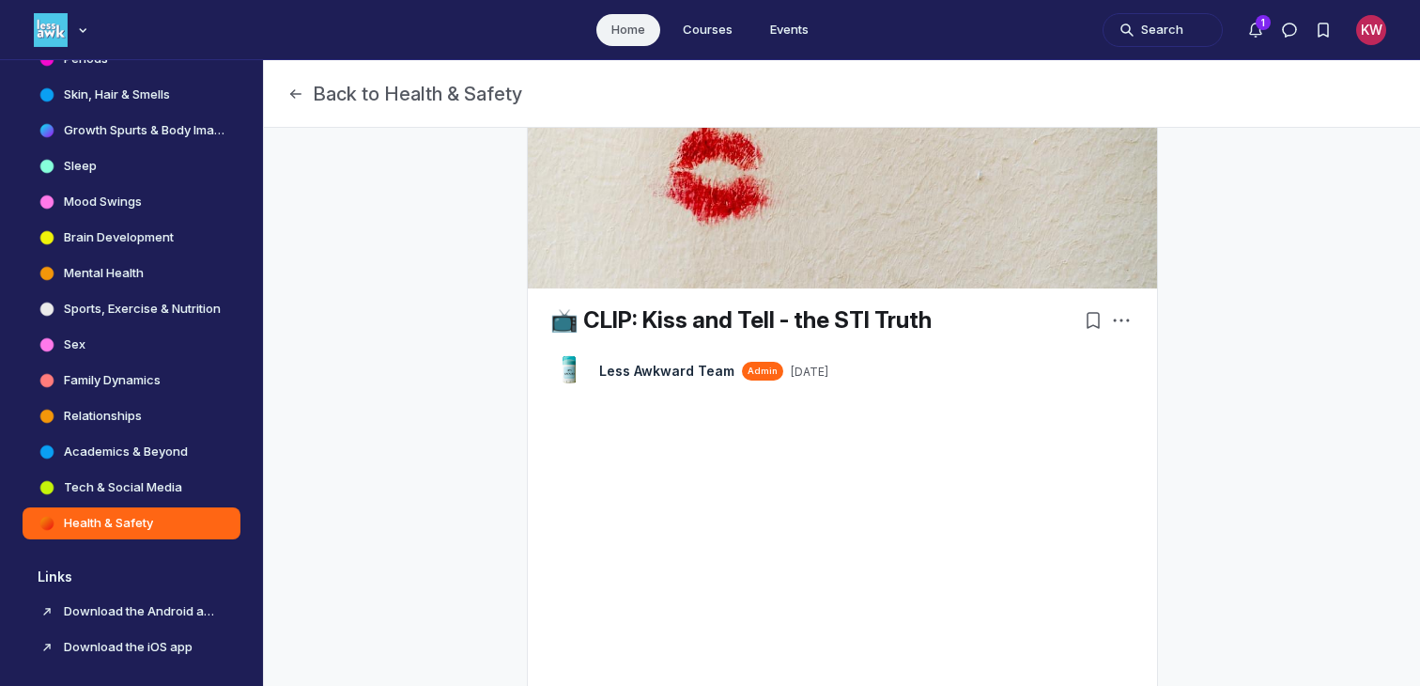
scroll to position [89, 0]
click at [800, 8] on div "Search 1 KW" at bounding box center [1245, 30] width 284 height 44
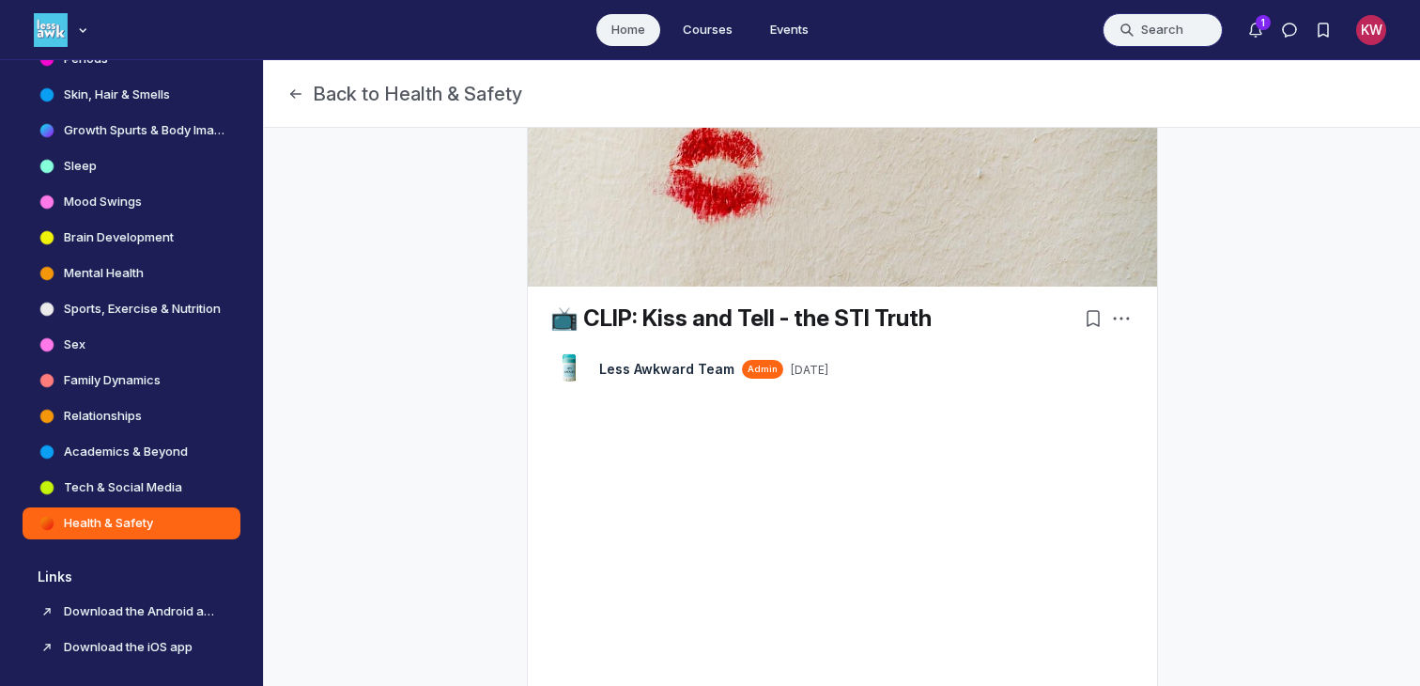
click at [800, 14] on button "Search" at bounding box center [1163, 30] width 120 height 34
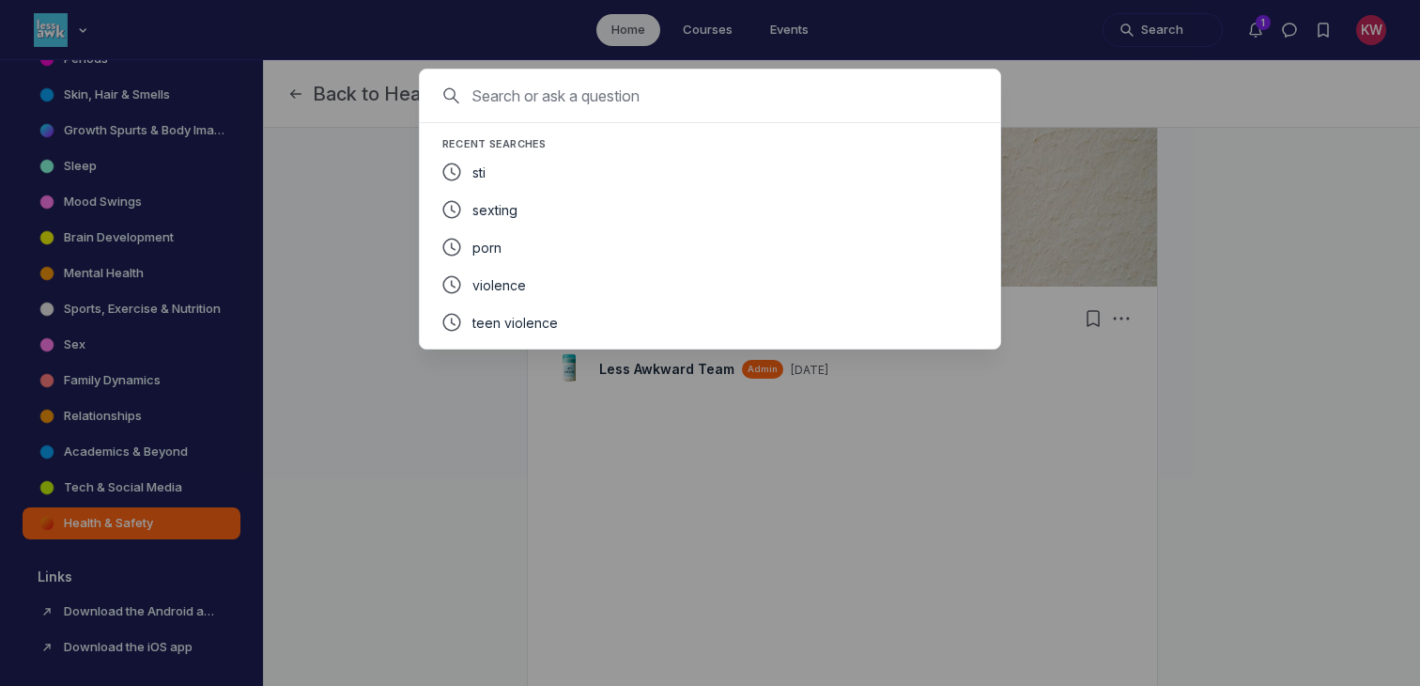
click at [800, 108] on div "Cancel" at bounding box center [710, 97] width 580 height 54
click at [769, 101] on input at bounding box center [734, 96] width 525 height 23
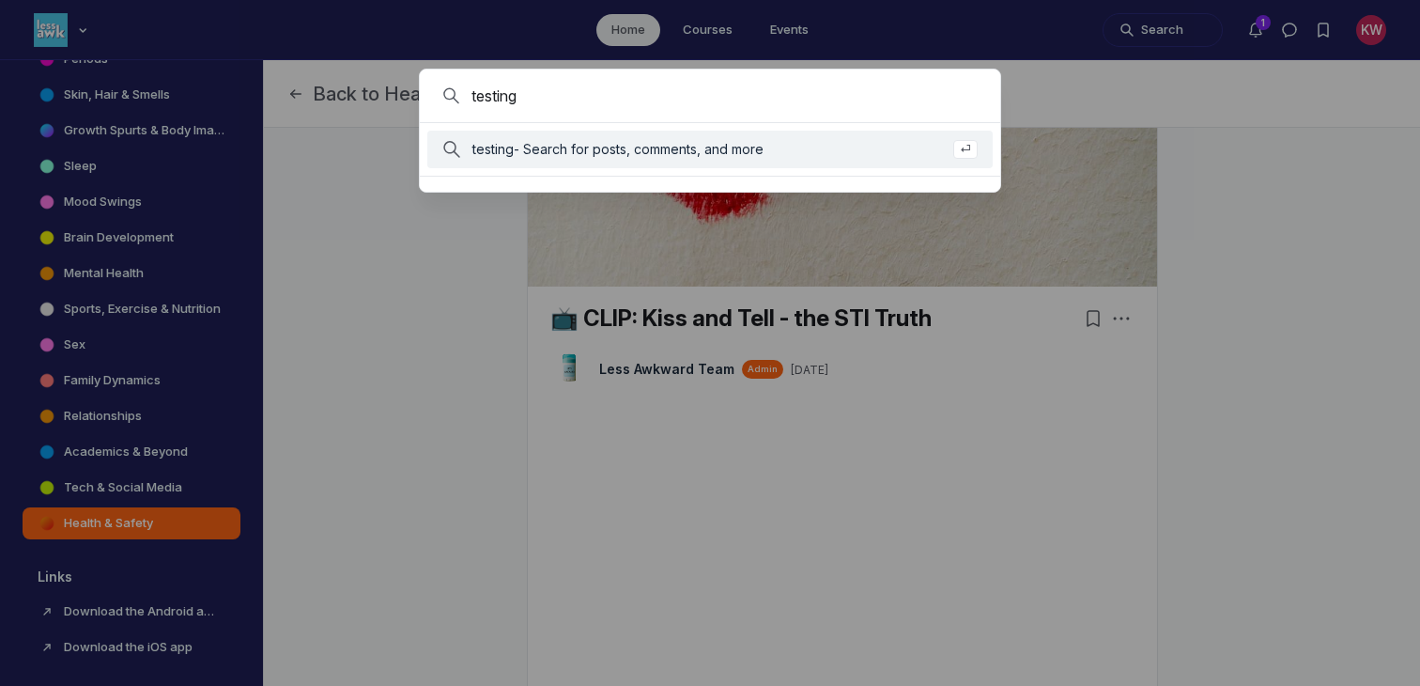
type input "testing"
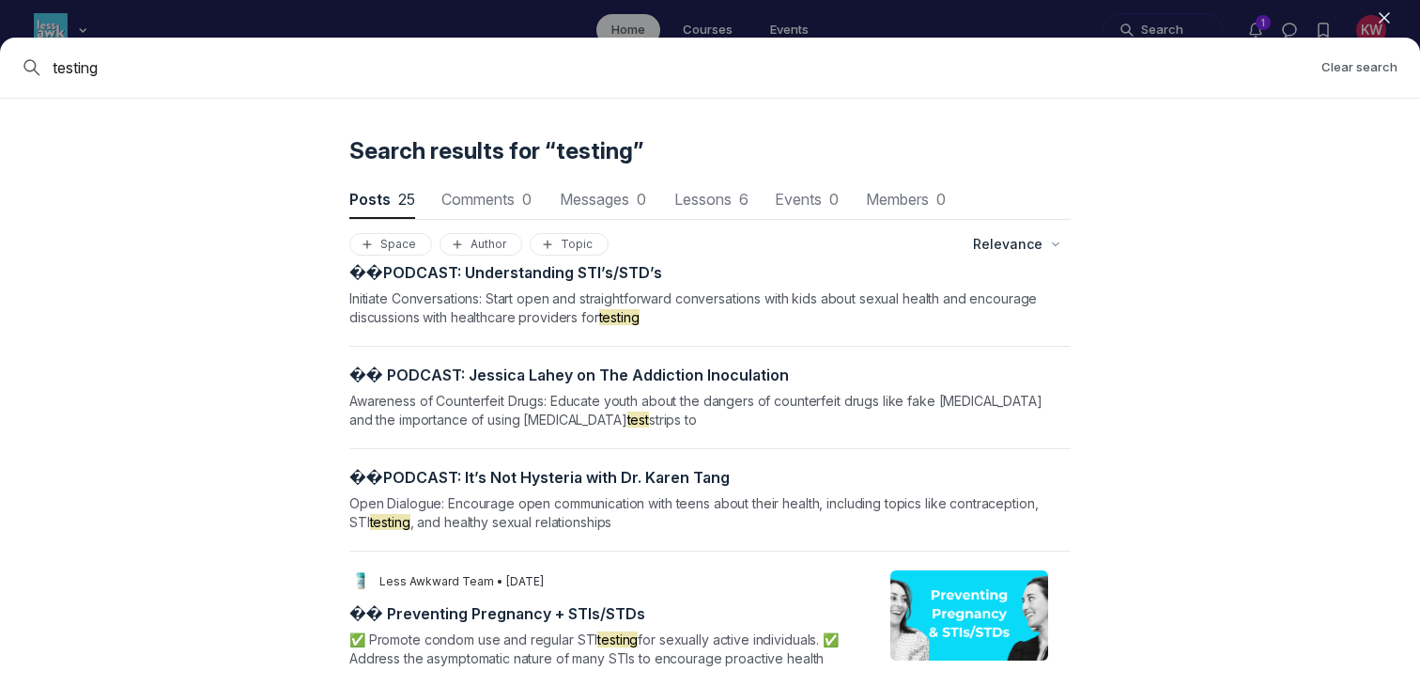
scroll to position [0, 0]
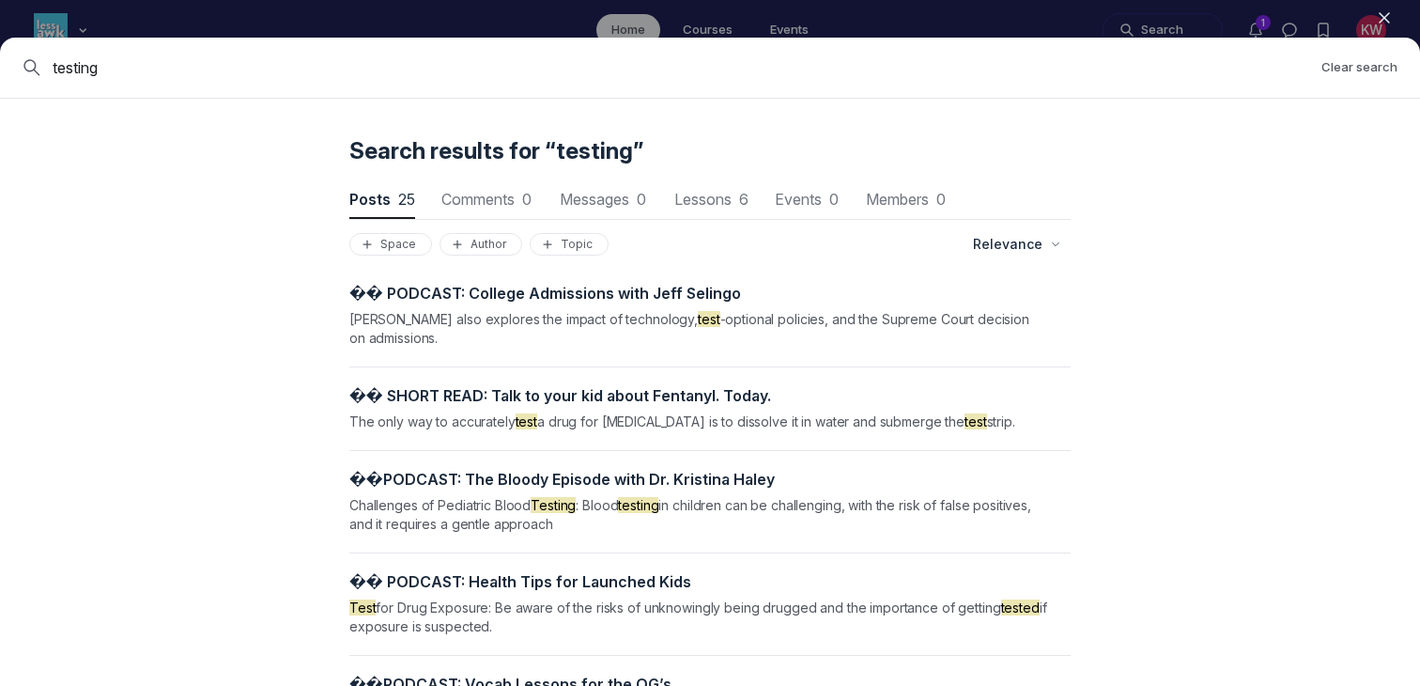
click at [800, 85] on div "testing Clear search" at bounding box center [710, 68] width 1420 height 61
click at [800, 66] on button "Clear search" at bounding box center [1360, 67] width 76 height 18
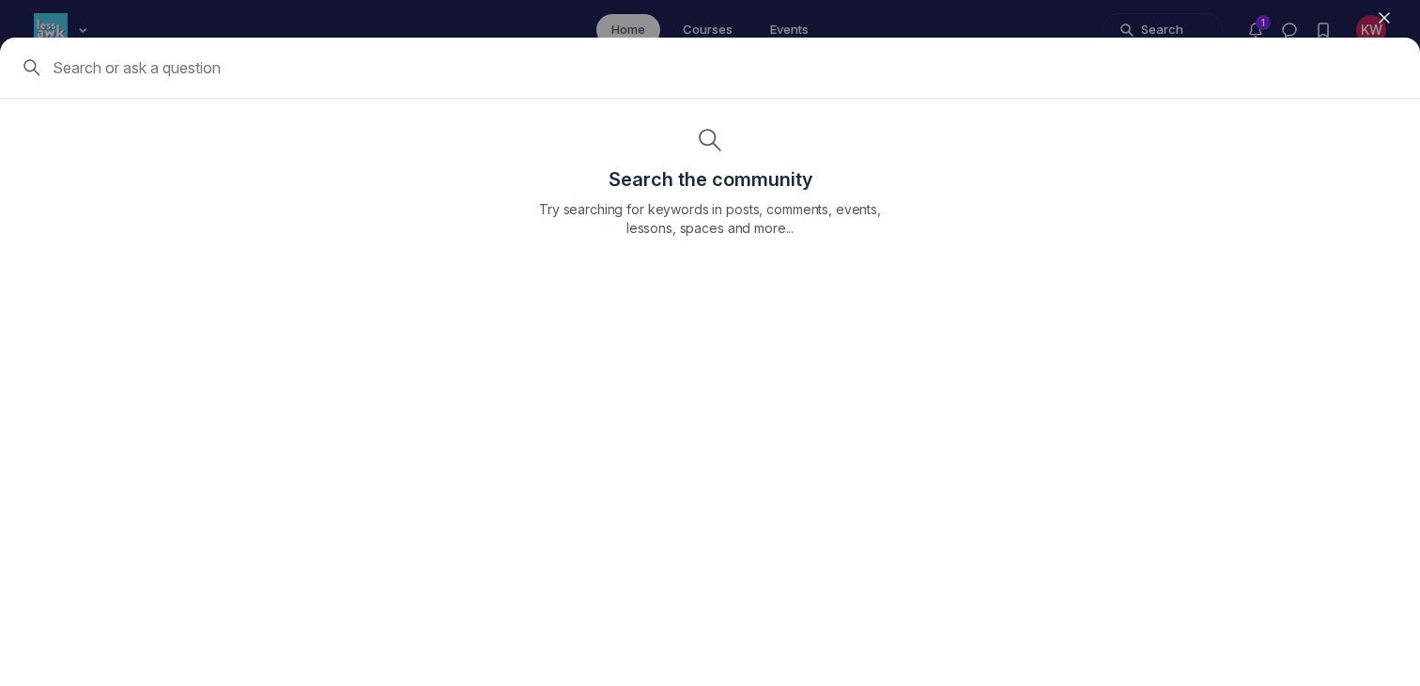
click at [670, 62] on input at bounding box center [725, 67] width 1345 height 23
type input "std"
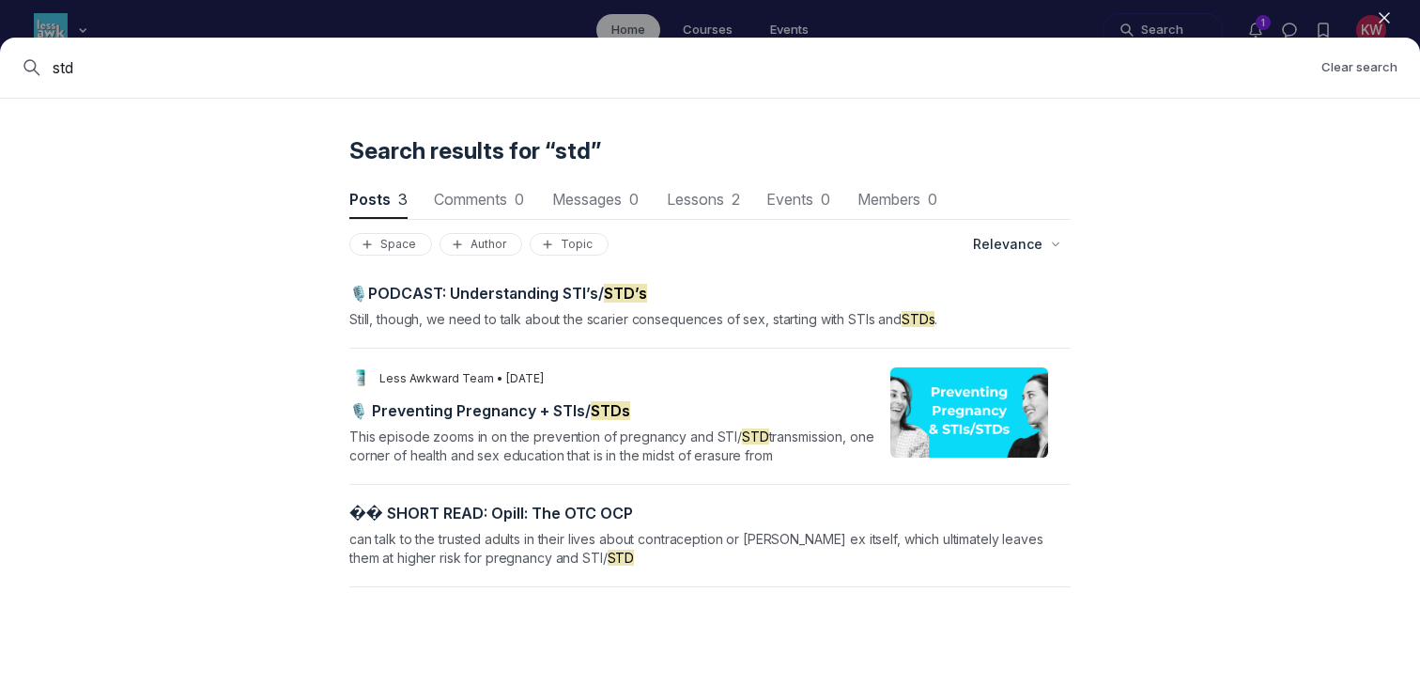
click at [800, 20] on use "button" at bounding box center [1384, 17] width 9 height 9
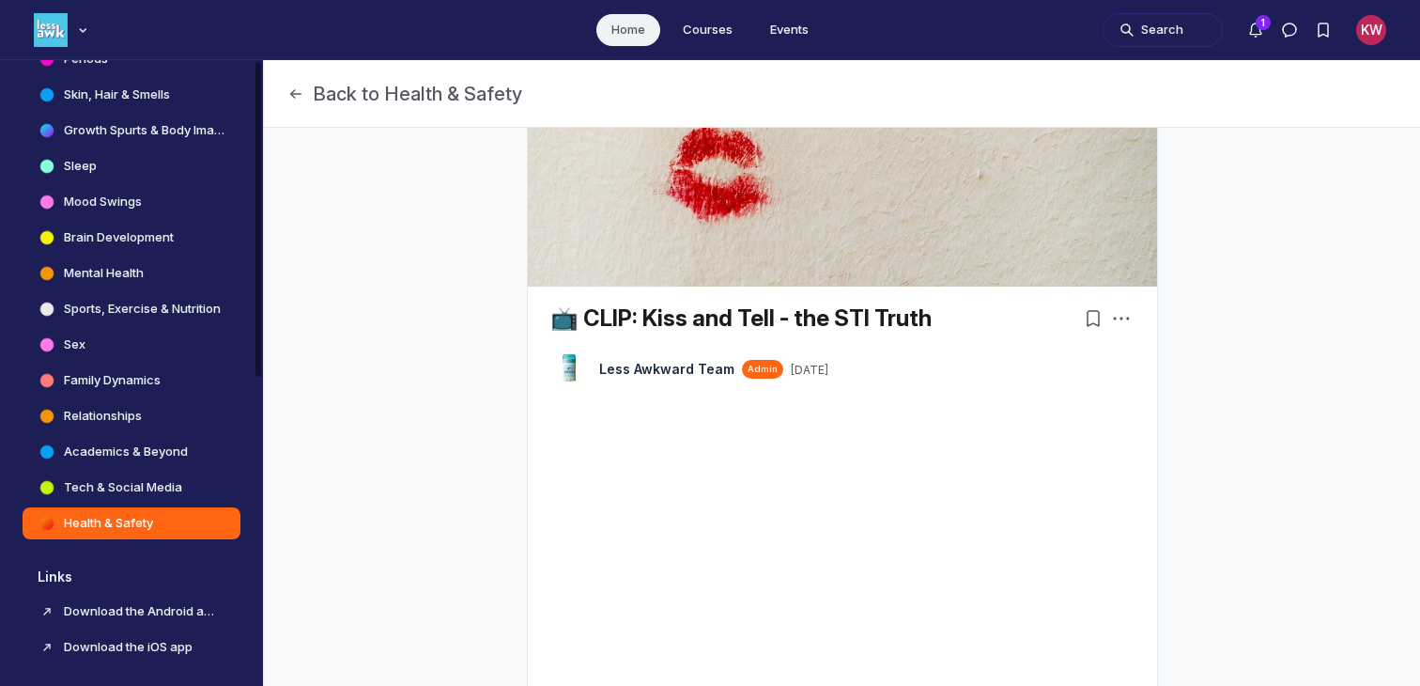
click at [117, 355] on link "Sex" at bounding box center [132, 345] width 218 height 32
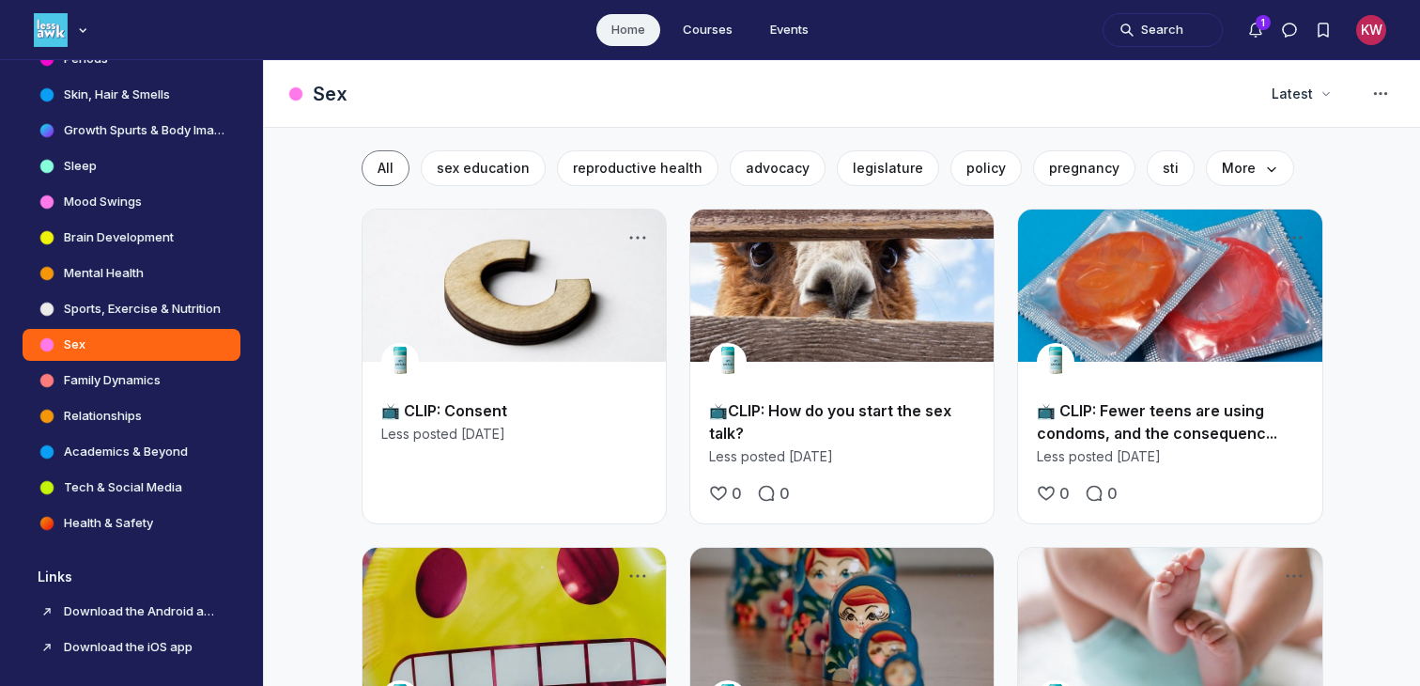
click at [800, 432] on link "📺 CLIP: Fewer teens are using condoms, and the consequenc..." at bounding box center [1157, 421] width 240 height 41
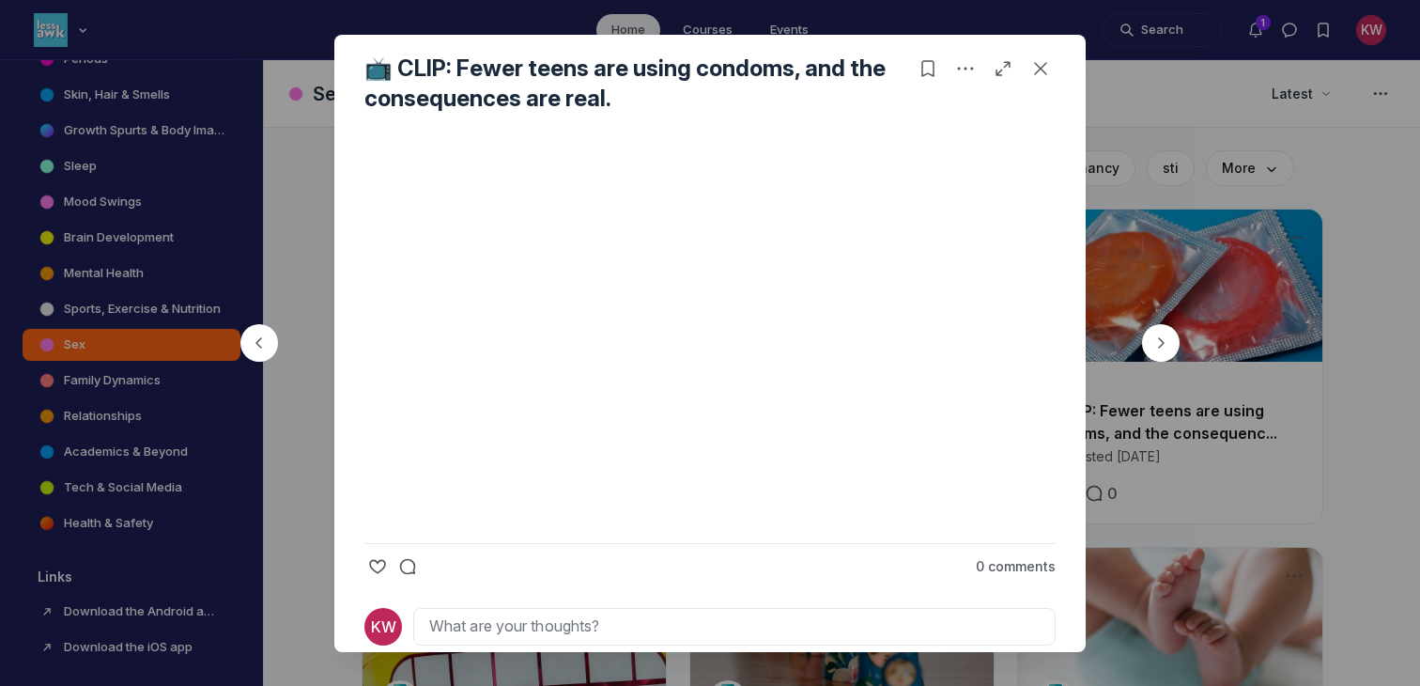
scroll to position [367, 0]
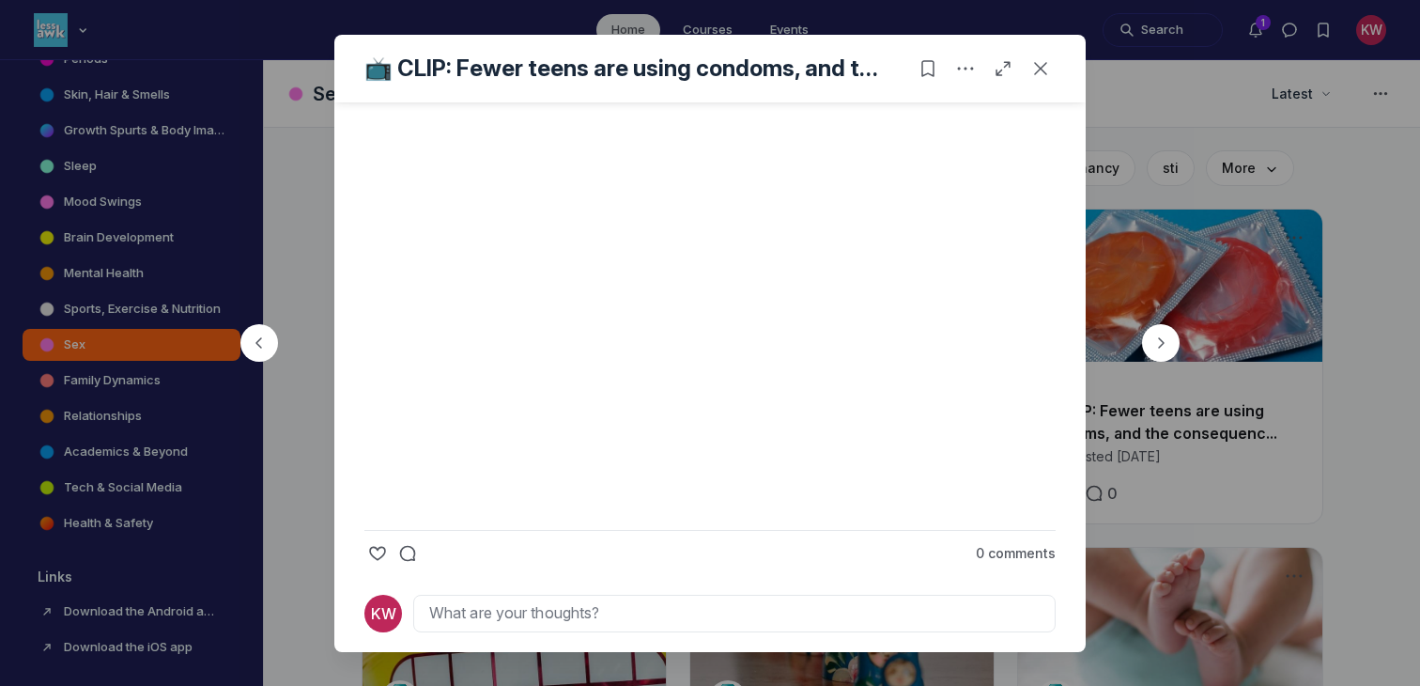
click at [800, 286] on div at bounding box center [710, 343] width 1420 height 686
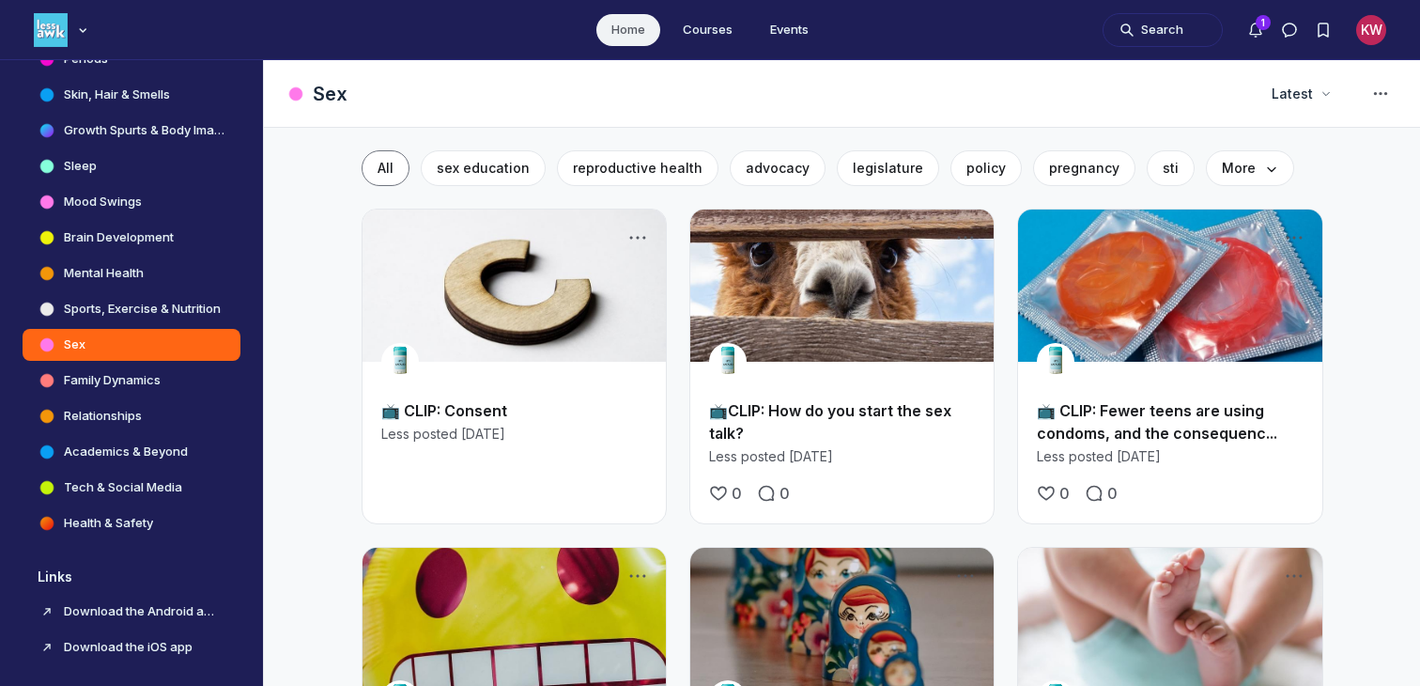
click at [800, 276] on link "Main Content" at bounding box center [1169, 285] width 303 height 152
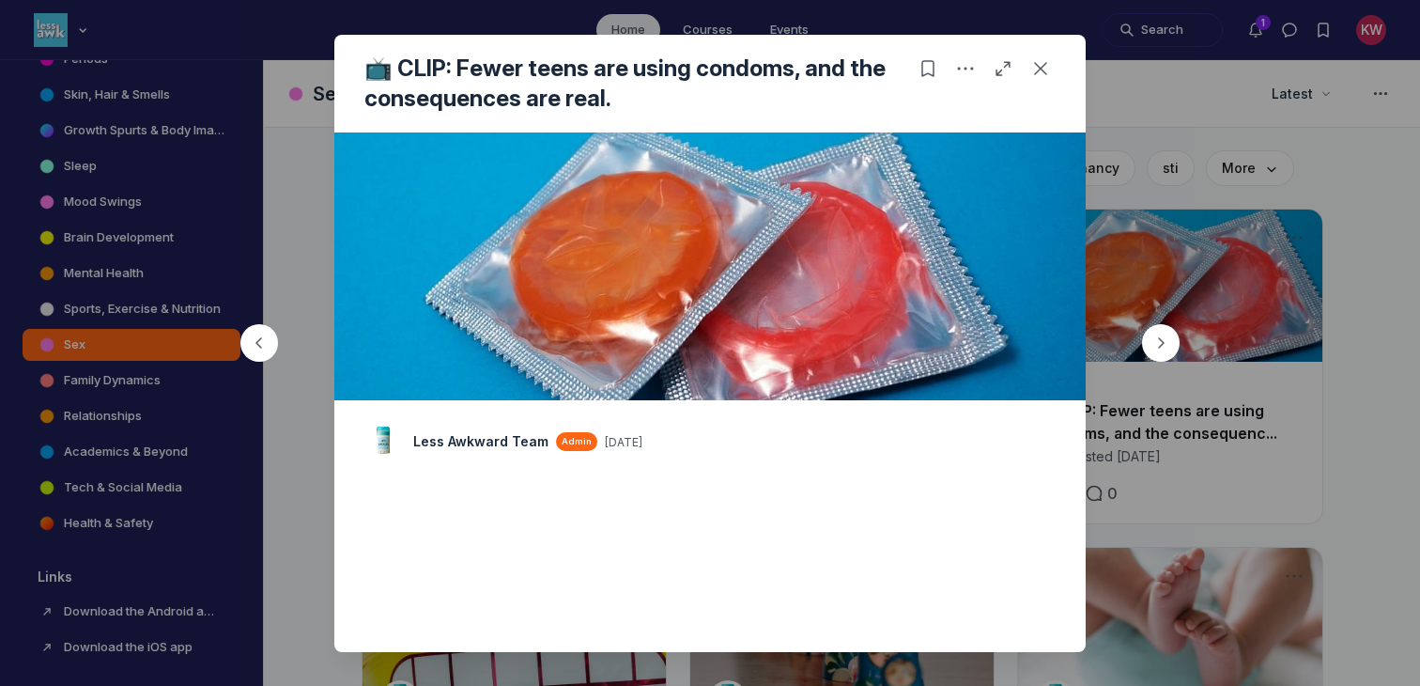
click at [800, 250] on div at bounding box center [710, 343] width 1420 height 686
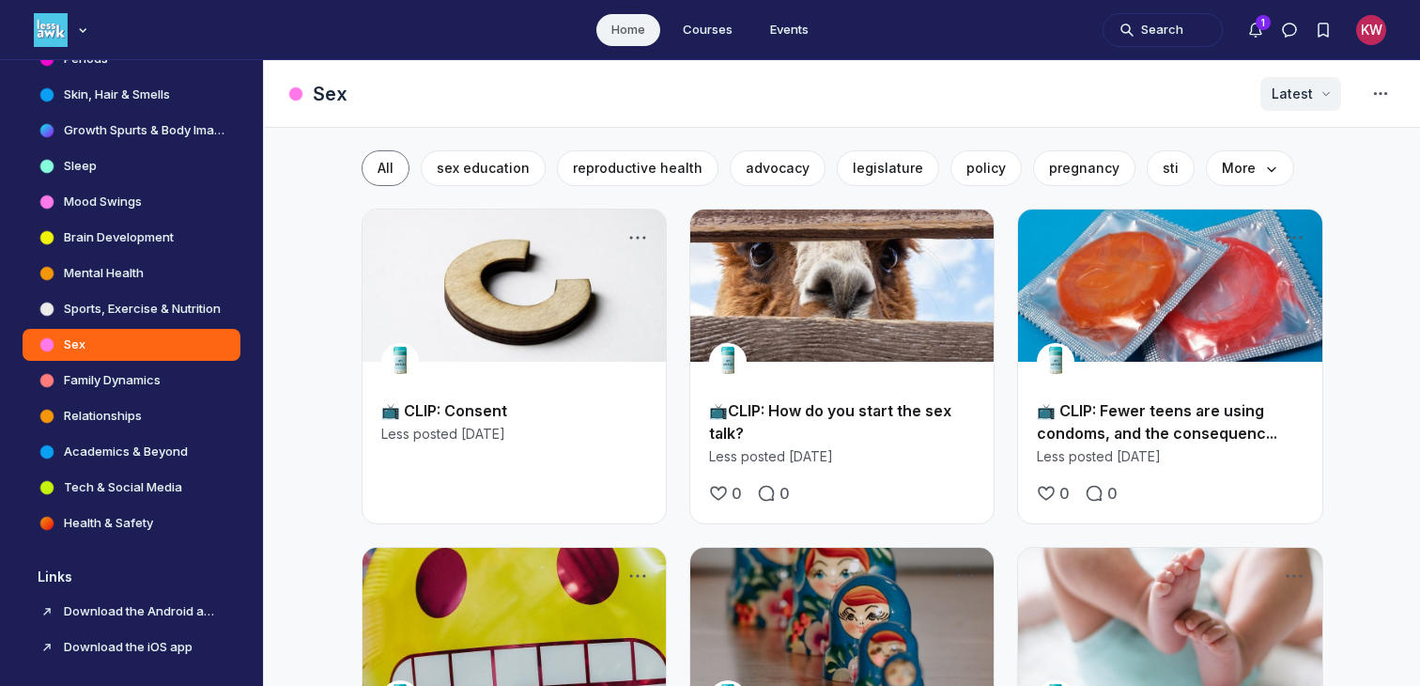
click at [800, 87] on span "Latest" at bounding box center [1292, 94] width 41 height 19
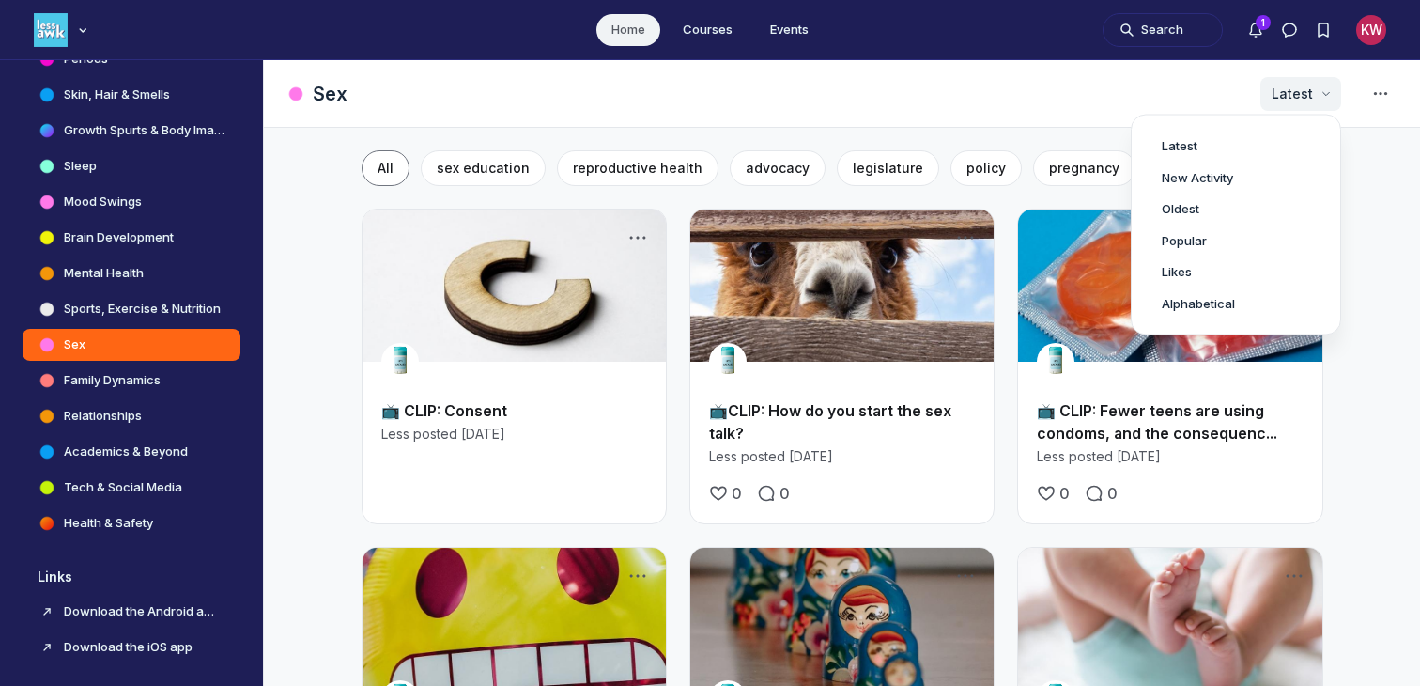
click at [800, 87] on span "Latest" at bounding box center [1292, 94] width 41 height 19
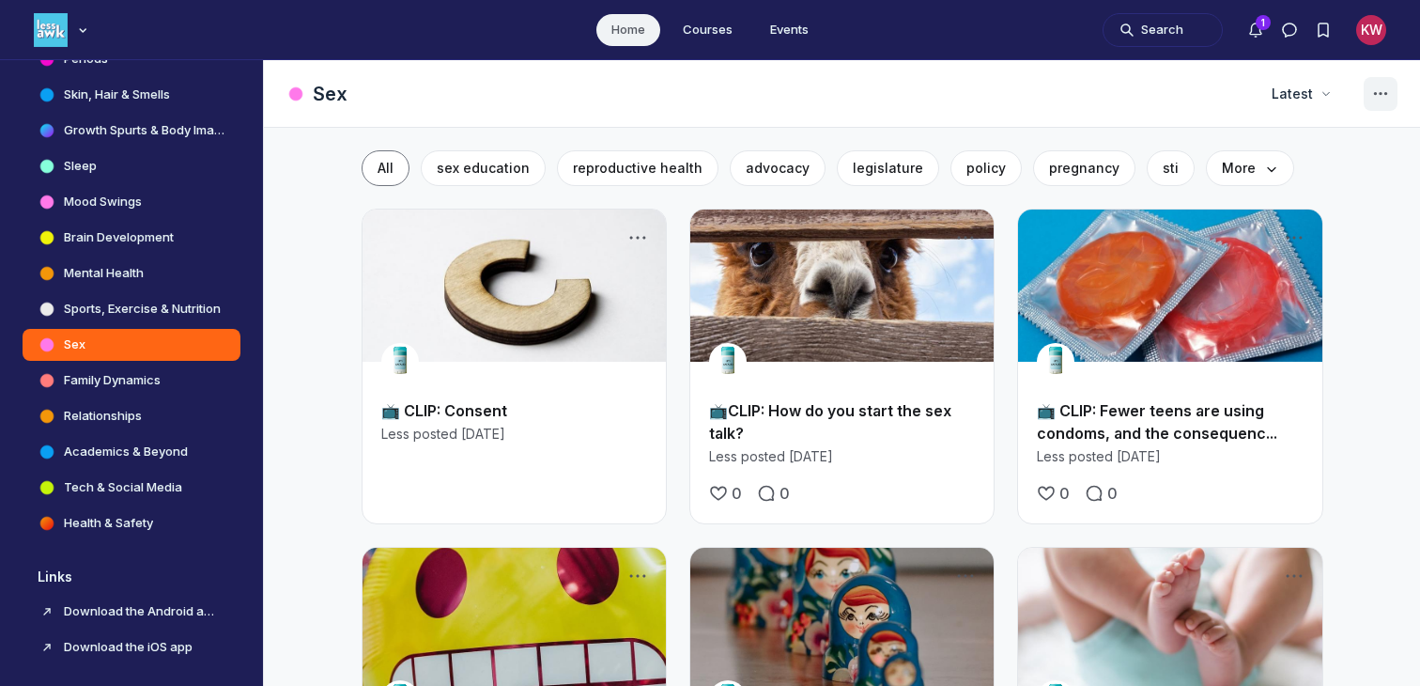
click at [800, 95] on icon "Space settings" at bounding box center [1381, 94] width 23 height 23
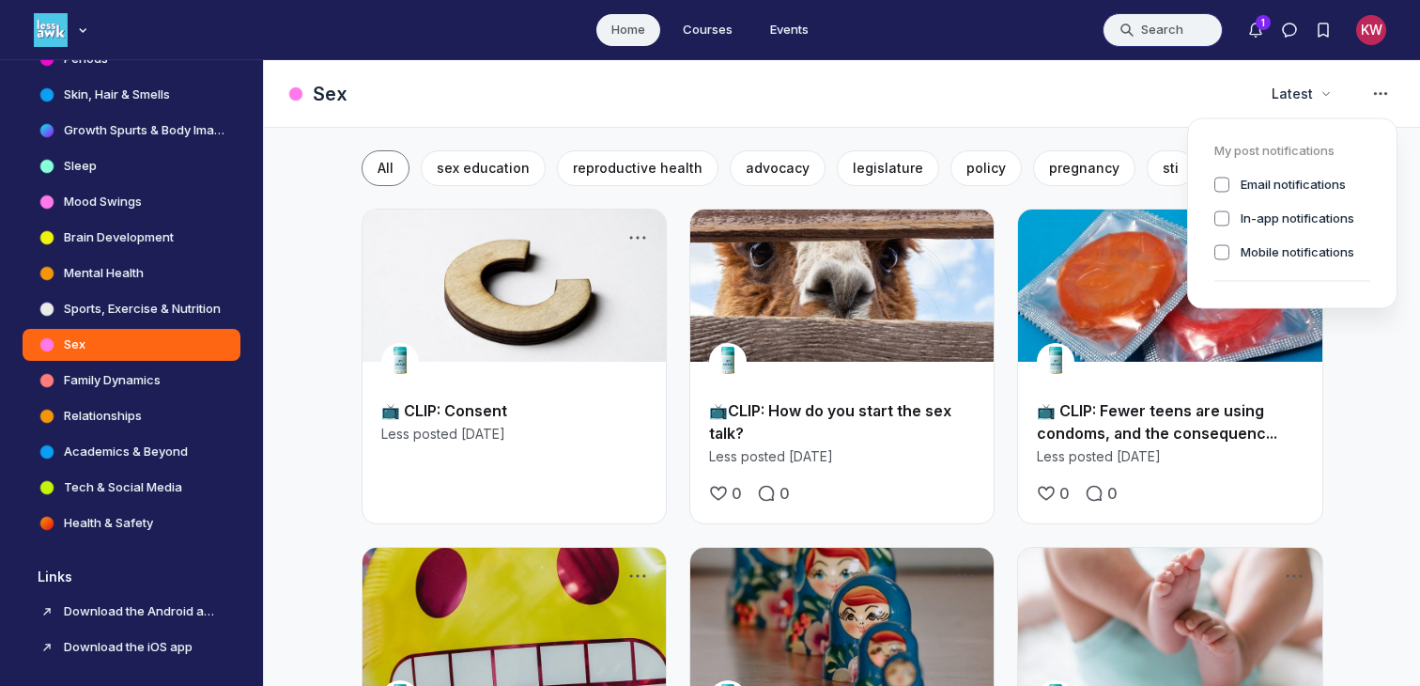
click at [800, 31] on button "Search" at bounding box center [1163, 30] width 120 height 34
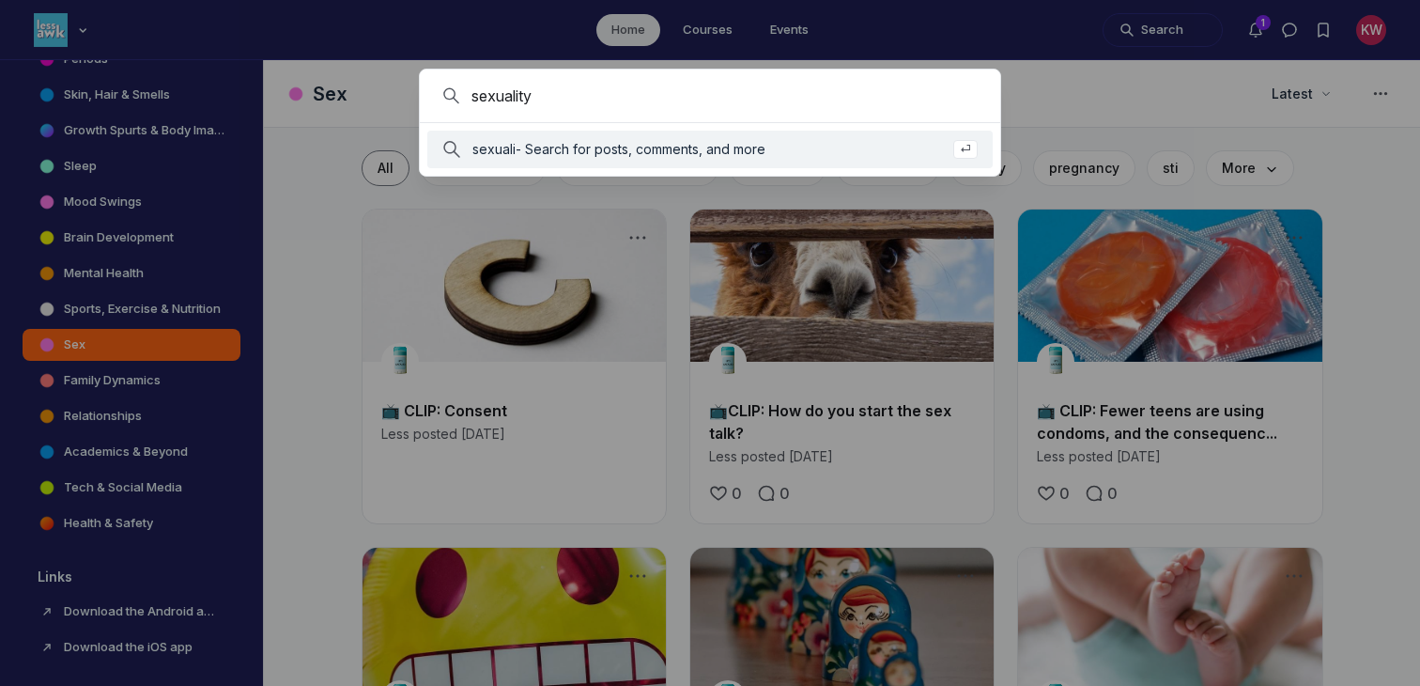
type input "sexuality"
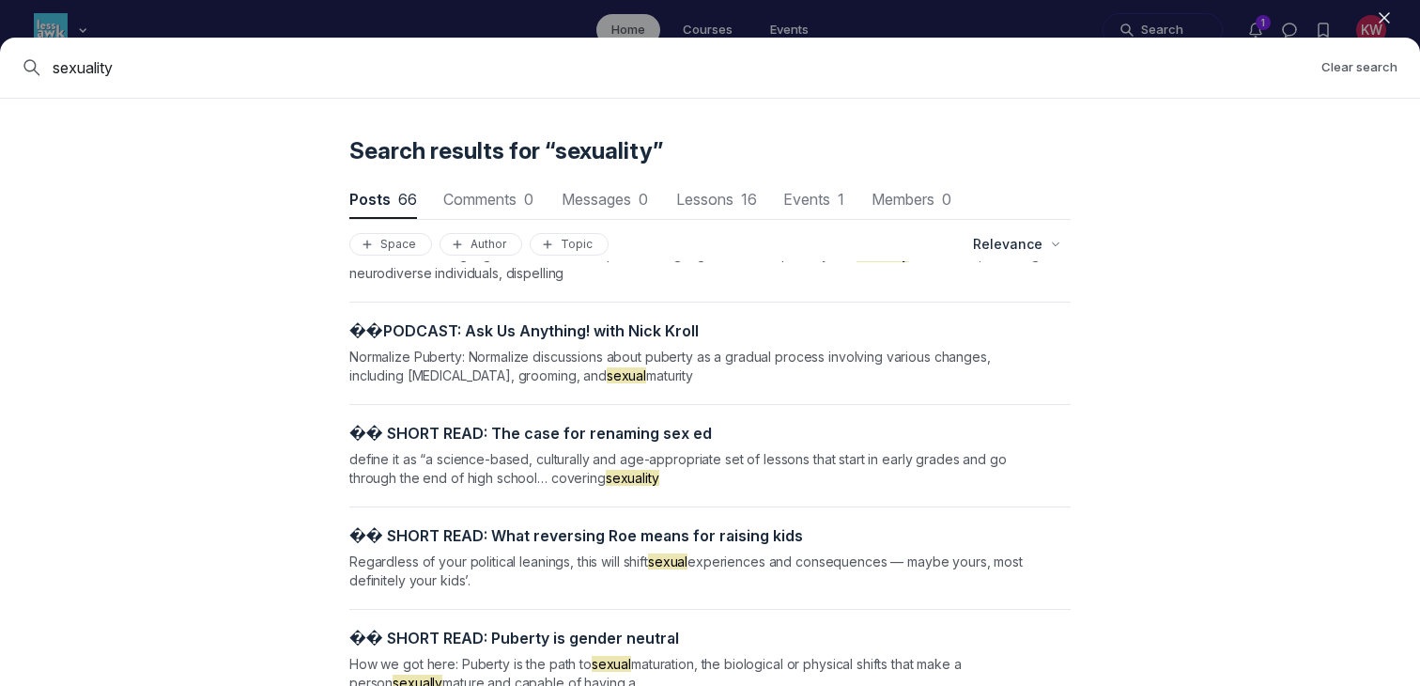
scroll to position [2190, 0]
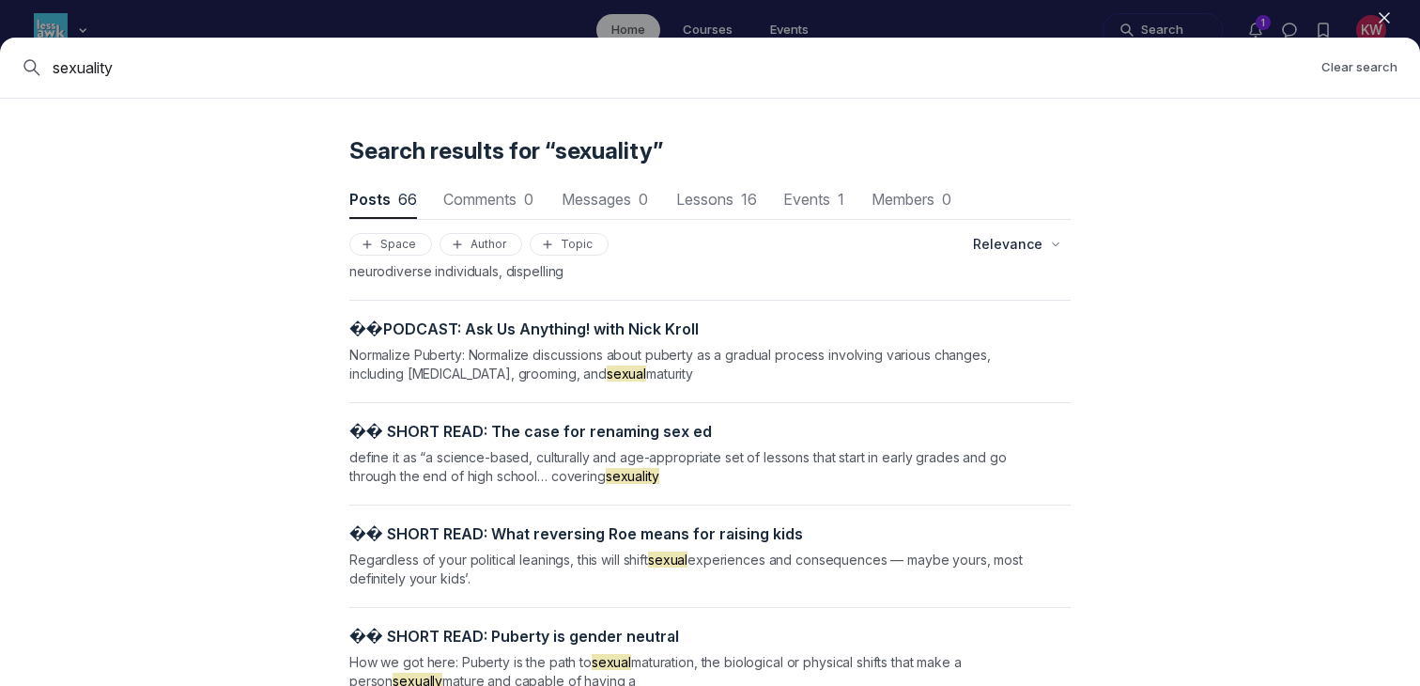
drag, startPoint x: 302, startPoint y: 65, endPoint x: 112, endPoint y: 61, distance: 189.8
click at [113, 61] on input "sexuality" at bounding box center [680, 67] width 1254 height 23
type input "s"
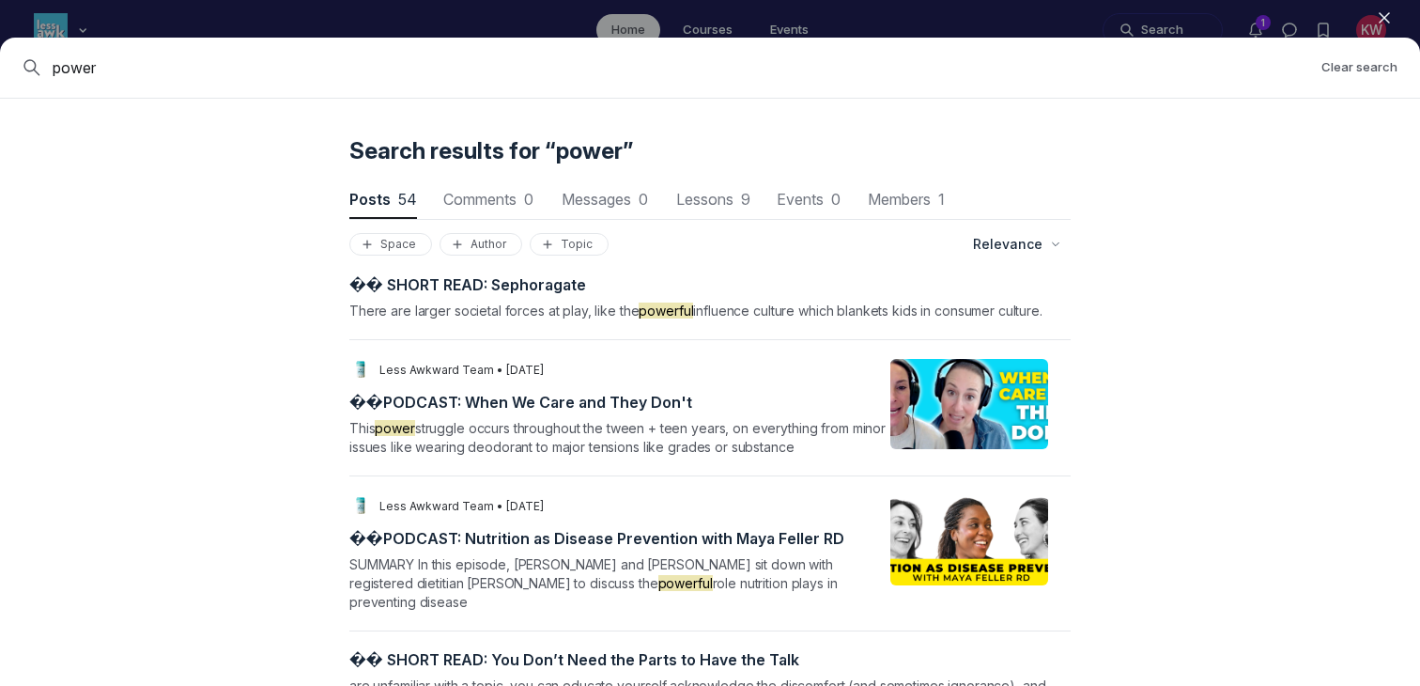
scroll to position [1264, 0]
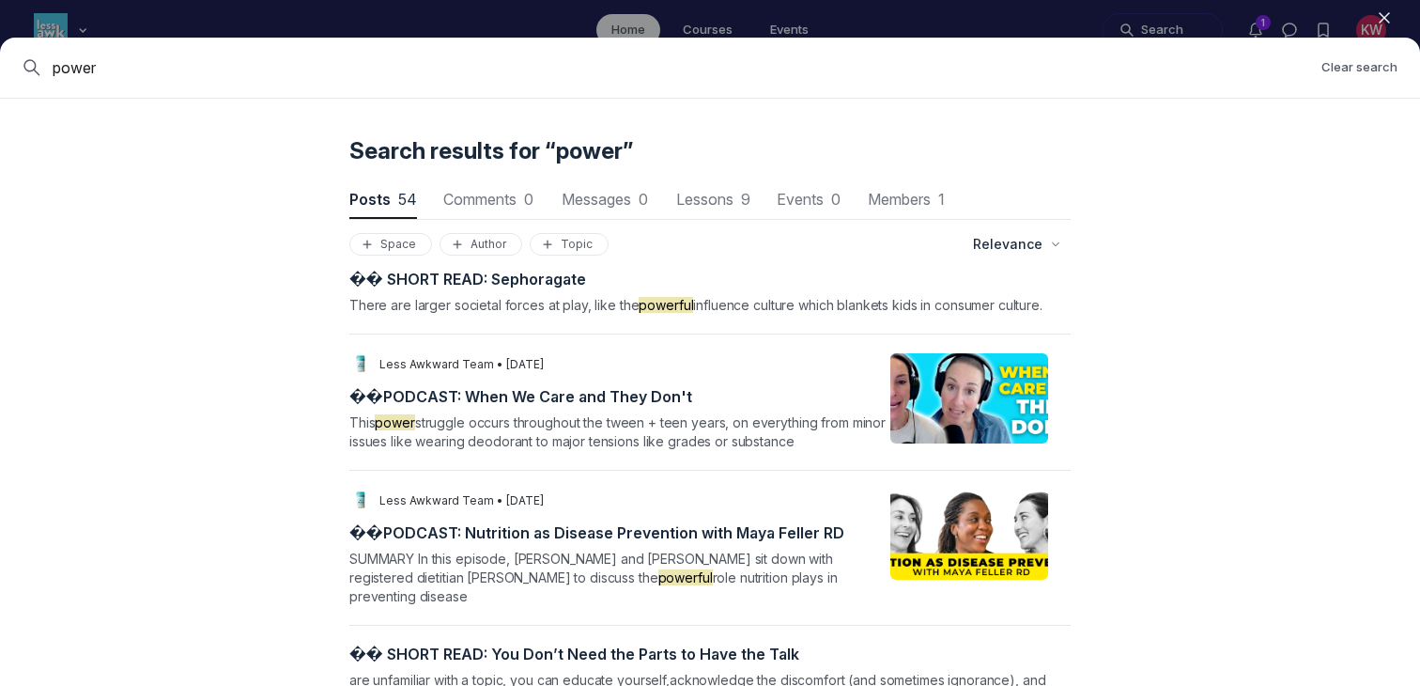
drag, startPoint x: 128, startPoint y: 62, endPoint x: 0, endPoint y: 59, distance: 127.8
click at [0, 59] on div "power Clear search" at bounding box center [710, 68] width 1420 height 61
type input "agency"
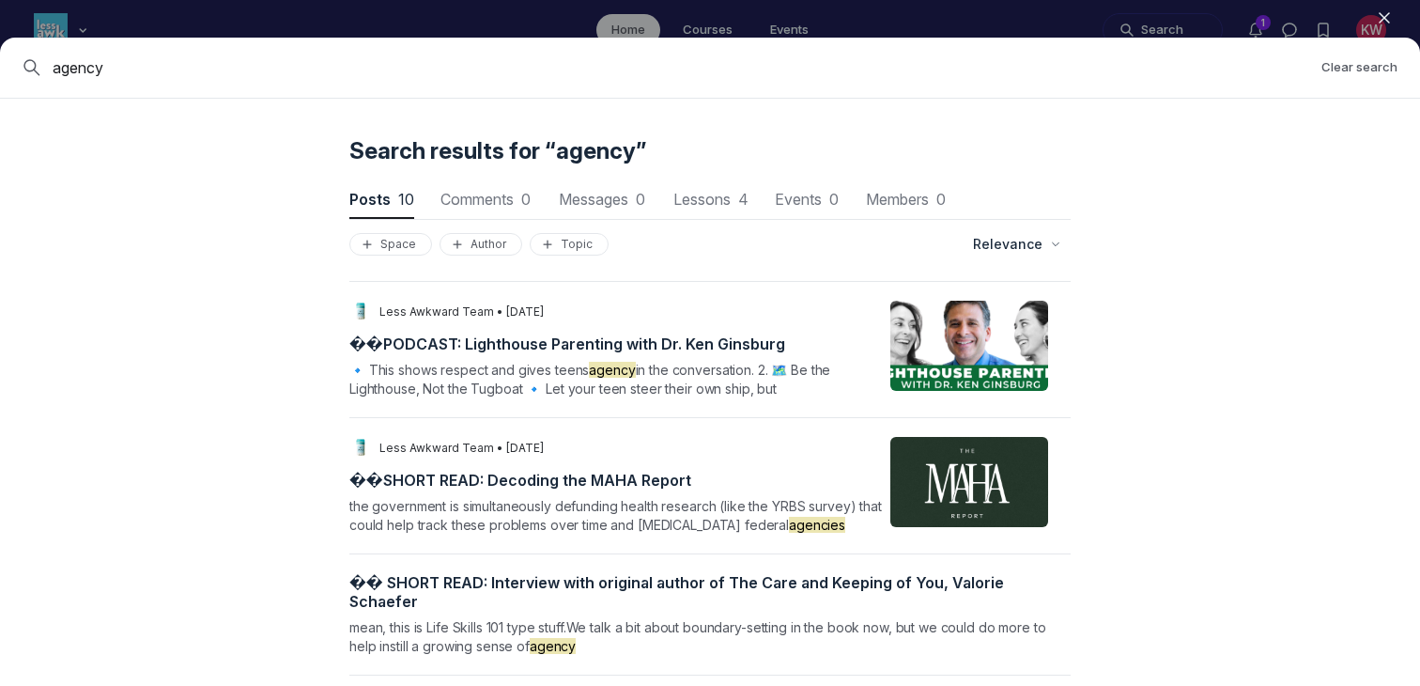
scroll to position [731, 0]
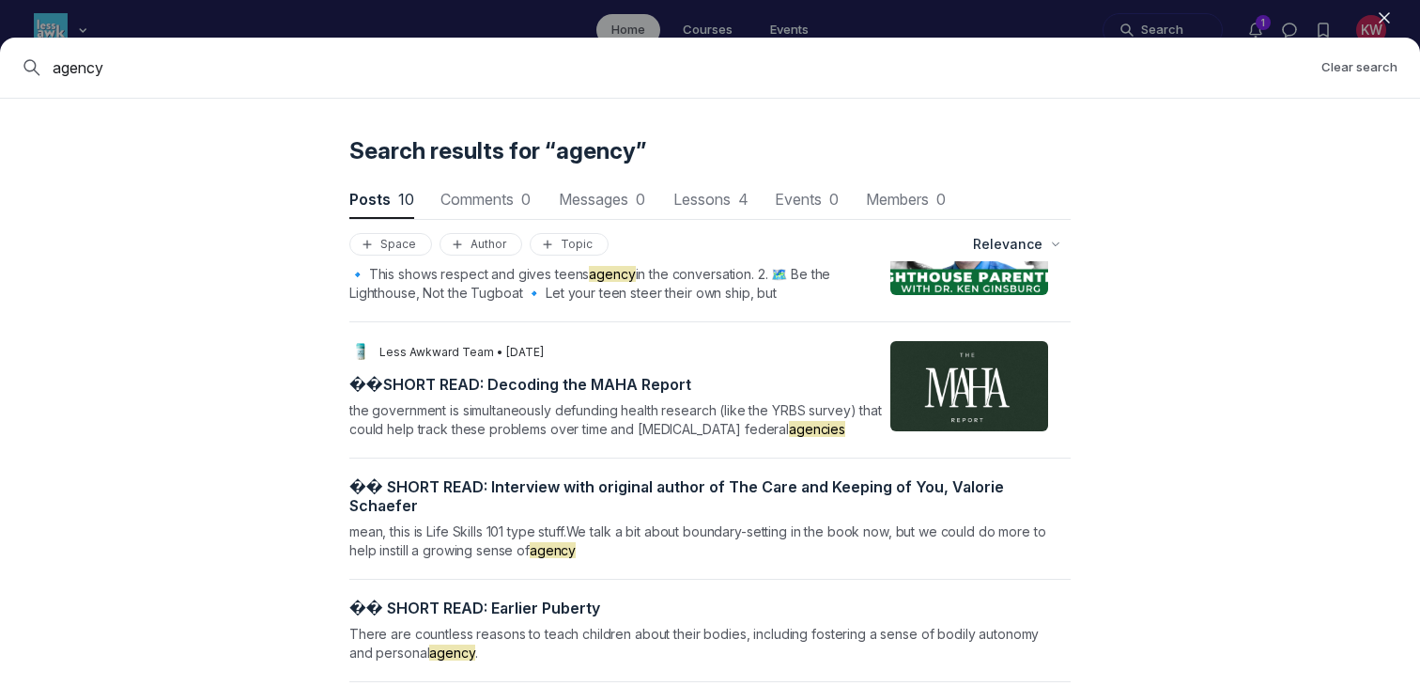
drag, startPoint x: 205, startPoint y: 68, endPoint x: 0, endPoint y: 65, distance: 204.8
click at [0, 65] on div "agency Clear search" at bounding box center [710, 68] width 1420 height 61
type input "consent"
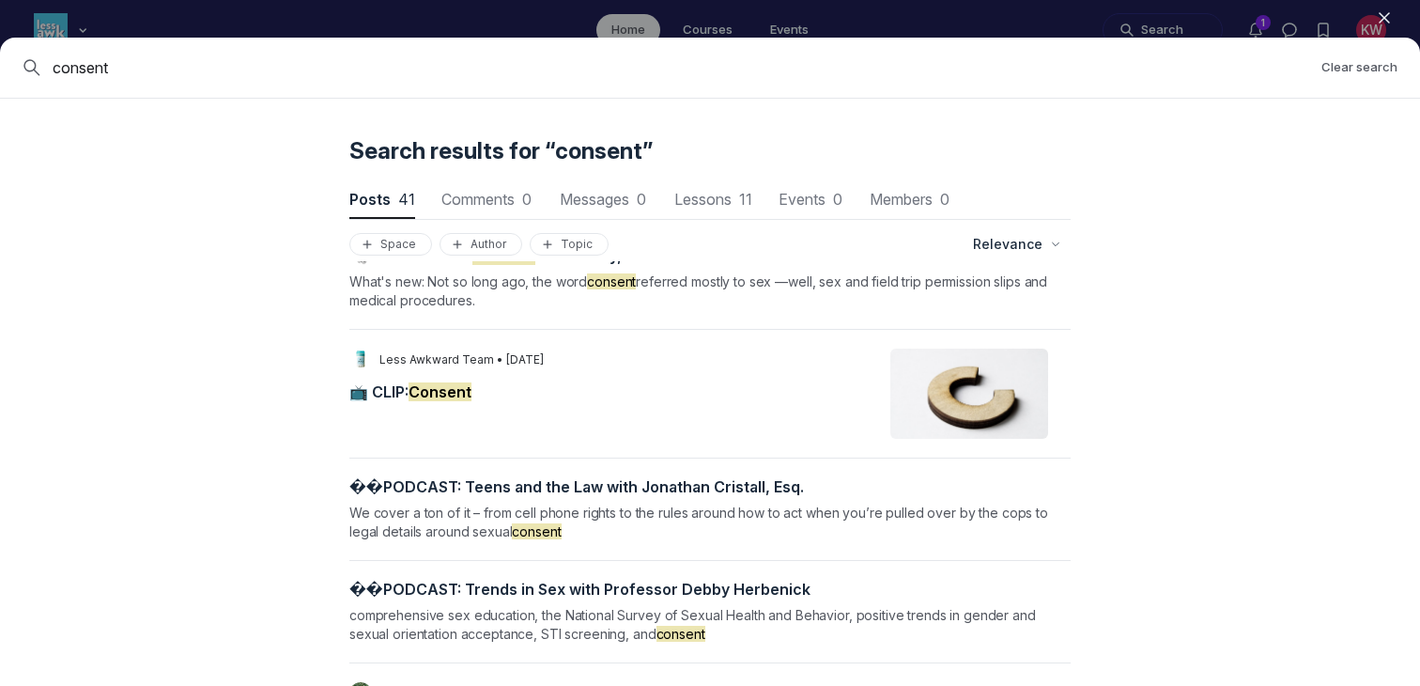
scroll to position [238, 0]
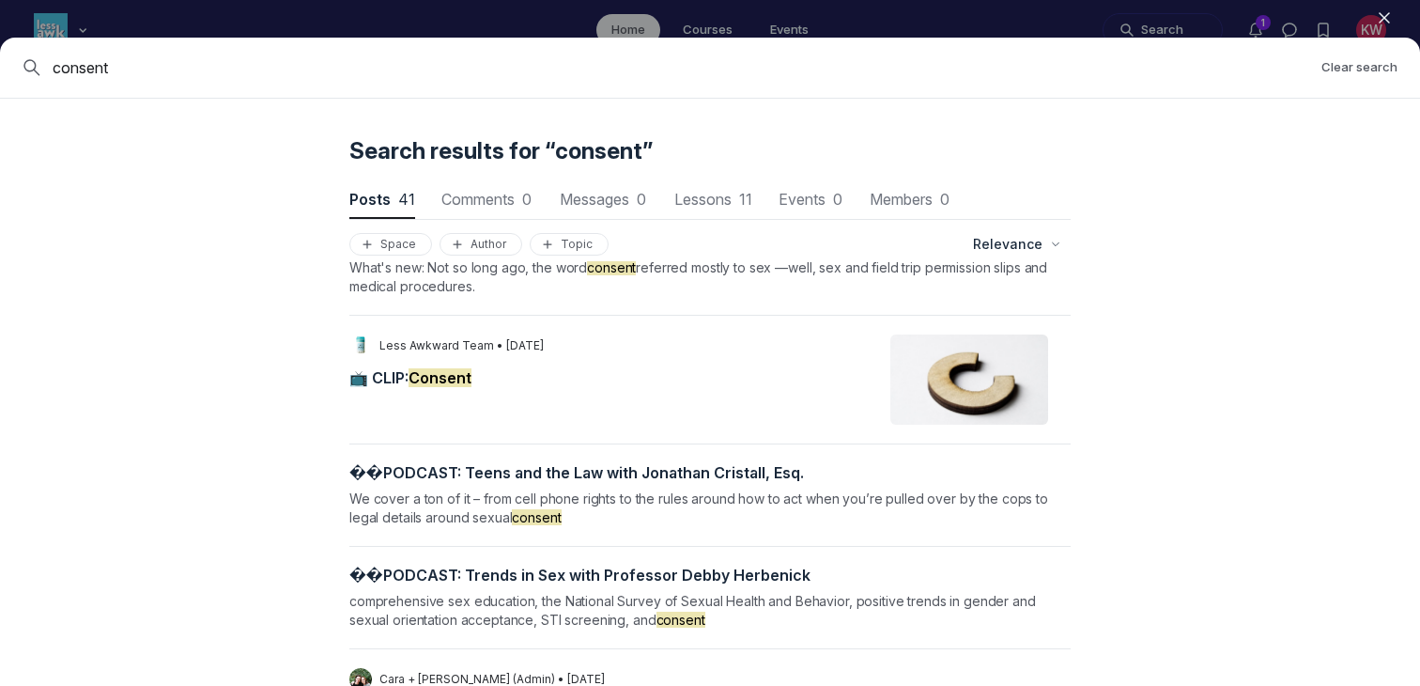
click at [444, 377] on mark "Consent" at bounding box center [440, 377] width 63 height 19
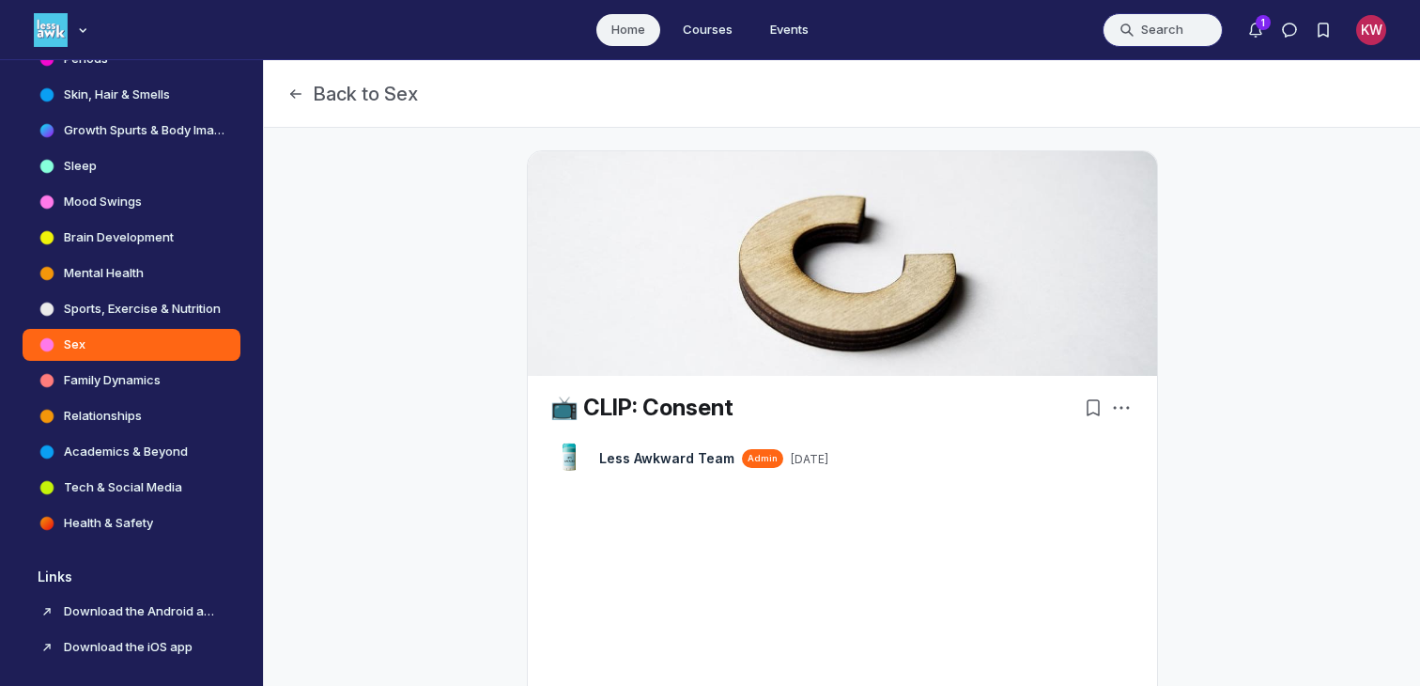
click at [800, 25] on button "Search" at bounding box center [1163, 30] width 120 height 34
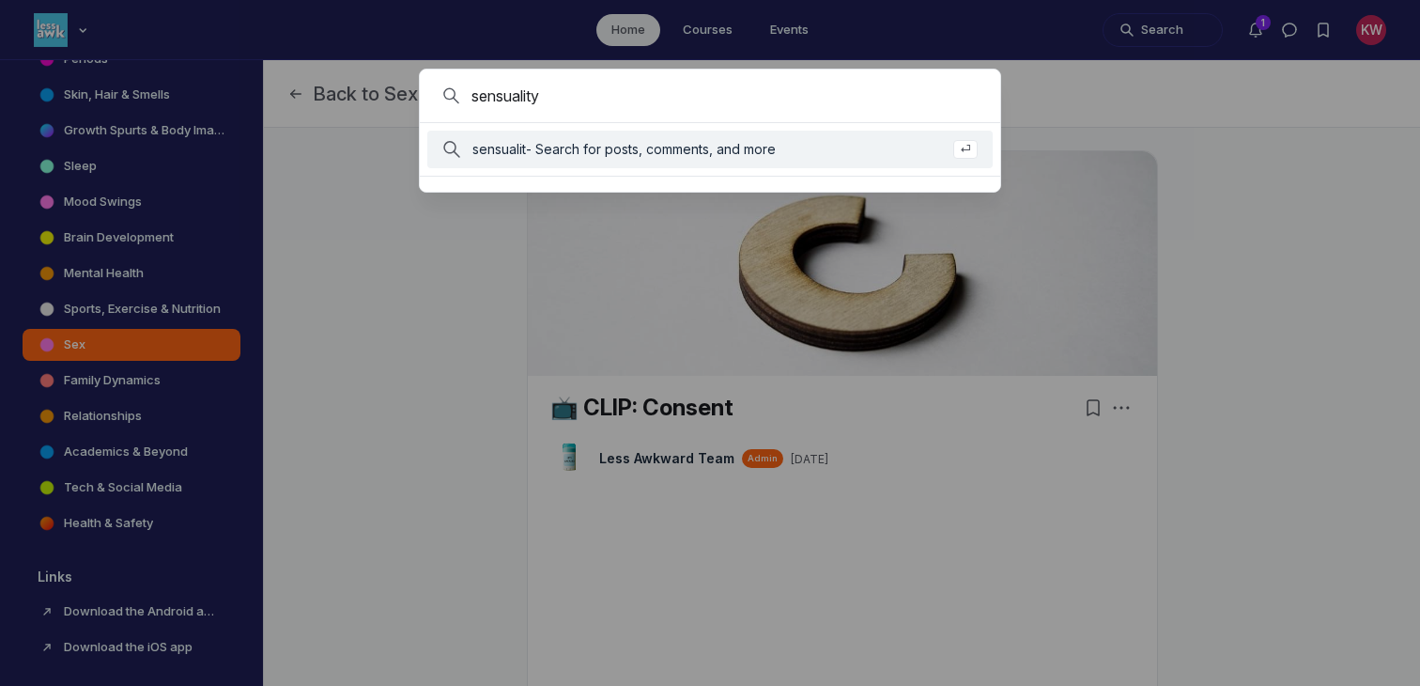
type input "sensuality"
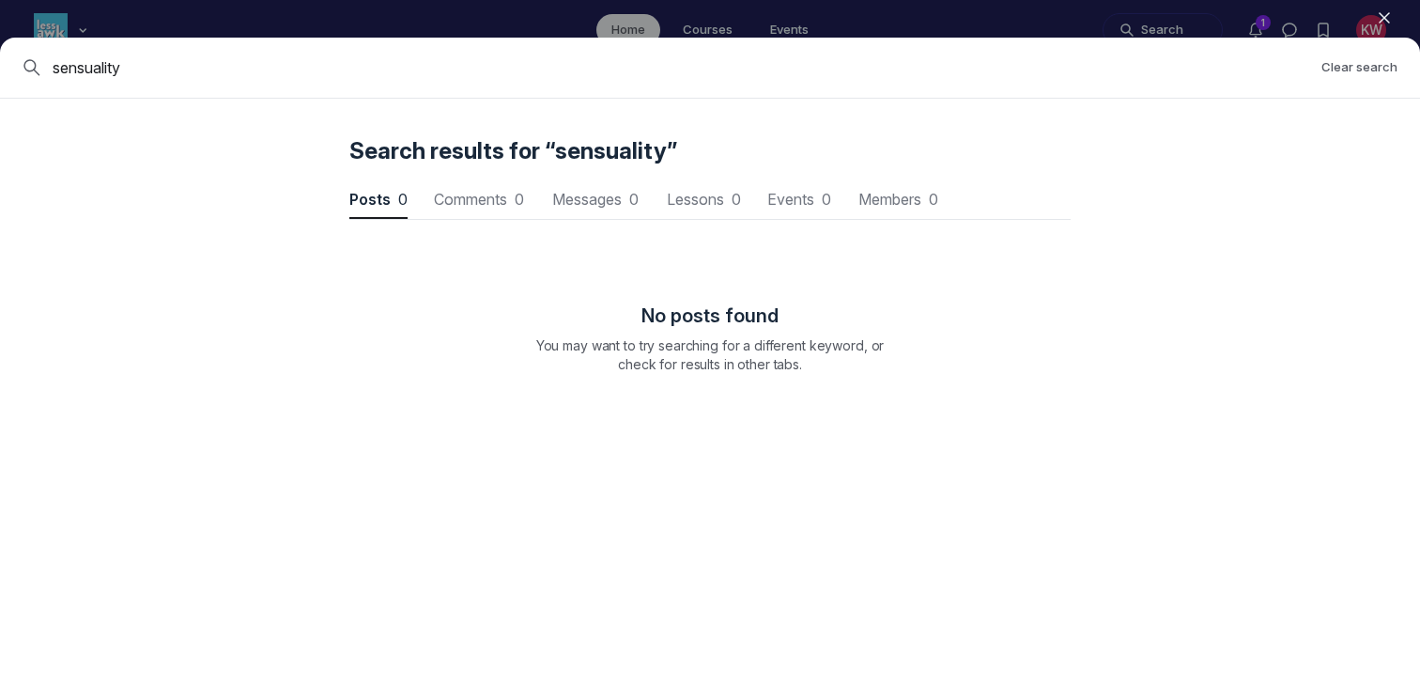
scroll to position [2543, 5660]
drag, startPoint x: 120, startPoint y: 63, endPoint x: 32, endPoint y: 63, distance: 88.3
click at [34, 63] on div "sensual" at bounding box center [665, 67] width 1284 height 23
type input "c"
type input "intimacy"
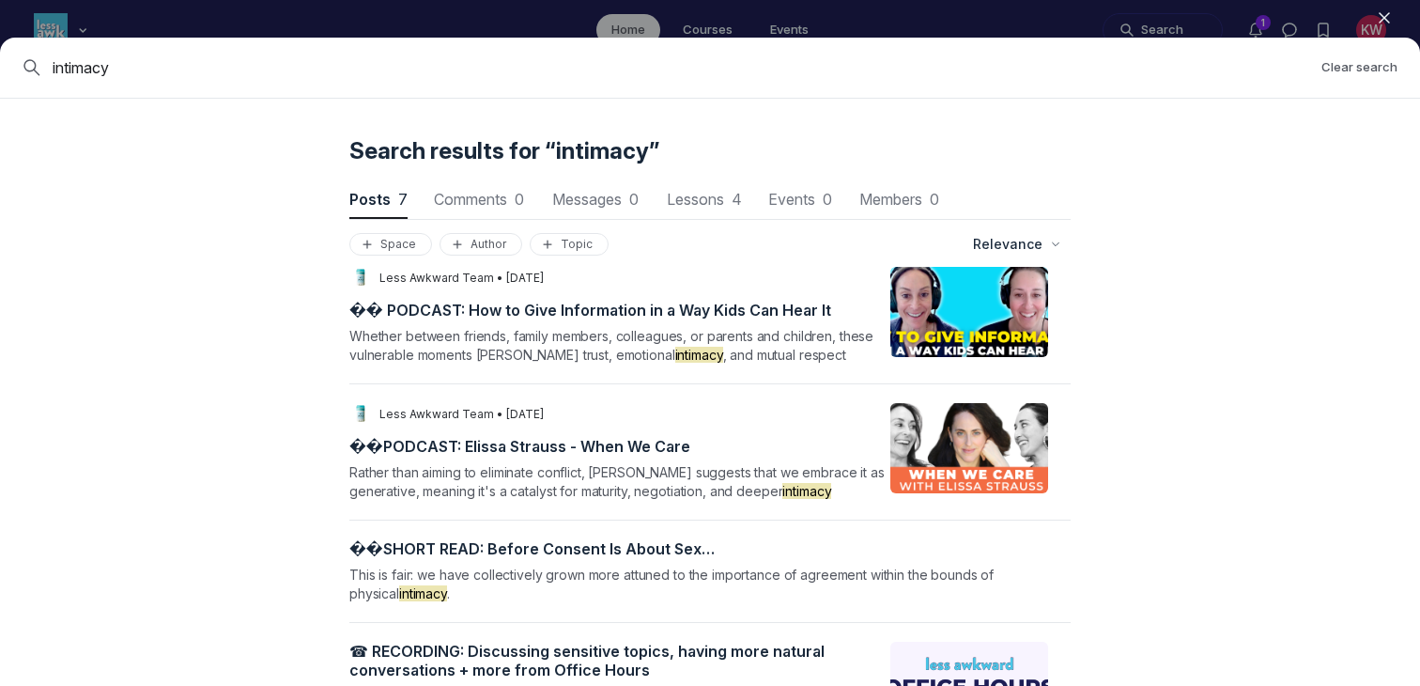
scroll to position [514, 0]
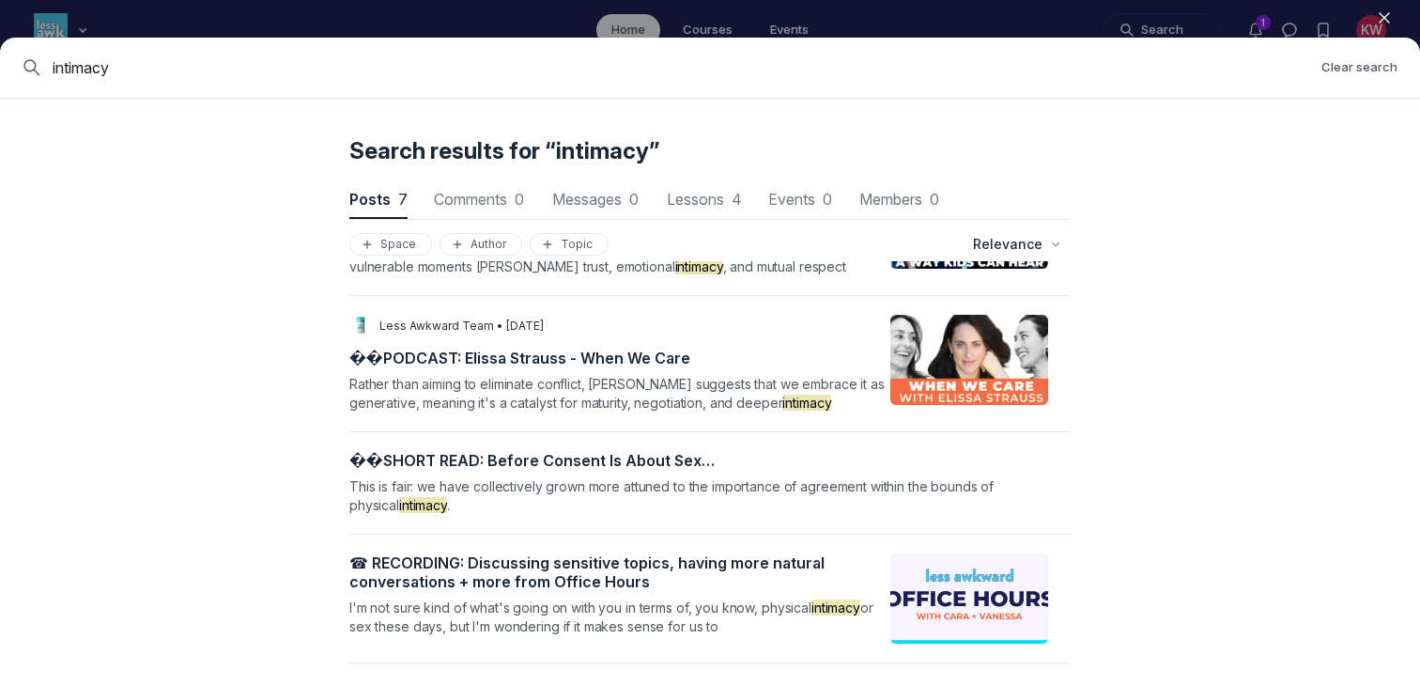
click at [800, 15] on icon "button" at bounding box center [1384, 17] width 19 height 19
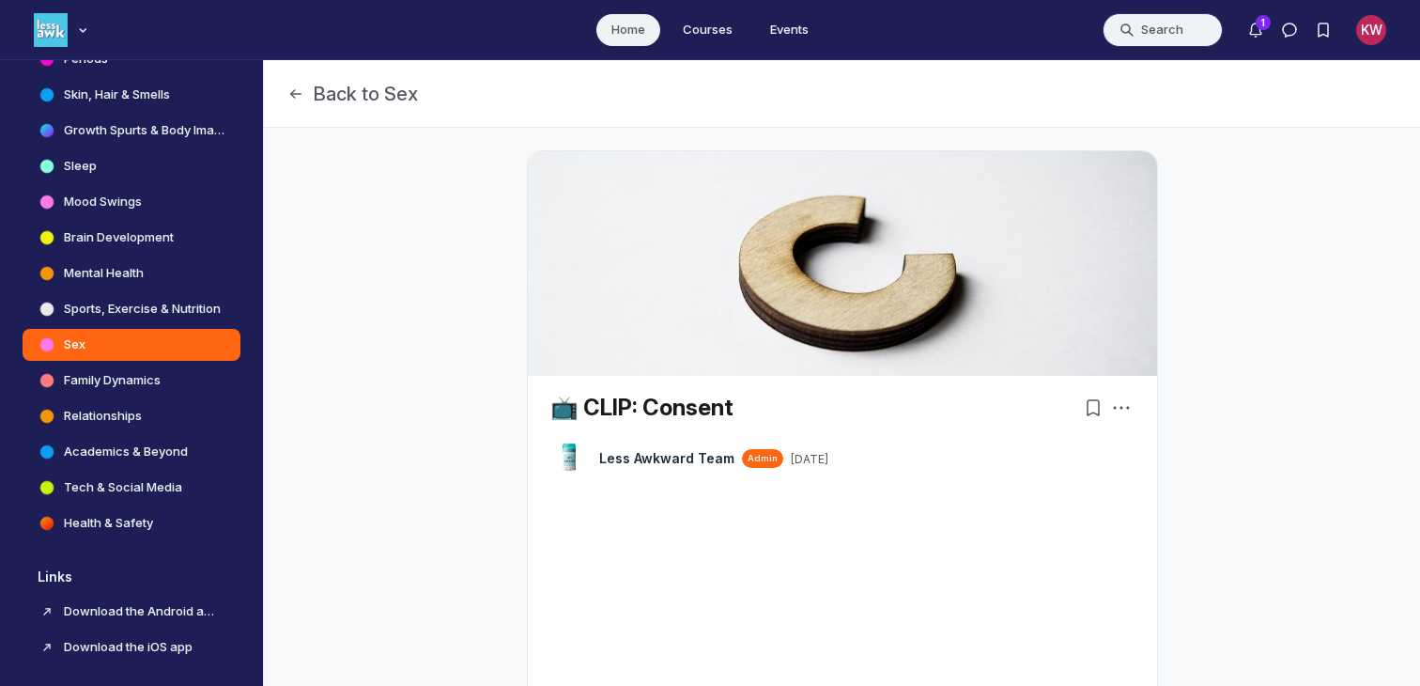
click at [800, 27] on button "Search" at bounding box center [1163, 30] width 120 height 34
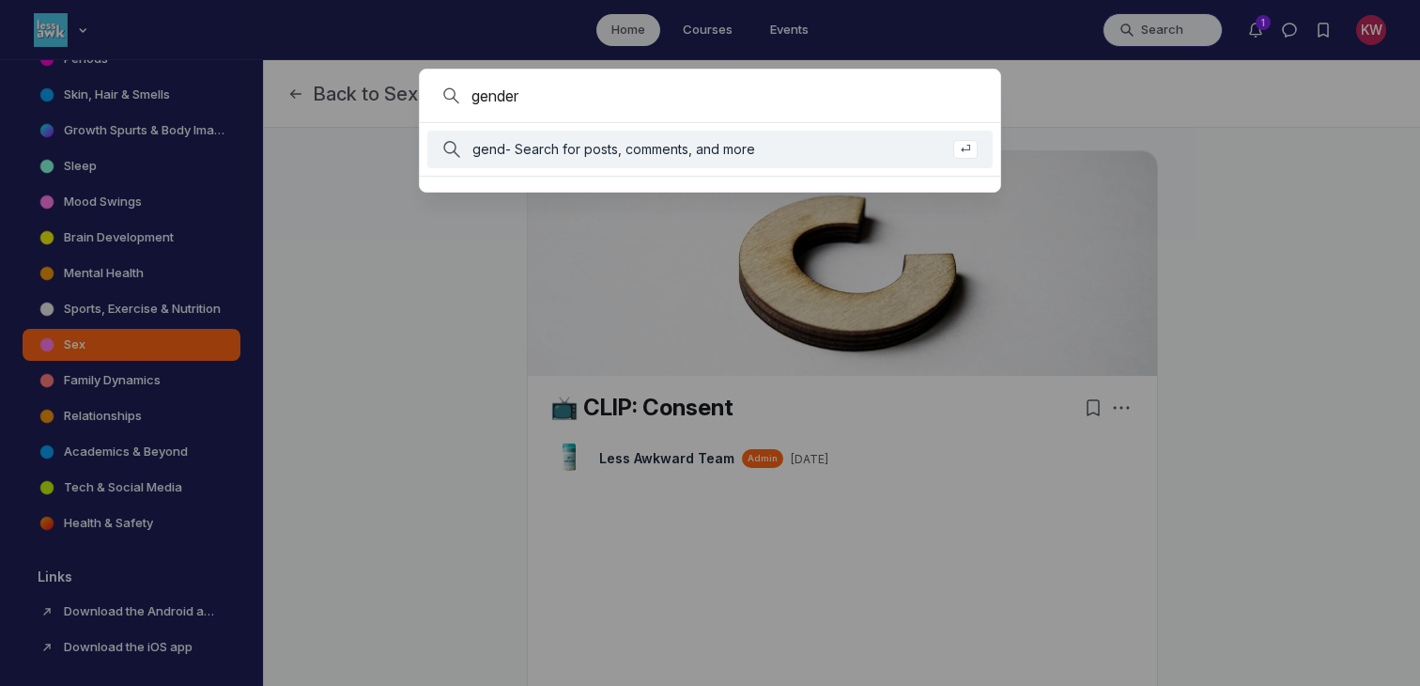
type input "gender"
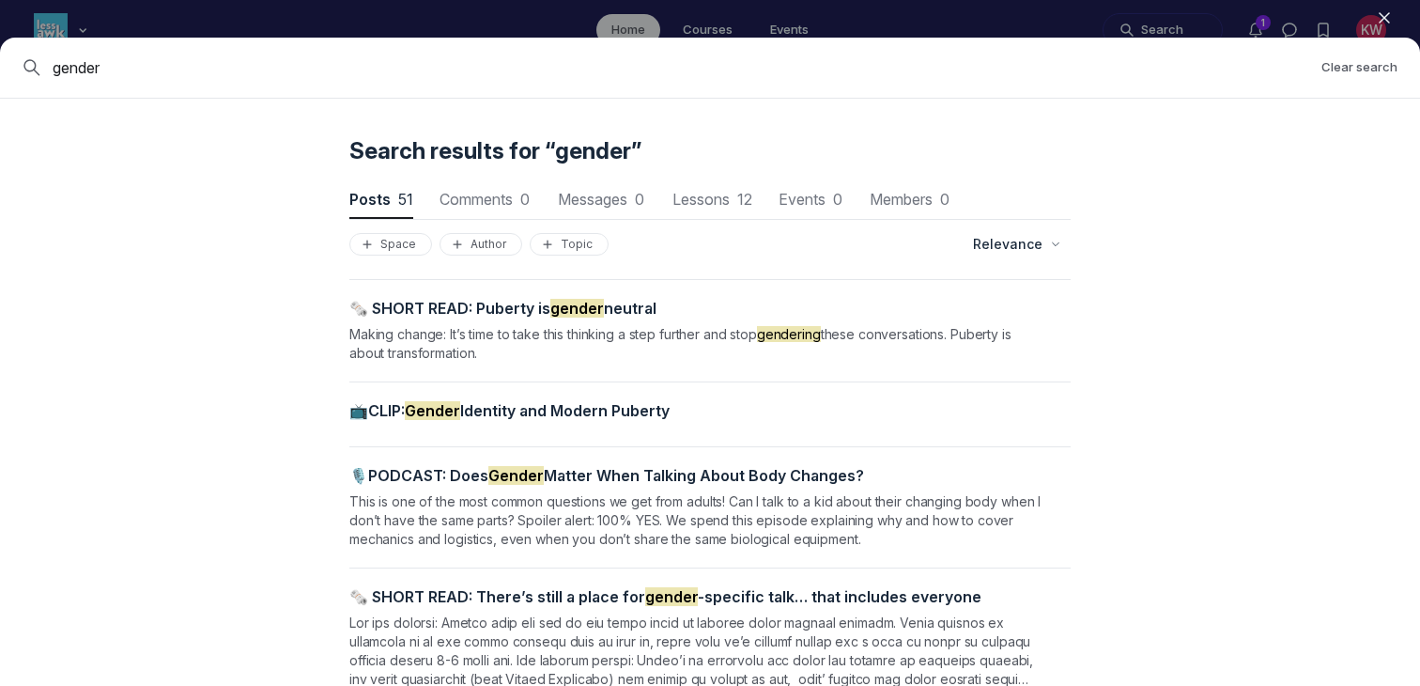
scroll to position [136, 0]
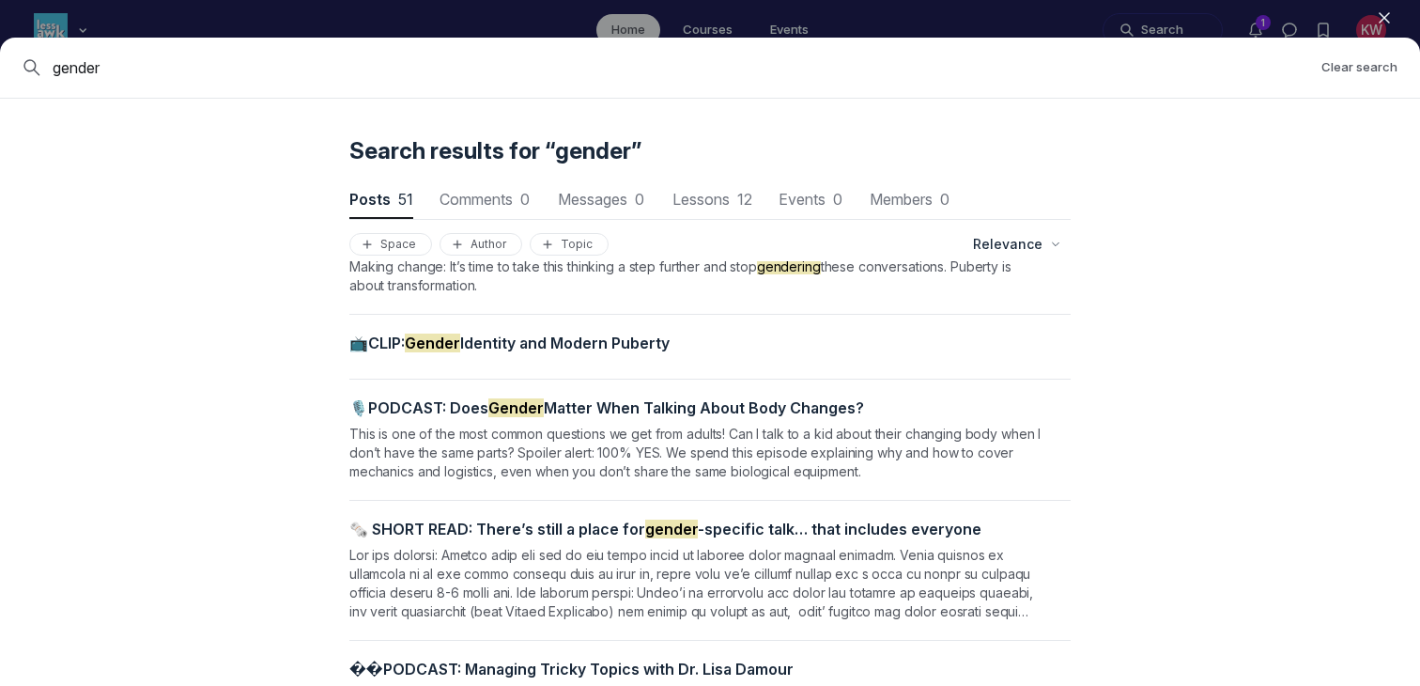
click at [509, 343] on span "📺CLIP: Gender Identity and Modern Puberty" at bounding box center [509, 342] width 320 height 19
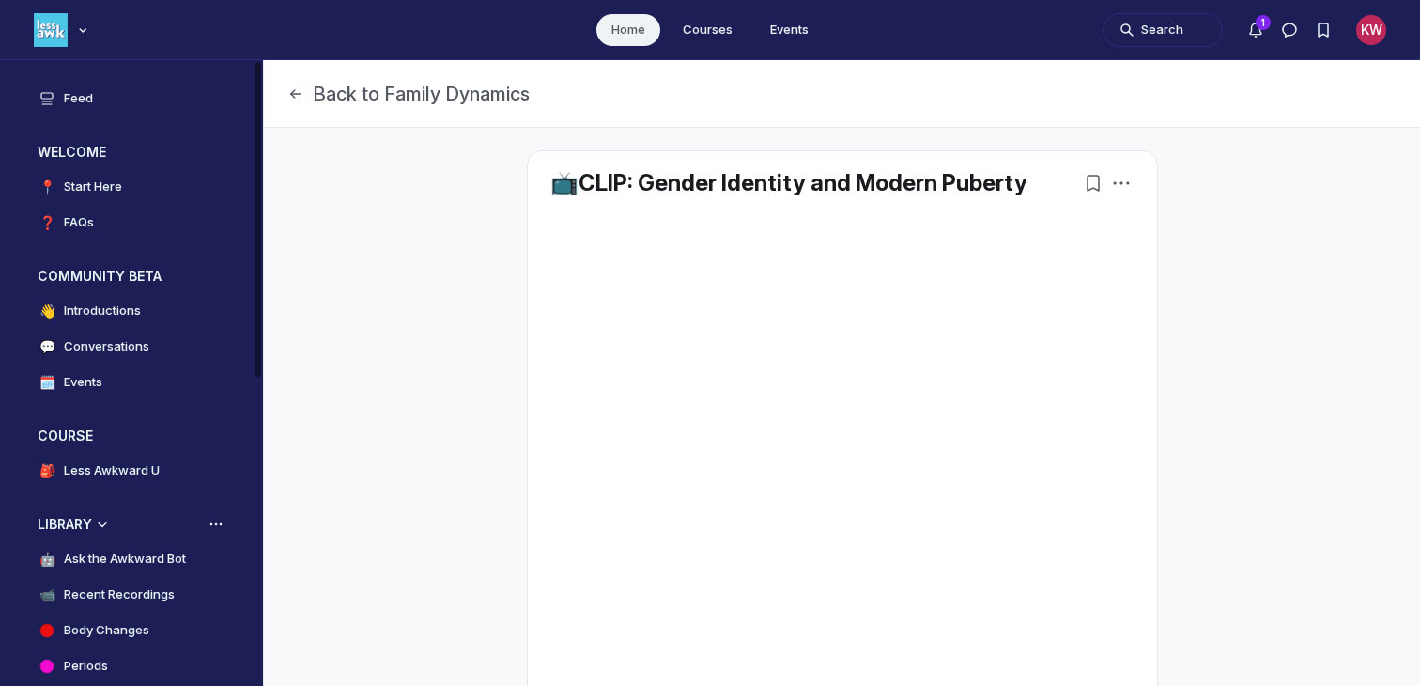
click at [145, 545] on link "🤖 Ask the Awkward Bot" at bounding box center [132, 559] width 218 height 32
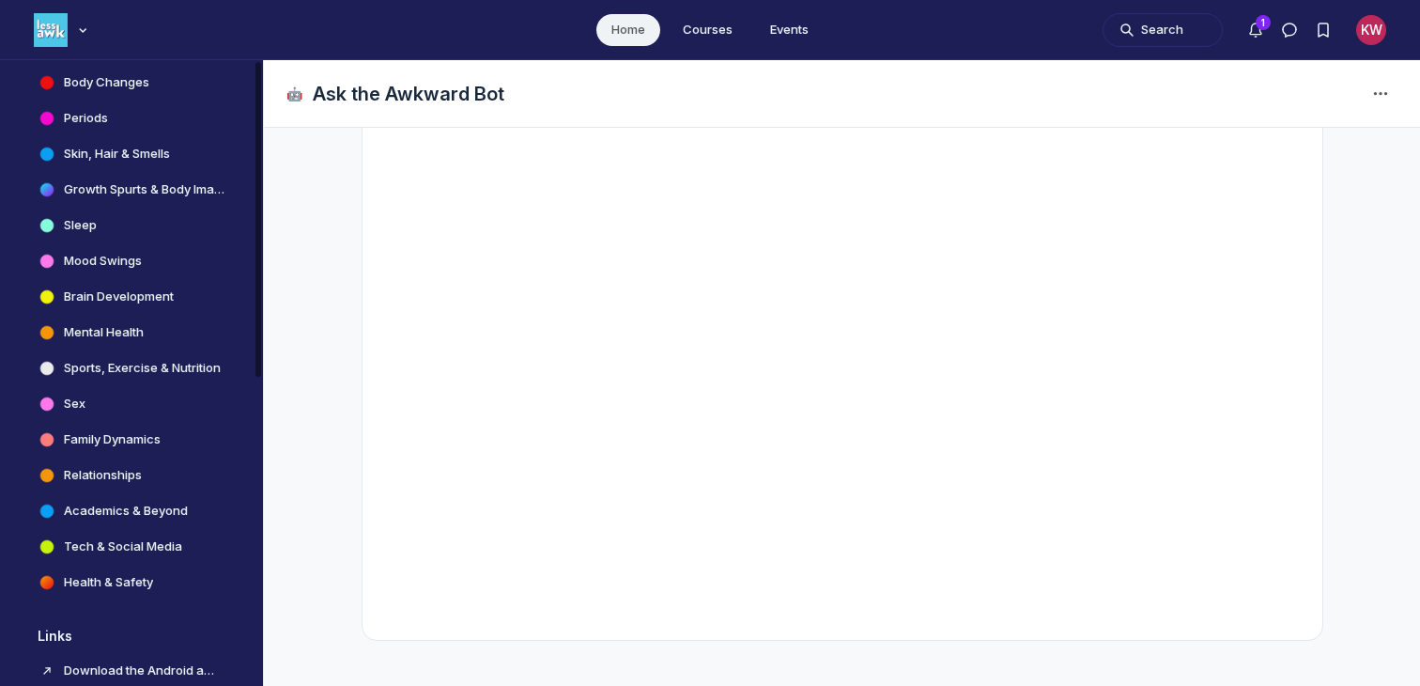
scroll to position [521, 0]
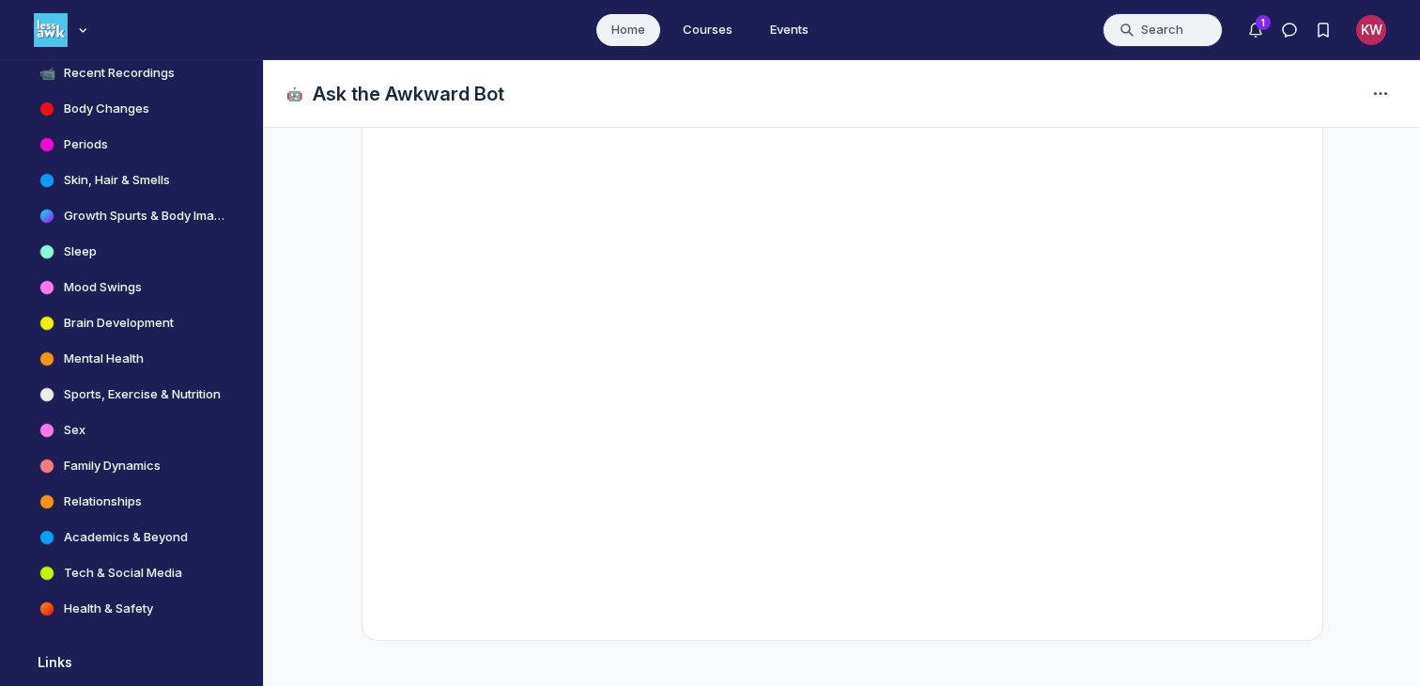
click at [800, 33] on button "Search" at bounding box center [1163, 30] width 120 height 34
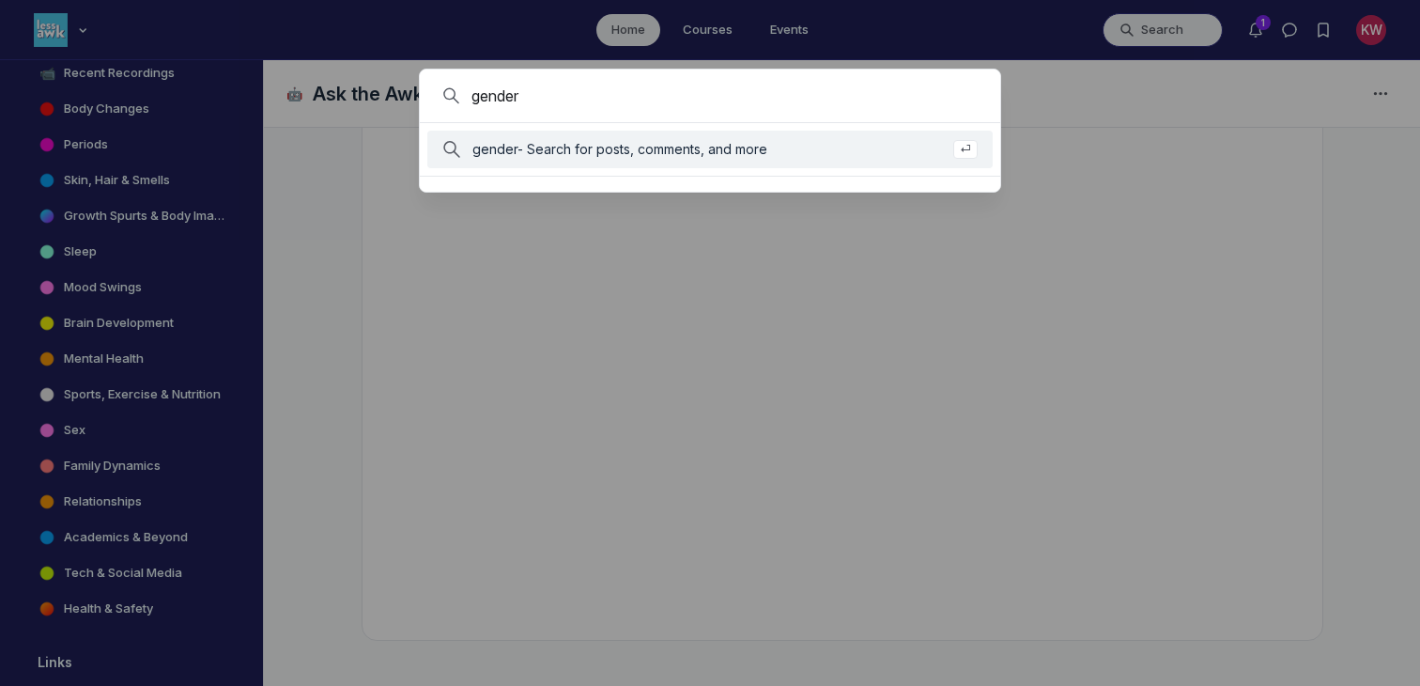
type input "gender"
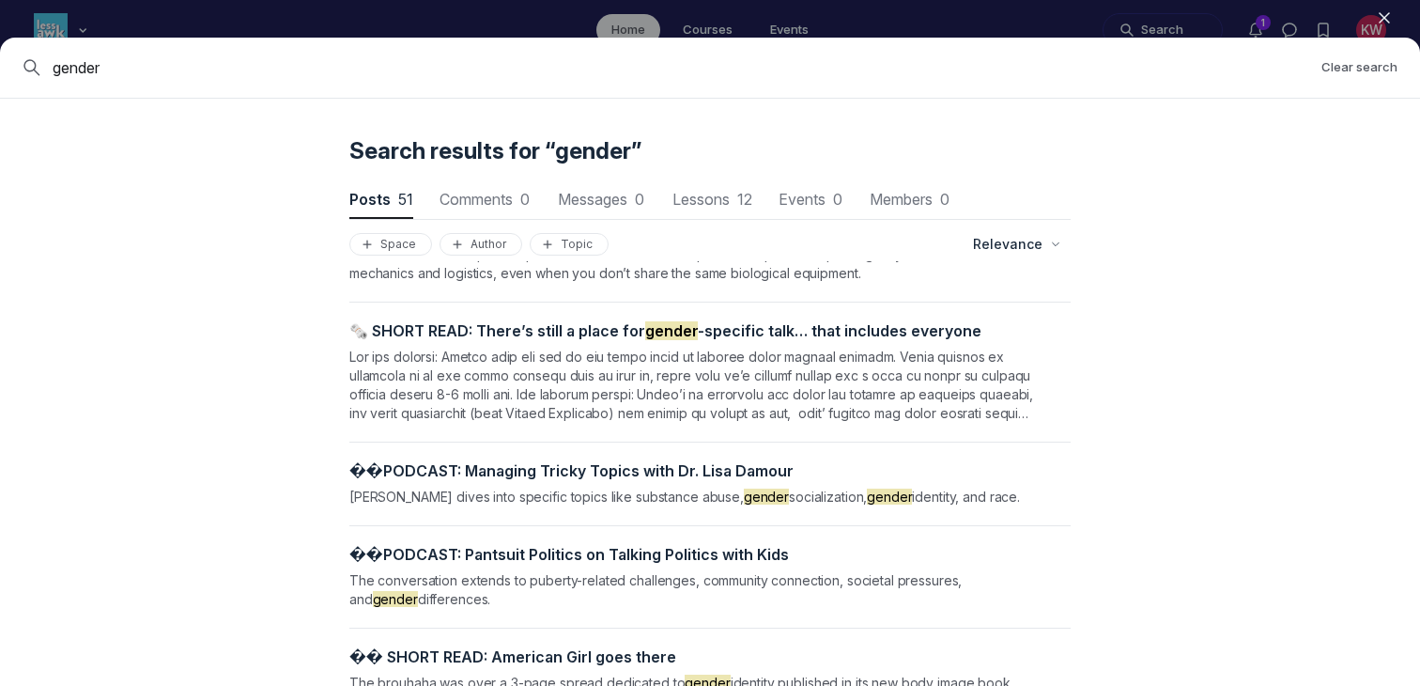
scroll to position [0, 0]
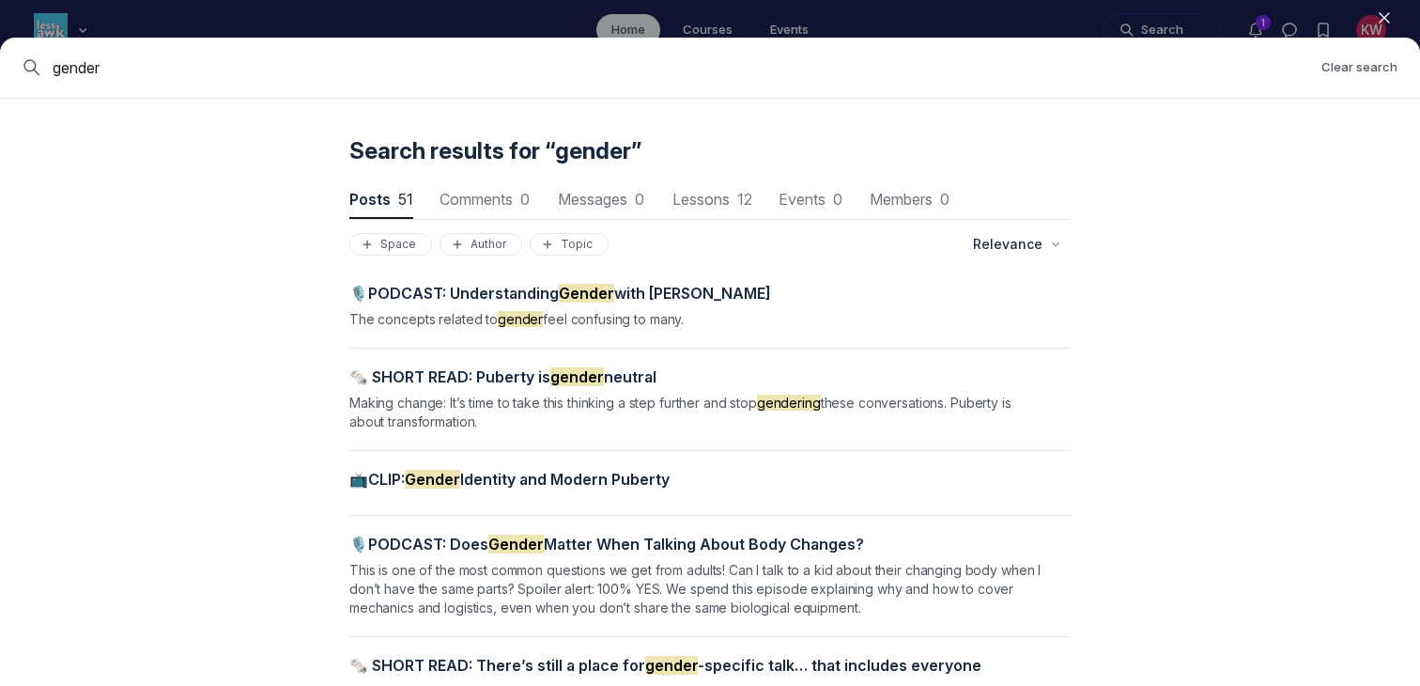
click at [800, 71] on input "gender" at bounding box center [680, 67] width 1254 height 23
drag, startPoint x: 1045, startPoint y: 81, endPoint x: 205, endPoint y: 82, distance: 839.7
click at [209, 83] on div "gender Clear search" at bounding box center [710, 68] width 1420 height 61
click at [142, 65] on input "gender" at bounding box center [680, 67] width 1254 height 23
drag, startPoint x: 142, startPoint y: 65, endPoint x: 7, endPoint y: 65, distance: 135.3
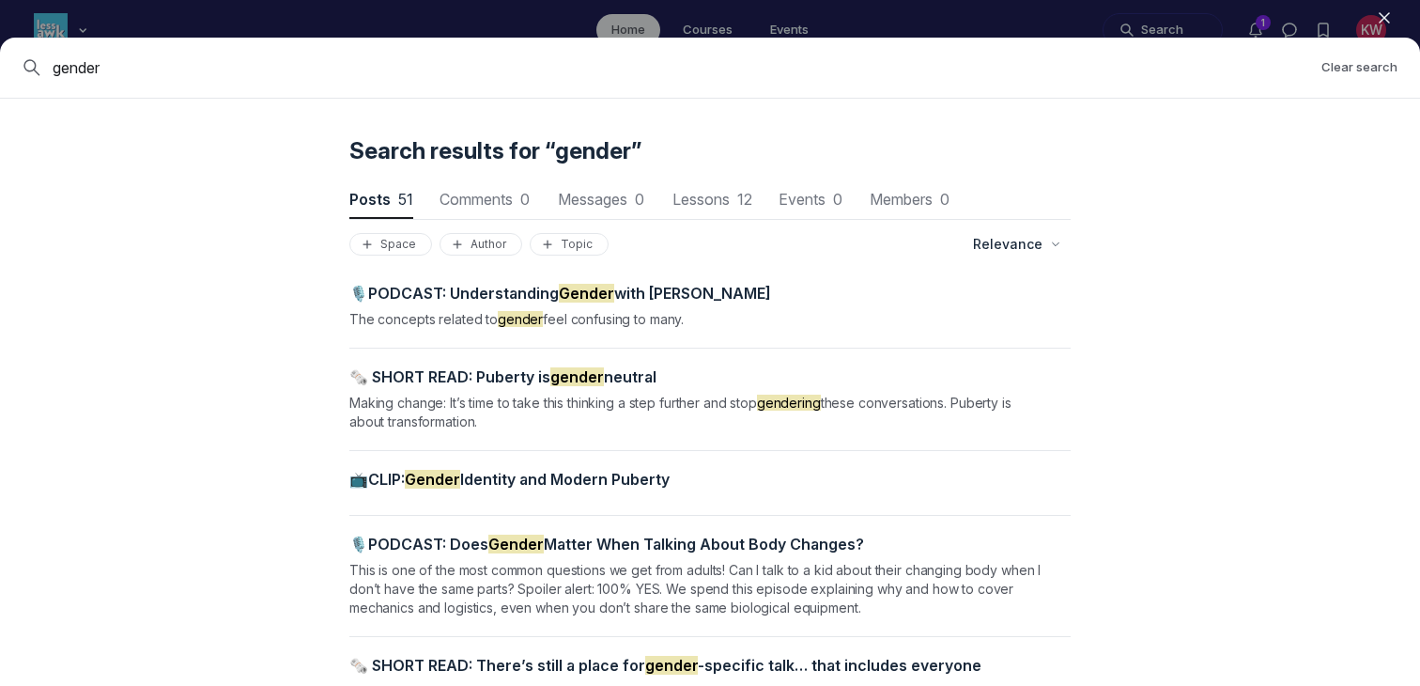
click at [7, 65] on div "gender Clear search" at bounding box center [710, 68] width 1420 height 61
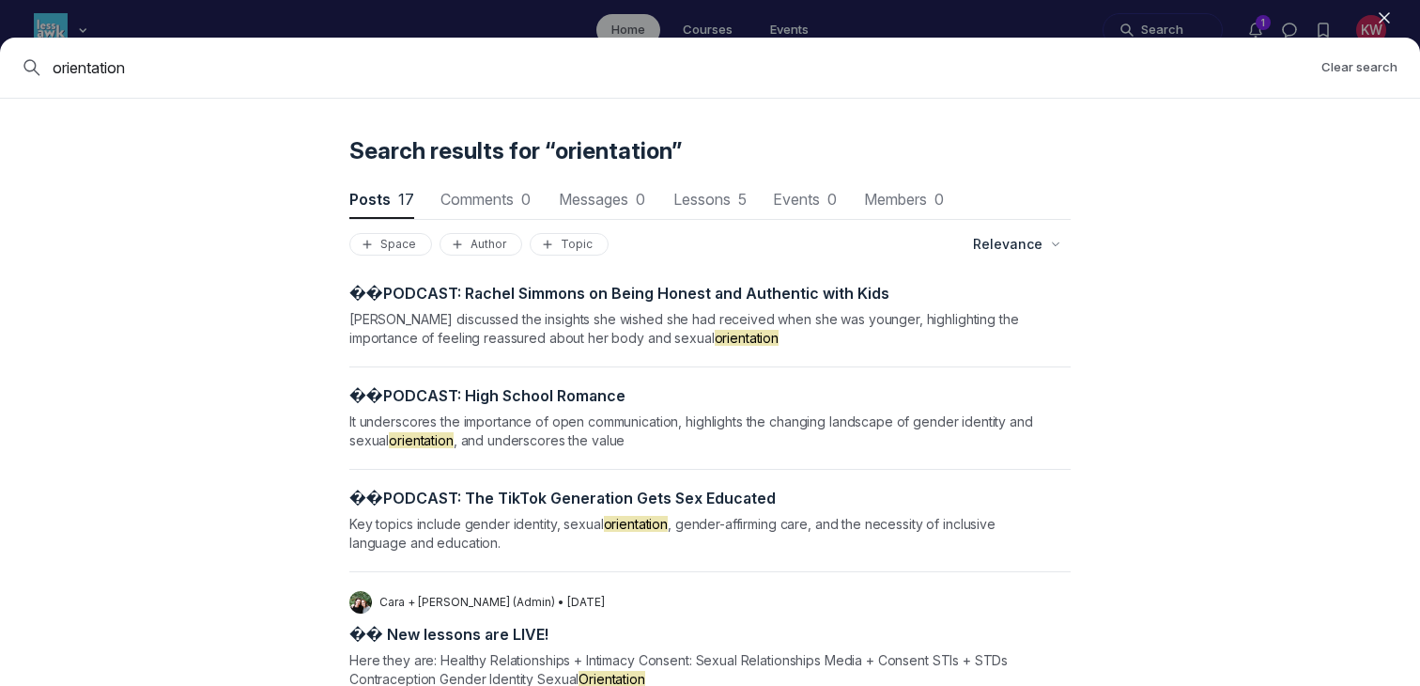
drag, startPoint x: 111, startPoint y: 68, endPoint x: 0, endPoint y: 62, distance: 111.0
click at [0, 62] on div "orientation Clear search" at bounding box center [710, 68] width 1420 height 61
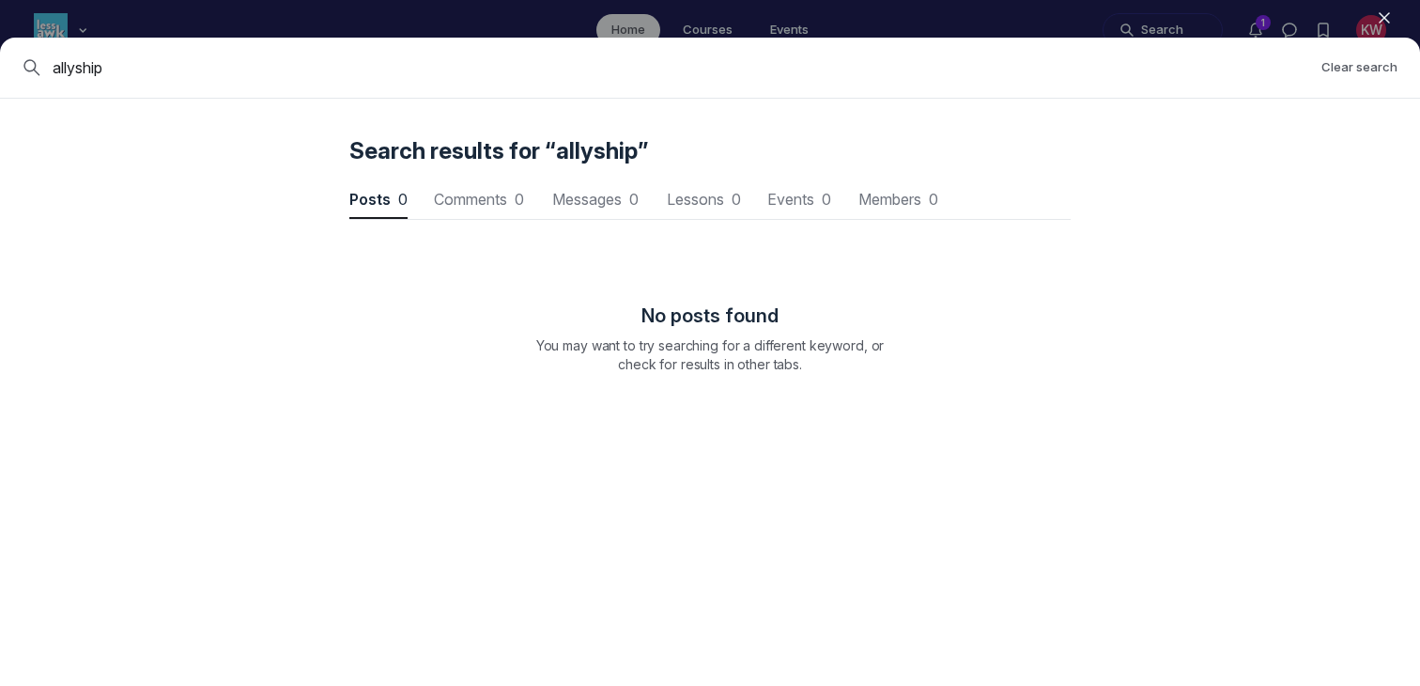
drag, startPoint x: 269, startPoint y: 85, endPoint x: 238, endPoint y: 82, distance: 31.1
click at [242, 82] on div "allyship Clear search" at bounding box center [710, 68] width 1420 height 61
drag, startPoint x: 128, startPoint y: 65, endPoint x: 78, endPoint y: 65, distance: 49.8
click at [78, 65] on input "allyship" at bounding box center [680, 67] width 1254 height 23
type input "ally"
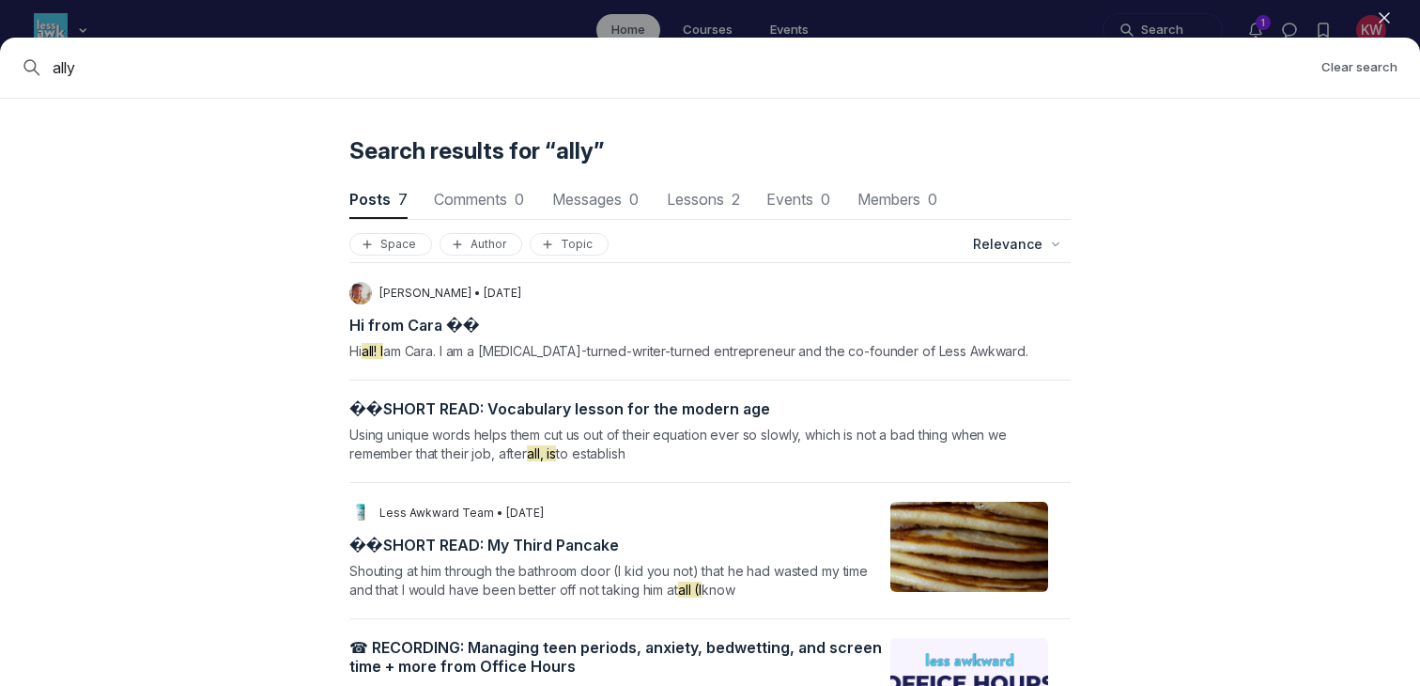
scroll to position [371, 0]
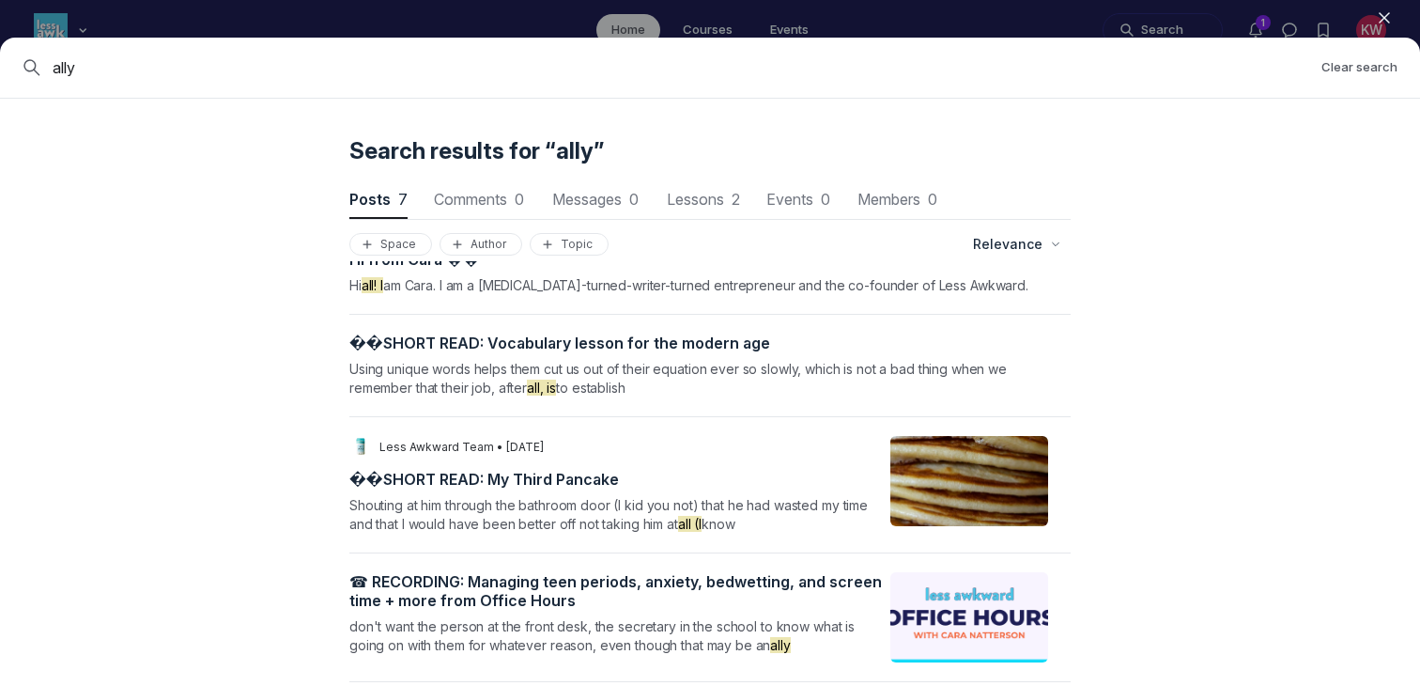
drag, startPoint x: 168, startPoint y: 74, endPoint x: 4, endPoint y: 58, distance: 165.2
click at [4, 58] on div "ally Clear search" at bounding box center [710, 68] width 1420 height 61
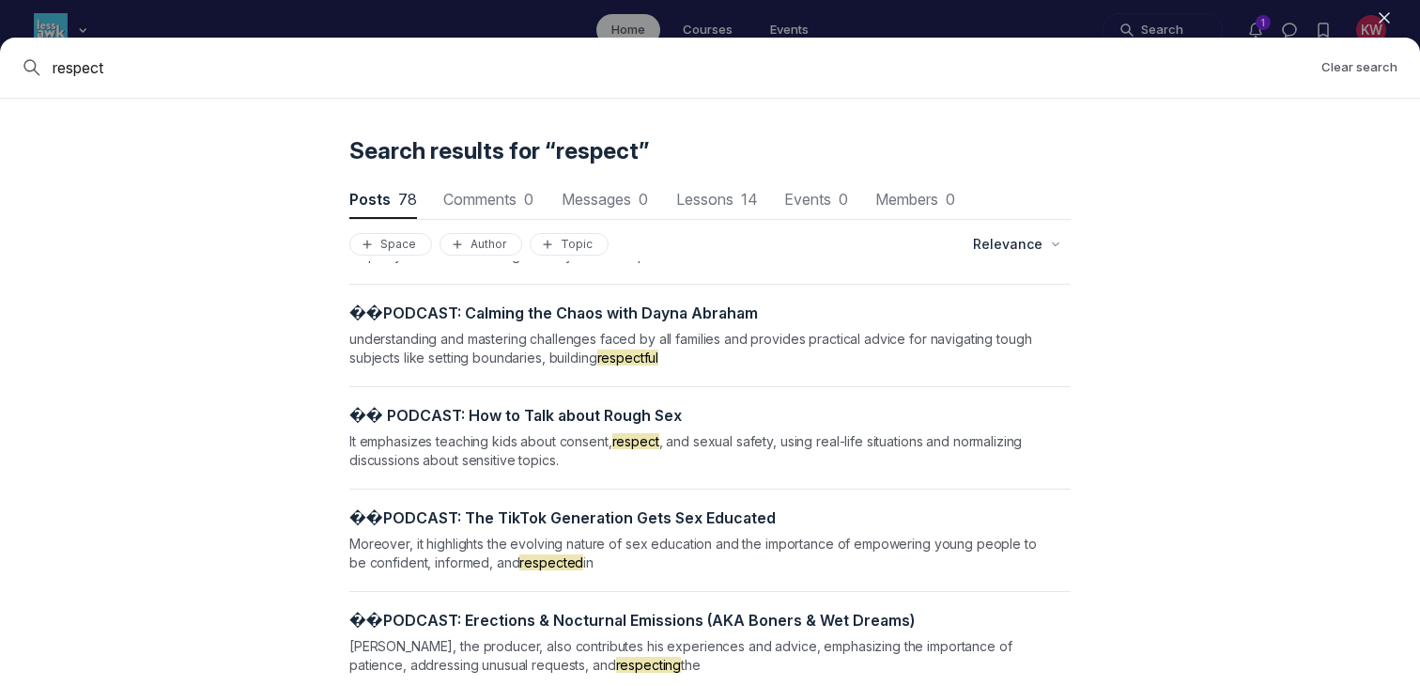
scroll to position [1150, 0]
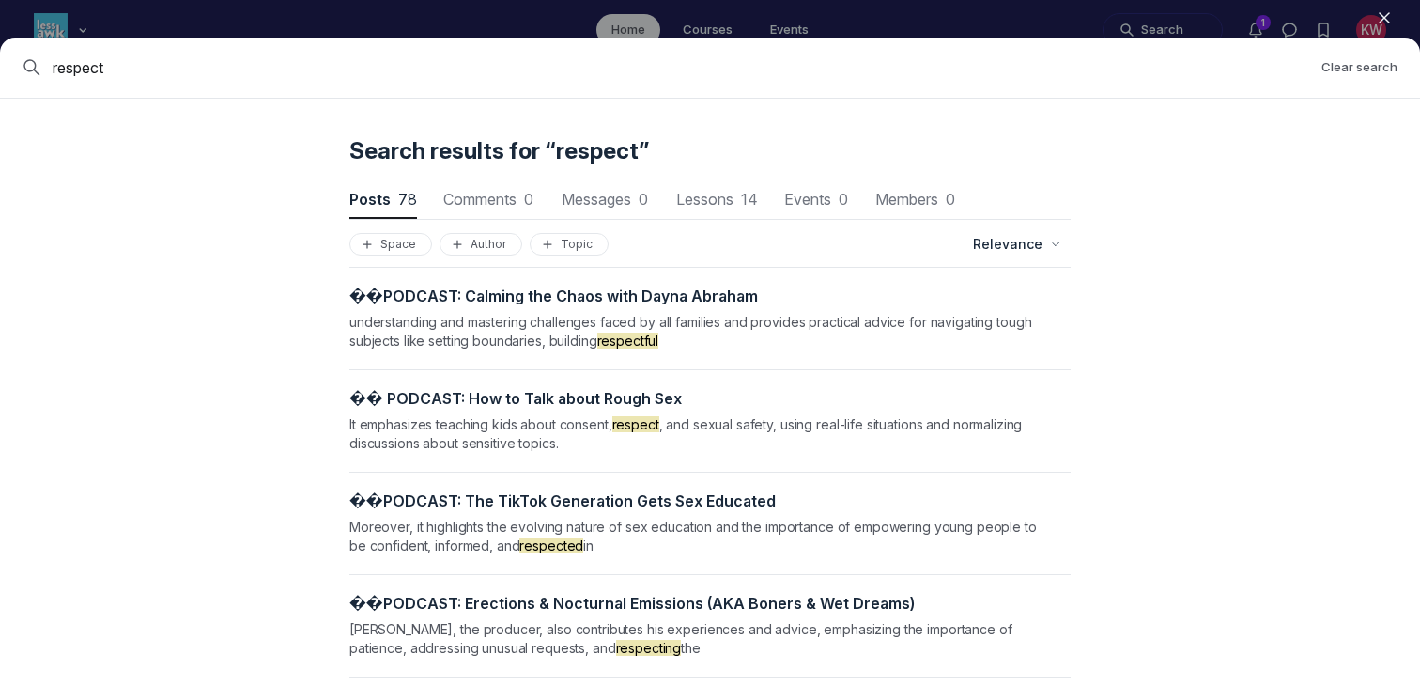
drag, startPoint x: 139, startPoint y: 81, endPoint x: 70, endPoint y: 68, distance: 69.8
click at [70, 68] on div "respect Clear search" at bounding box center [710, 68] width 1420 height 61
drag, startPoint x: 135, startPoint y: 76, endPoint x: 0, endPoint y: 62, distance: 136.0
click at [0, 62] on div "respect Clear search" at bounding box center [710, 68] width 1420 height 61
type input "inclusivity"
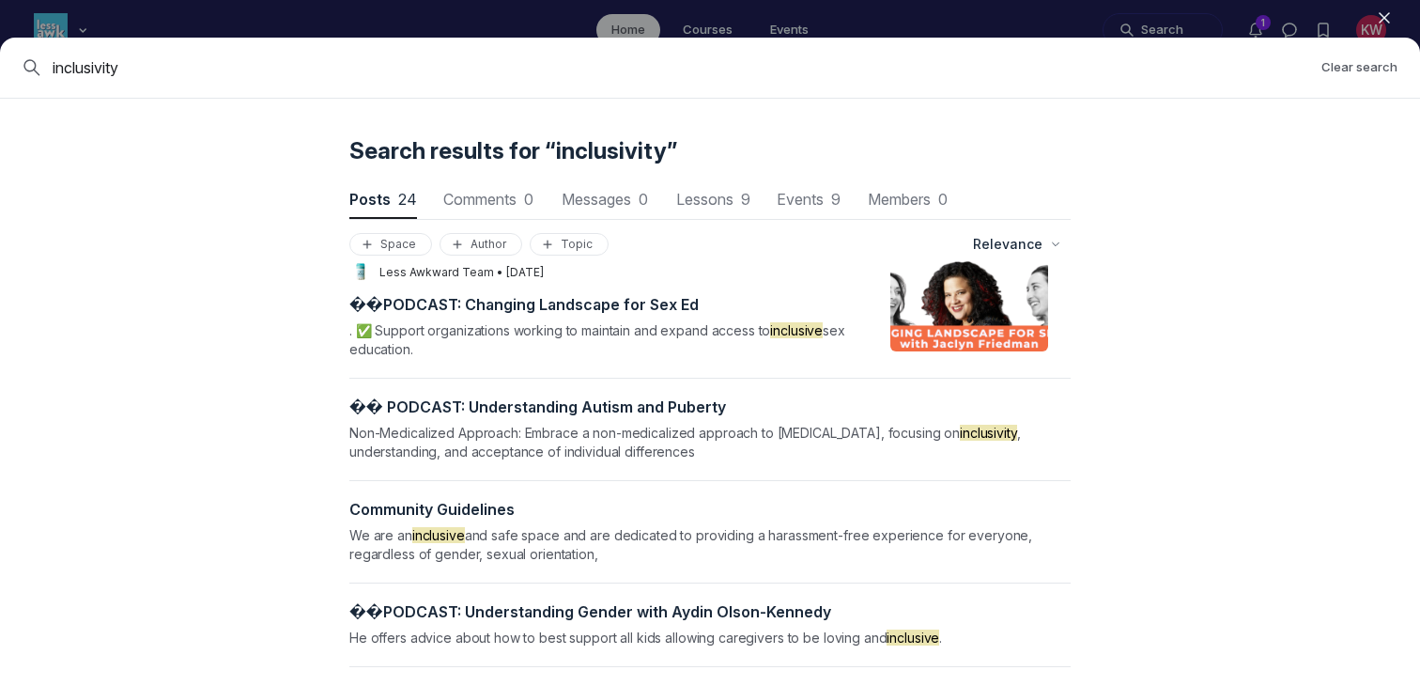
scroll to position [938, 0]
drag, startPoint x: 190, startPoint y: 65, endPoint x: 39, endPoint y: 60, distance: 150.4
click at [39, 60] on div "inclusivity" at bounding box center [665, 67] width 1284 height 23
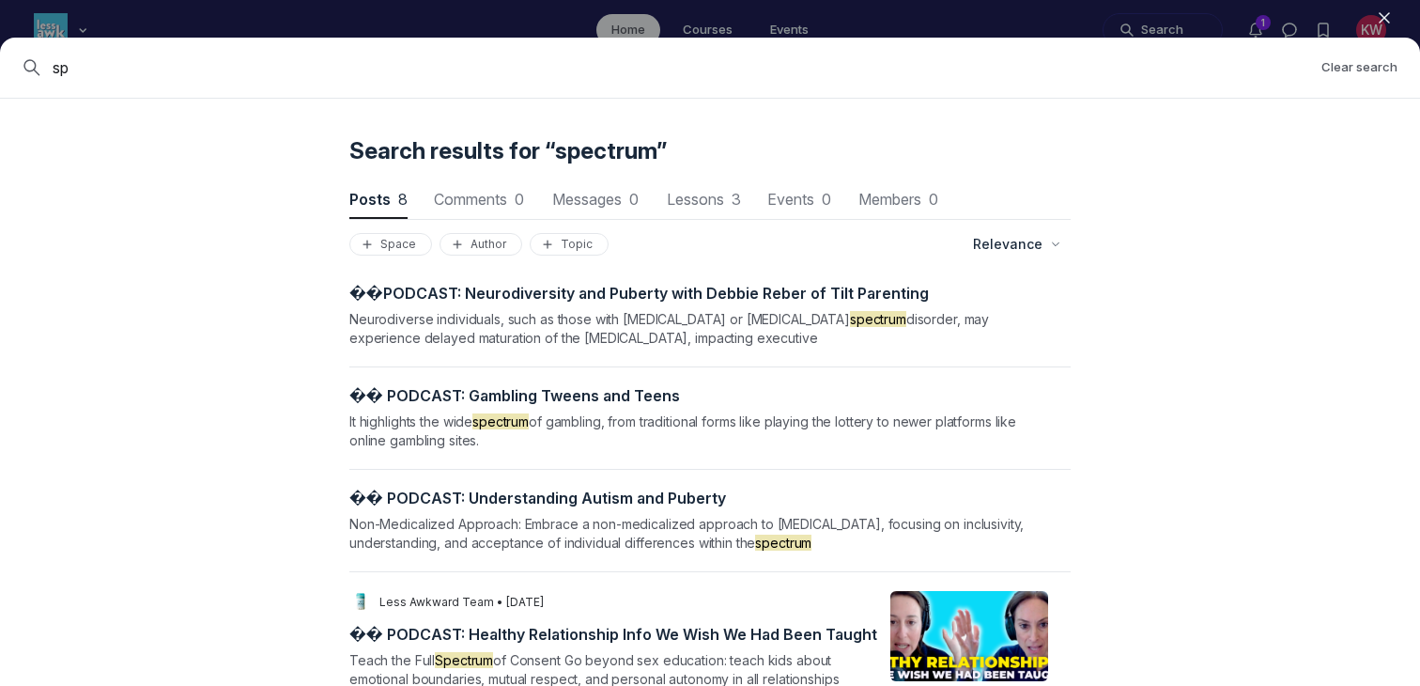
type input "s"
type input "attraction"
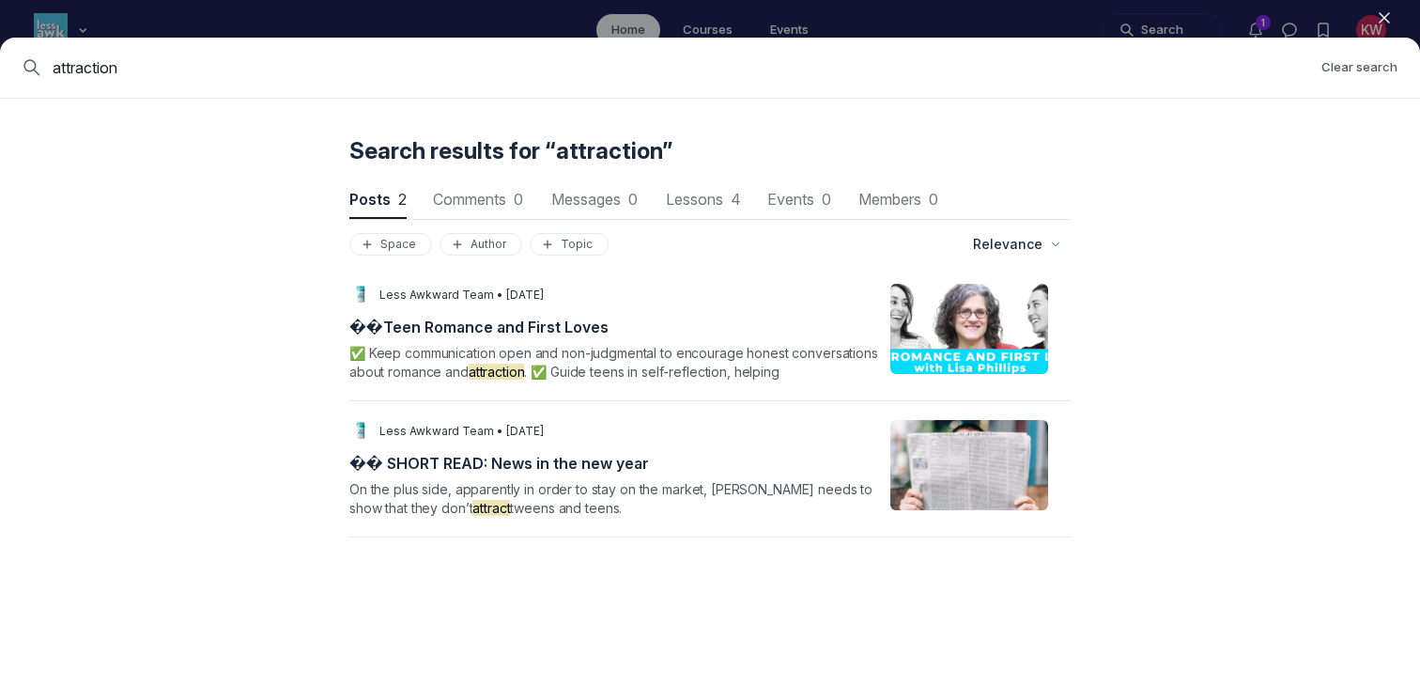
drag, startPoint x: 204, startPoint y: 70, endPoint x: 0, endPoint y: 69, distance: 203.8
click at [0, 69] on div "attraction Clear search" at bounding box center [710, 68] width 1420 height 61
type input "gender"
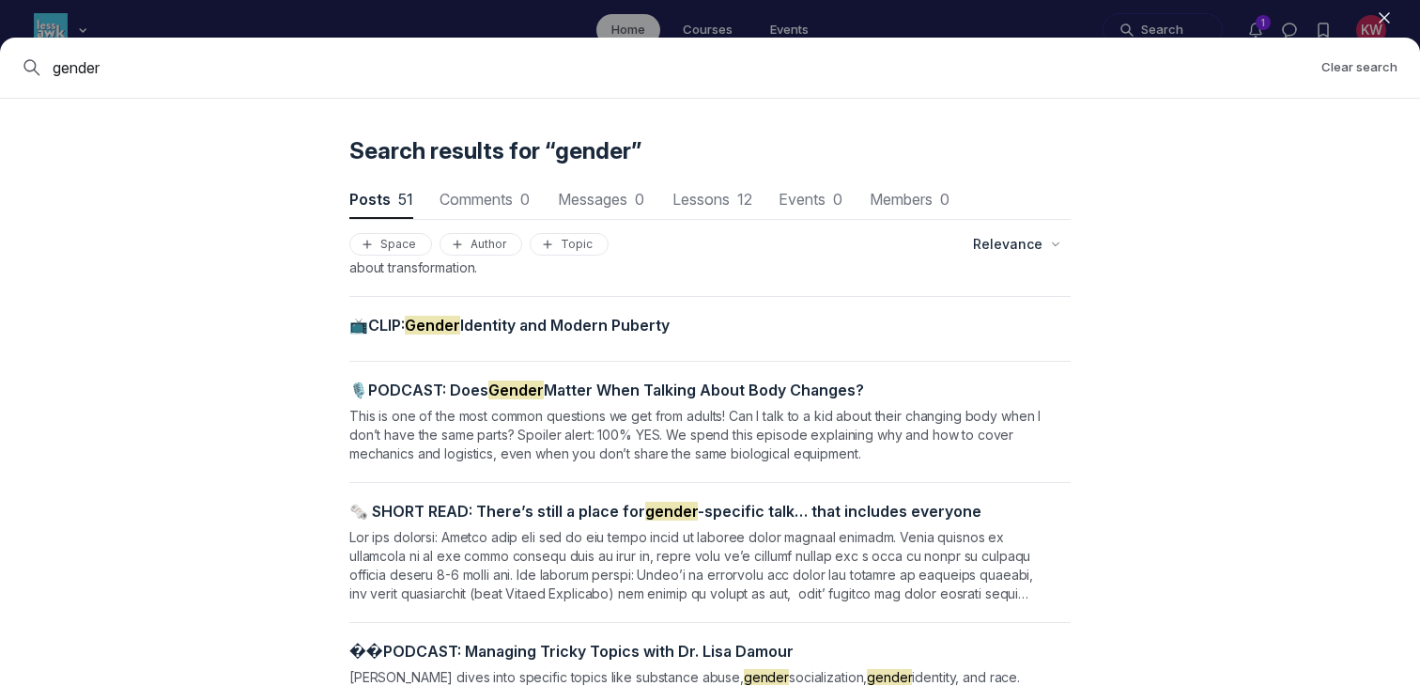
scroll to position [153, 0]
click at [488, 325] on span "📺CLIP: Gender Identity and Modern Puberty" at bounding box center [509, 326] width 320 height 19
